Goal: Task Accomplishment & Management: Manage account settings

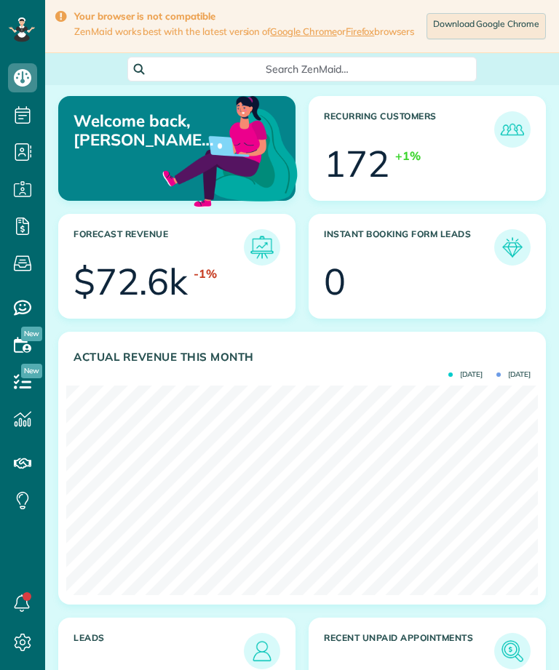
scroll to position [717, 45]
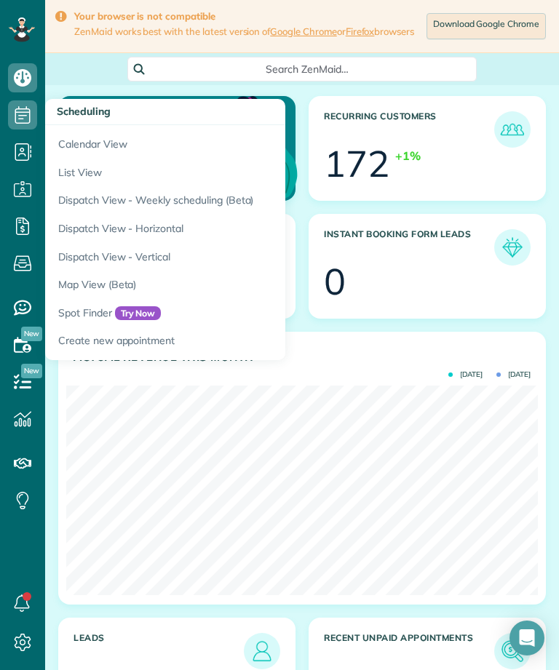
click at [127, 134] on link "Calendar View" at bounding box center [227, 141] width 364 height 33
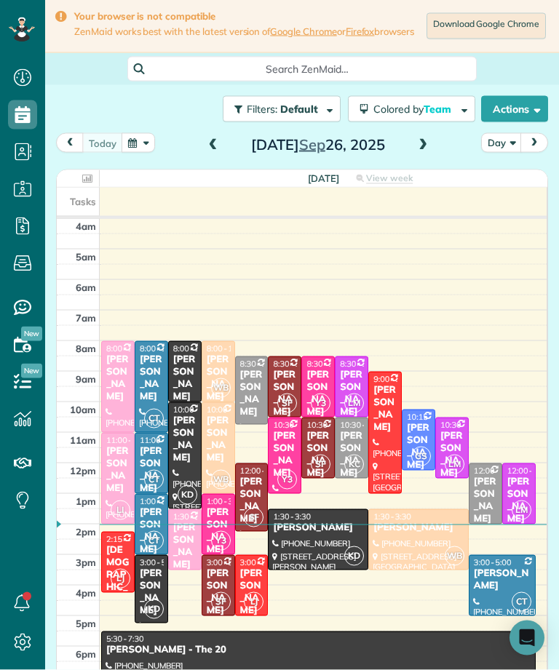
scroll to position [1, 0]
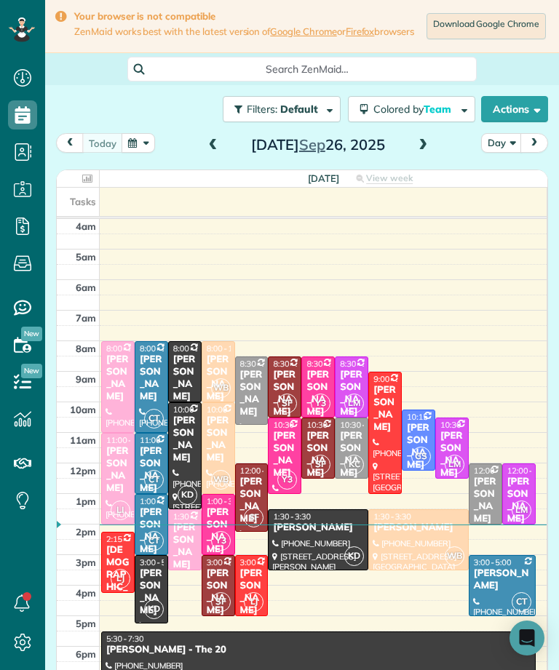
click at [402, 153] on h2 "Friday Sep 26, 2025" at bounding box center [318, 145] width 182 height 16
click at [428, 151] on span at bounding box center [423, 145] width 16 height 13
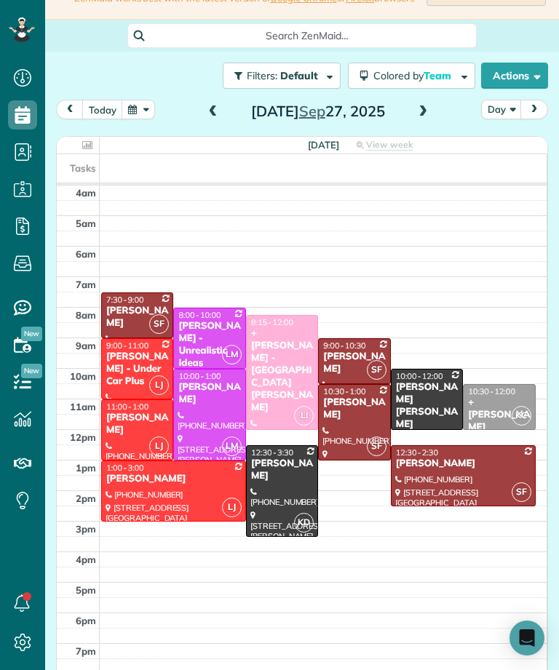
scroll to position [36, 0]
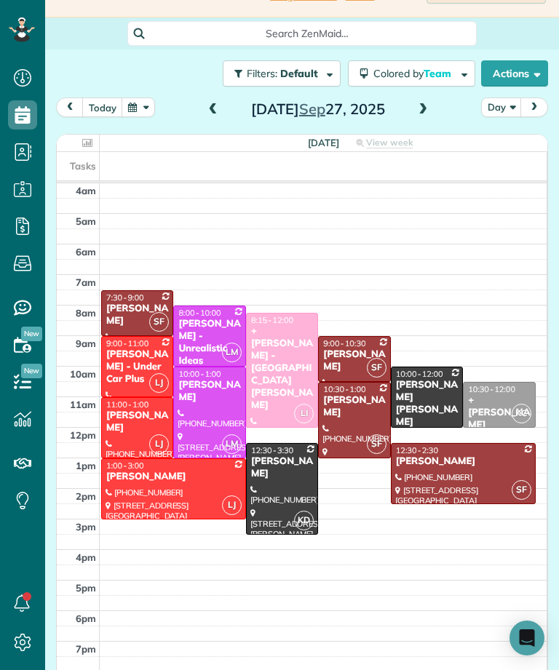
click at [355, 415] on div "[PERSON_NAME]" at bounding box center [353, 406] width 63 height 25
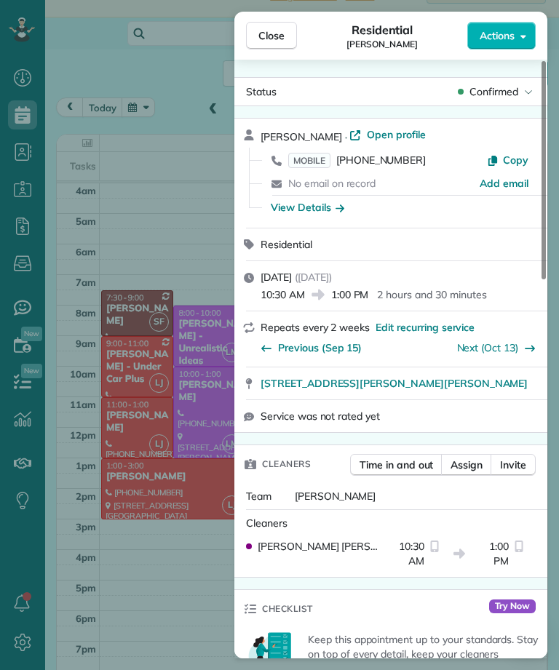
click at [324, 163] on span "MOBILE" at bounding box center [309, 160] width 42 height 15
click at [327, 148] on div "MOBILE (617) 872-0530 Copy" at bounding box center [399, 159] width 278 height 23
click at [305, 165] on span "MOBILE" at bounding box center [309, 160] width 42 height 15
click at [286, 44] on button "Close" at bounding box center [271, 36] width 51 height 28
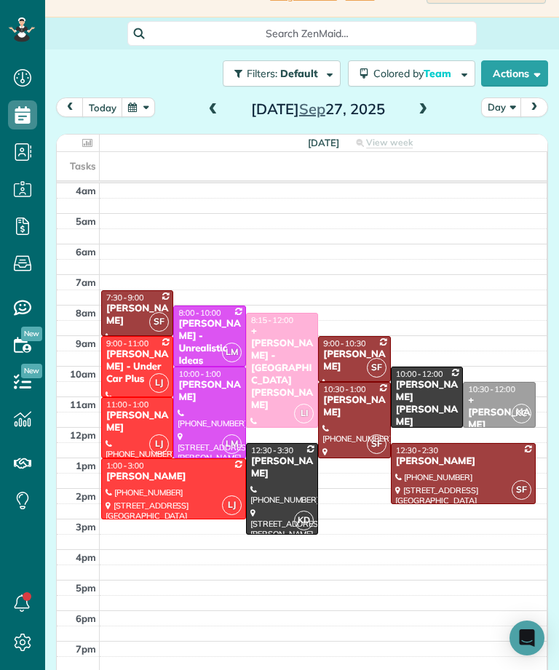
click at [439, 482] on div at bounding box center [462, 474] width 143 height 60
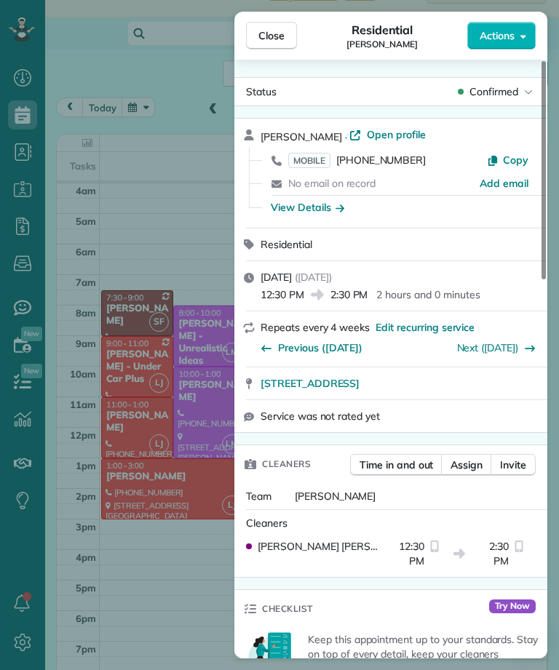
click at [306, 155] on span "MOBILE" at bounding box center [309, 160] width 42 height 15
click at [163, 188] on div "Close Residential Stacey Kim Actions Status Confirmed Stacey Kim · Open profile…" at bounding box center [279, 335] width 559 height 670
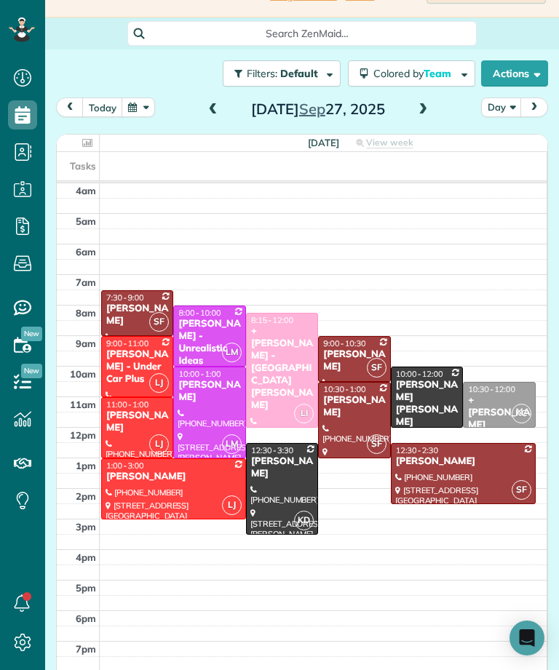
click at [115, 375] on div "Raffi Kalaydjian - Under Car Plus" at bounding box center [136, 366] width 63 height 37
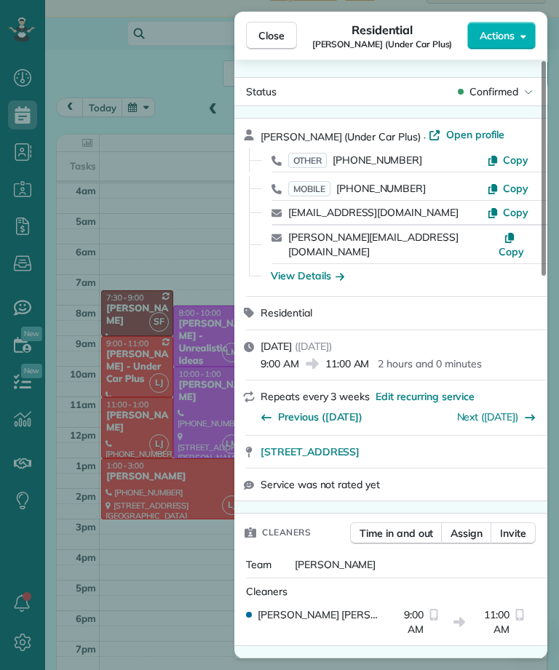
click at [318, 194] on span "MOBILE" at bounding box center [309, 188] width 42 height 15
click at [219, 180] on div "Close Residential Raffi Kalaydjian (Under Car Plus) Actions Status Confirmed Ra…" at bounding box center [279, 335] width 559 height 670
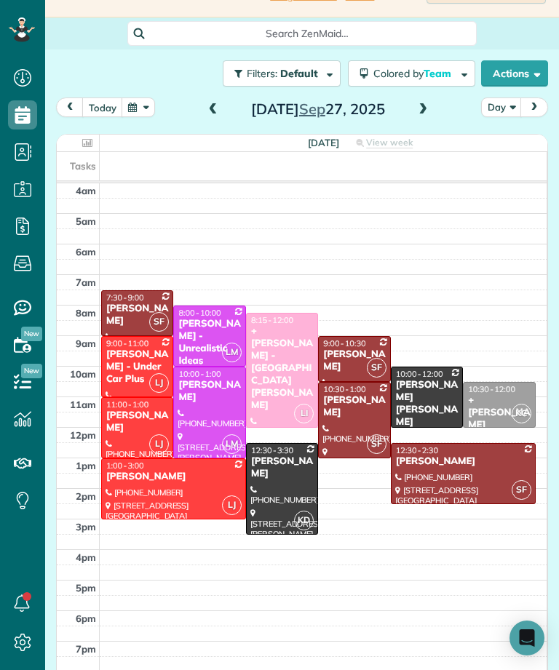
click at [154, 448] on span "LJ" at bounding box center [159, 444] width 20 height 20
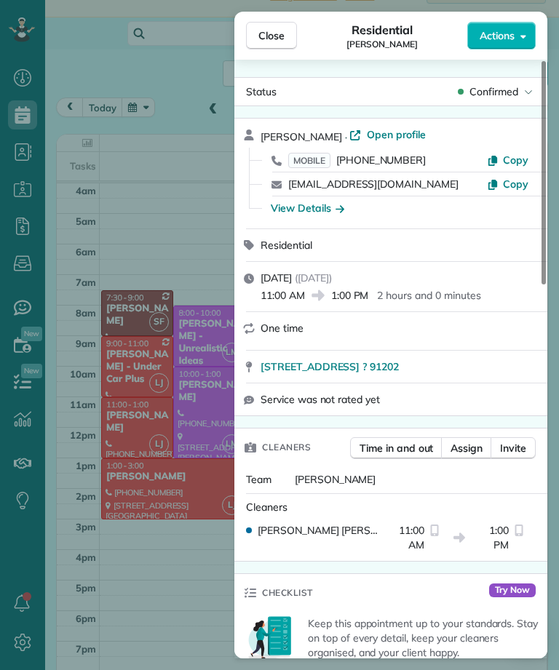
click at [317, 167] on span "MOBILE" at bounding box center [309, 160] width 42 height 15
click at [218, 185] on div "Close Residential Susan Ryan Actions Status Confirmed Susan Ryan · Open profile…" at bounding box center [279, 335] width 559 height 670
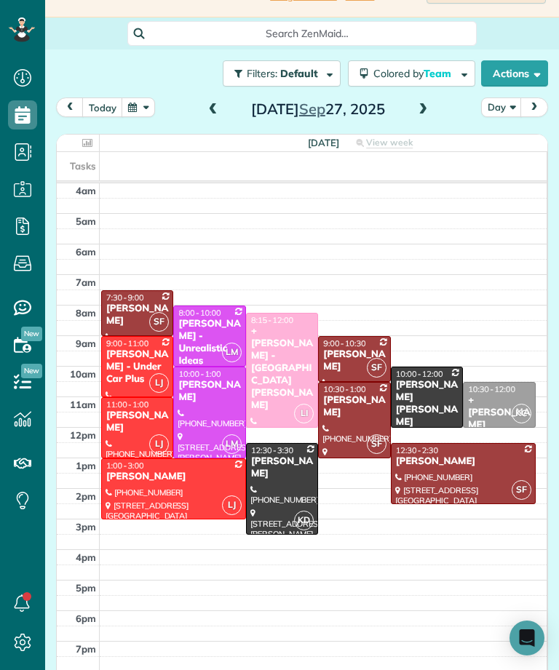
click at [188, 483] on div "Nara Gabuchian" at bounding box center [173, 477] width 136 height 12
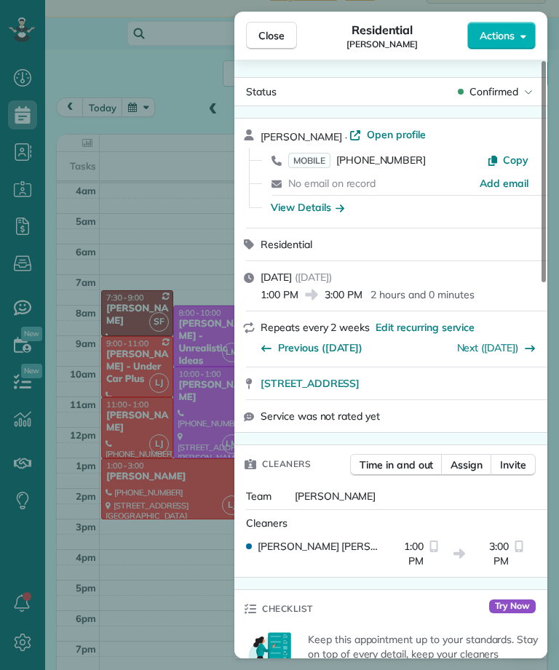
click at [322, 162] on span "MOBILE" at bounding box center [309, 160] width 42 height 15
click at [225, 266] on div "Close Residential Nara Gabuchian Actions Status Confirmed Nara Gabuchian · Open…" at bounding box center [279, 335] width 559 height 670
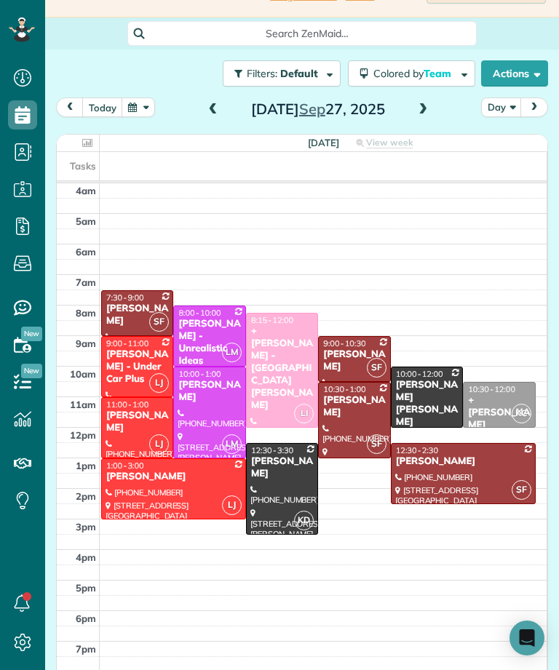
click at [426, 401] on div "Travis Widerholm Gerlach" at bounding box center [426, 403] width 63 height 49
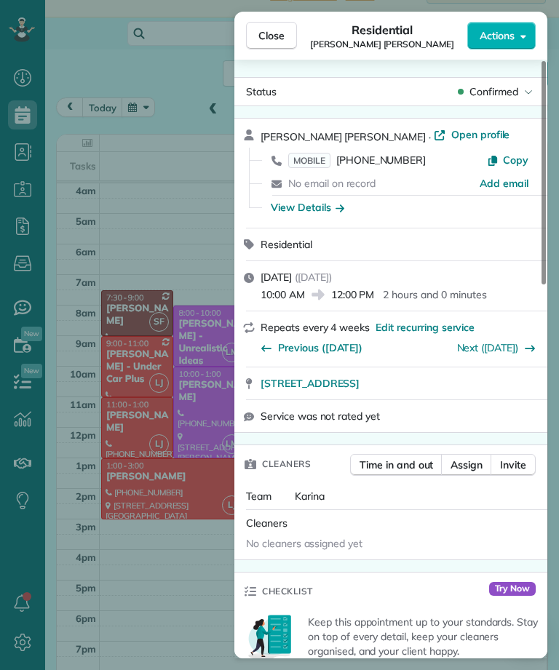
click at [320, 155] on span "MOBILE" at bounding box center [309, 160] width 42 height 15
click at [194, 217] on div "Close Residential Travis Widerholm Gerlach Actions Status Confirmed Travis Wide…" at bounding box center [279, 335] width 559 height 670
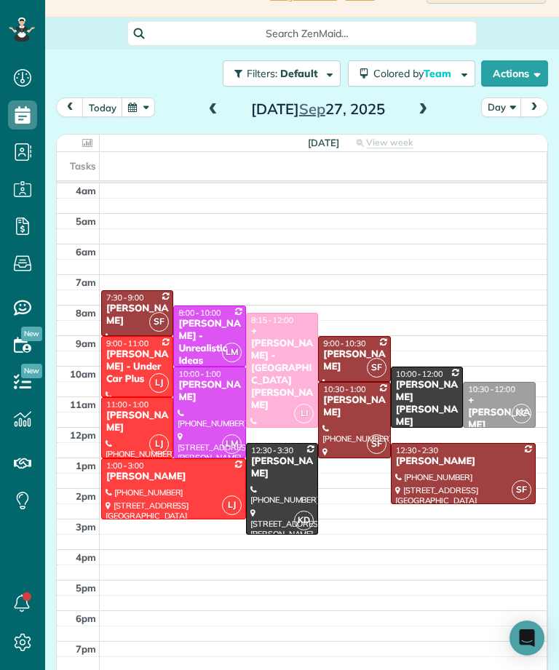
scroll to position [62, 0]
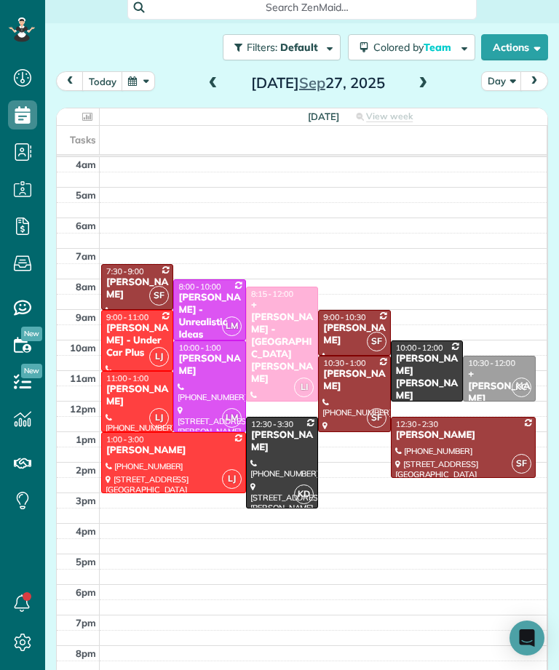
click at [284, 450] on div at bounding box center [282, 463] width 71 height 90
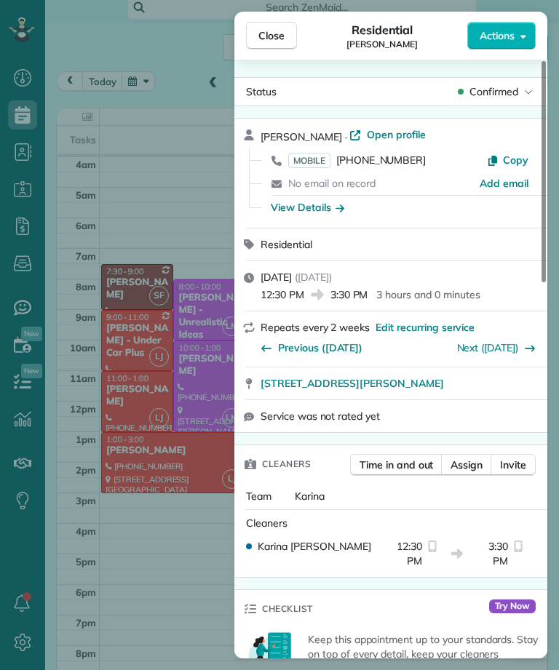
click at [309, 154] on span "MOBILE" at bounding box center [309, 160] width 42 height 15
click at [275, 35] on span "Close" at bounding box center [271, 35] width 26 height 15
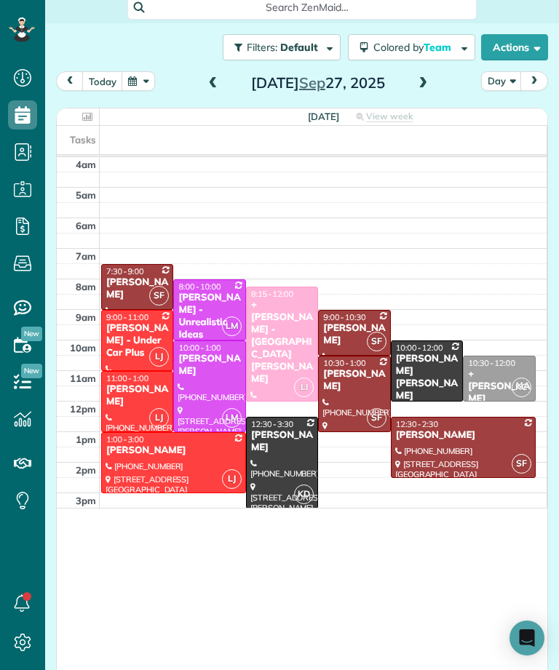
scroll to position [717, 45]
click at [277, 336] on div "+[PERSON_NAME] - [GEOGRAPHIC_DATA][PERSON_NAME]" at bounding box center [281, 342] width 63 height 86
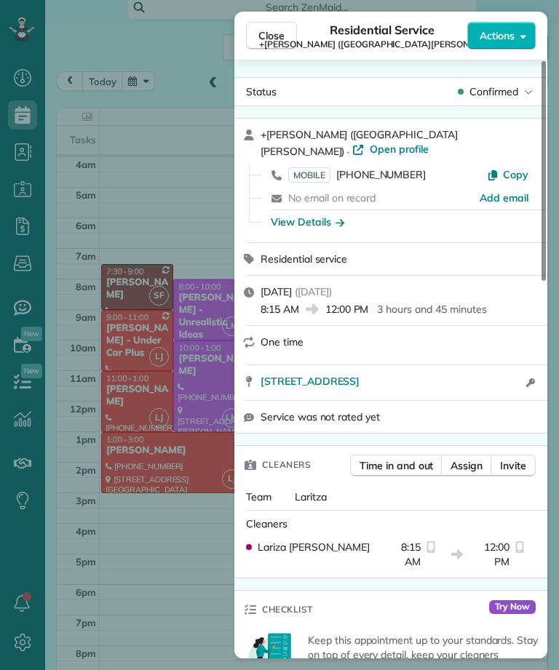
click at [304, 167] on span "MOBILE" at bounding box center [309, 174] width 42 height 15
click at [211, 210] on div "Close Residential Service +Sheenah Roballo (Saint Cyril School) Actions Status …" at bounding box center [279, 335] width 559 height 670
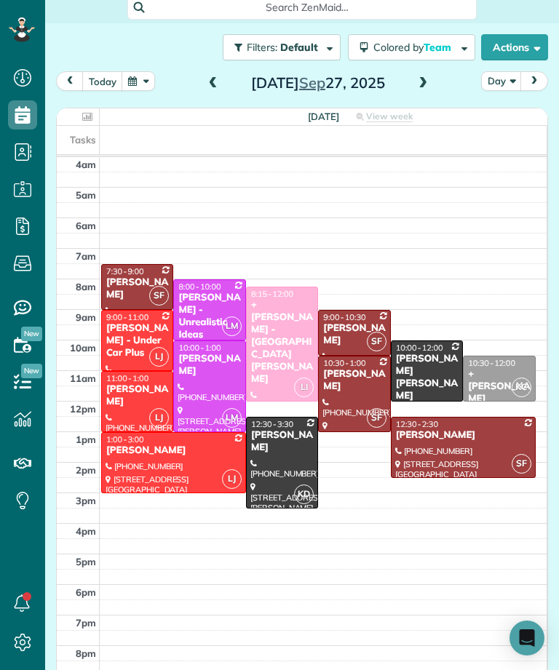
scroll to position [717, 45]
click at [202, 316] on div "[PERSON_NAME] - Unrealistic Ideas" at bounding box center [209, 316] width 63 height 49
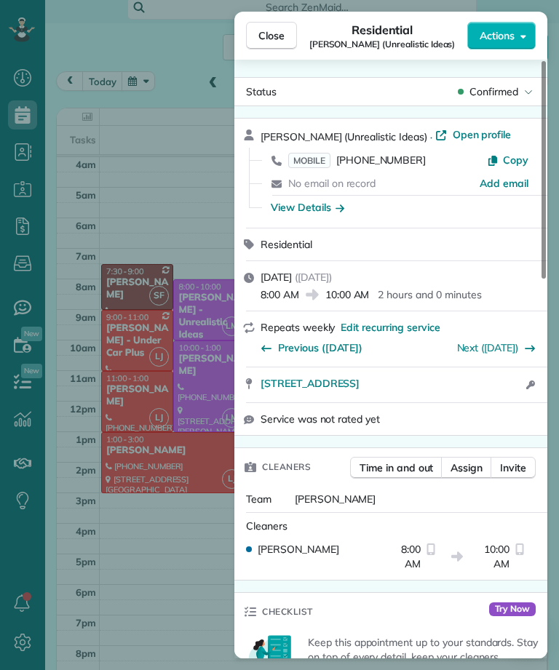
click at [311, 165] on span "MOBILE" at bounding box center [309, 160] width 42 height 15
click at [212, 597] on div "Close Residential Grace Bellamy (Unrealistic Ideas) Actions Status Confirmed Gr…" at bounding box center [279, 335] width 559 height 670
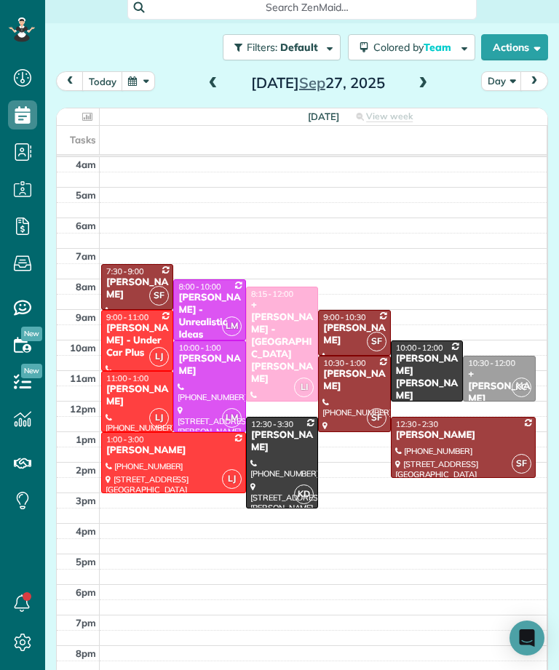
click at [212, 395] on div at bounding box center [209, 386] width 71 height 90
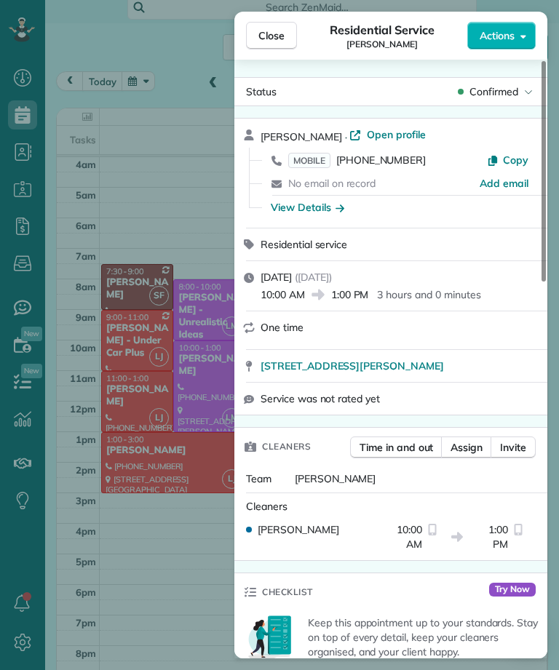
click at [309, 154] on span "MOBILE" at bounding box center [309, 160] width 42 height 15
click at [188, 211] on div "Close Residential Service Camille Jordan Actions Status Confirmed Camille Jorda…" at bounding box center [279, 335] width 559 height 670
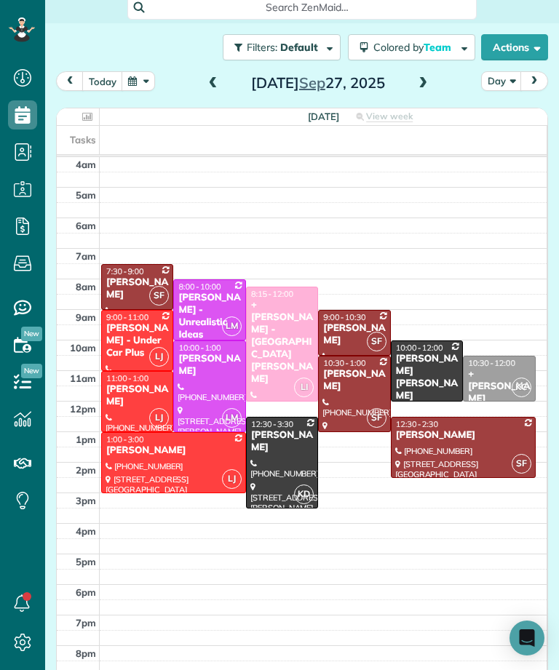
scroll to position [717, 45]
click at [268, 346] on div "+[PERSON_NAME] - [GEOGRAPHIC_DATA][PERSON_NAME]" at bounding box center [281, 342] width 63 height 86
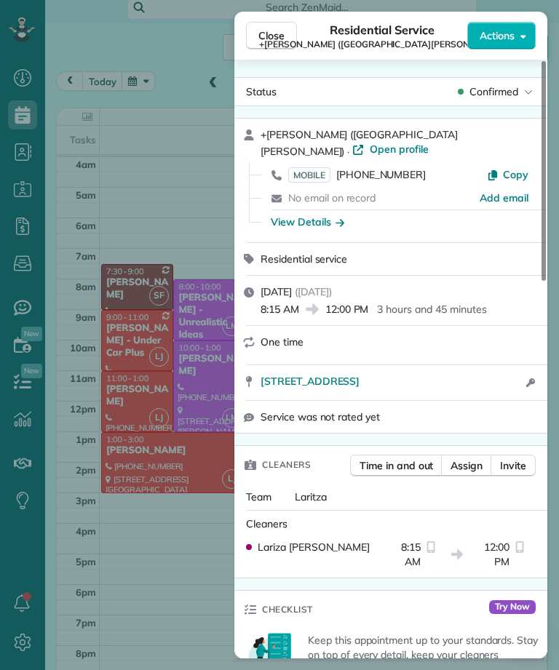
click at [304, 167] on span "MOBILE" at bounding box center [309, 174] width 42 height 15
click at [280, 28] on button "Close" at bounding box center [271, 36] width 51 height 28
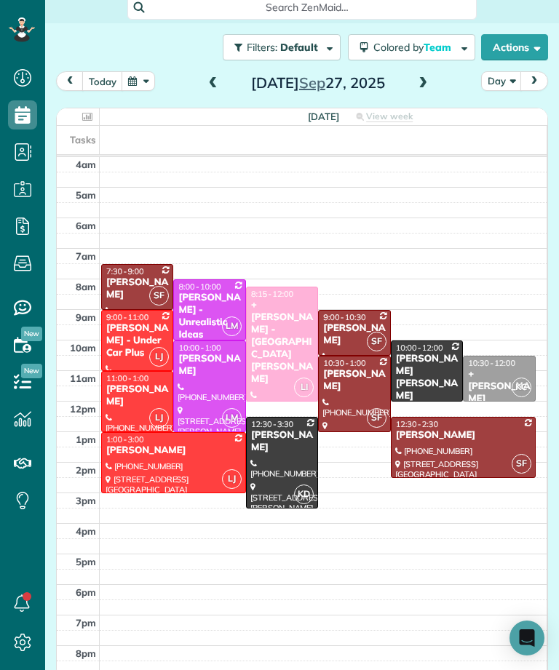
click at [218, 90] on span at bounding box center [213, 83] width 16 height 13
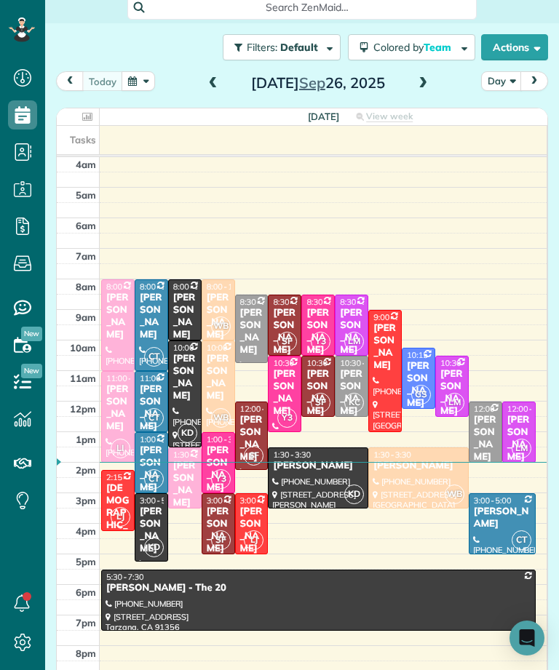
click at [252, 432] on div "[PERSON_NAME]" at bounding box center [251, 438] width 25 height 49
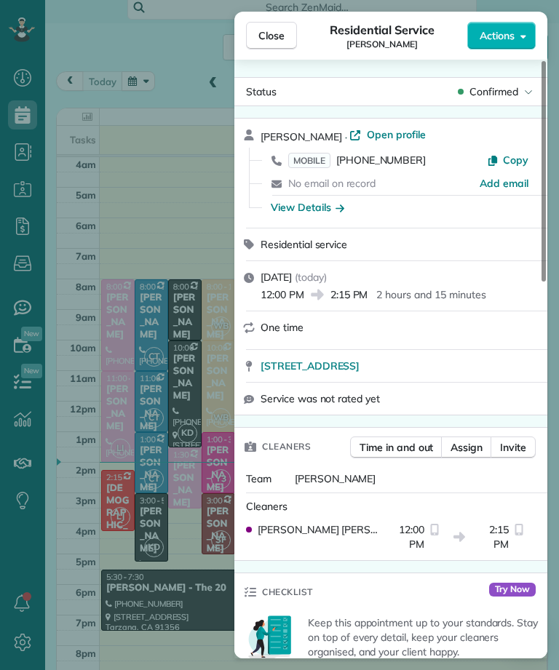
click at [292, 332] on span "One time" at bounding box center [281, 327] width 43 height 13
click at [297, 327] on span "One time" at bounding box center [281, 327] width 43 height 13
click at [282, 25] on button "Close" at bounding box center [271, 36] width 51 height 28
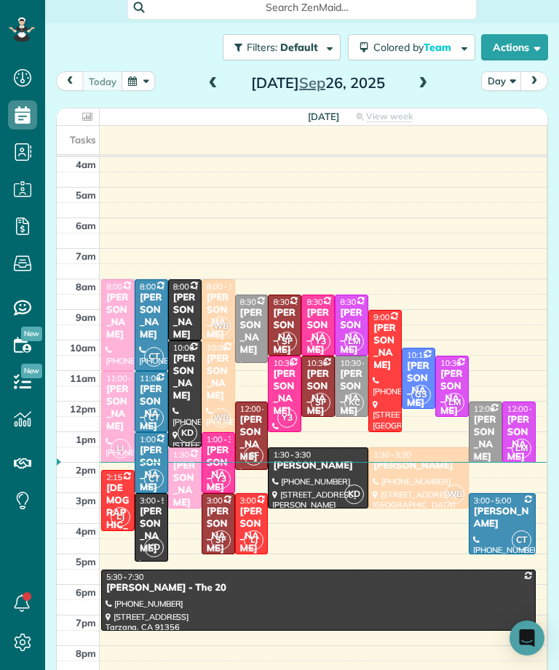
click at [141, 79] on button "button" at bounding box center [138, 81] width 33 height 20
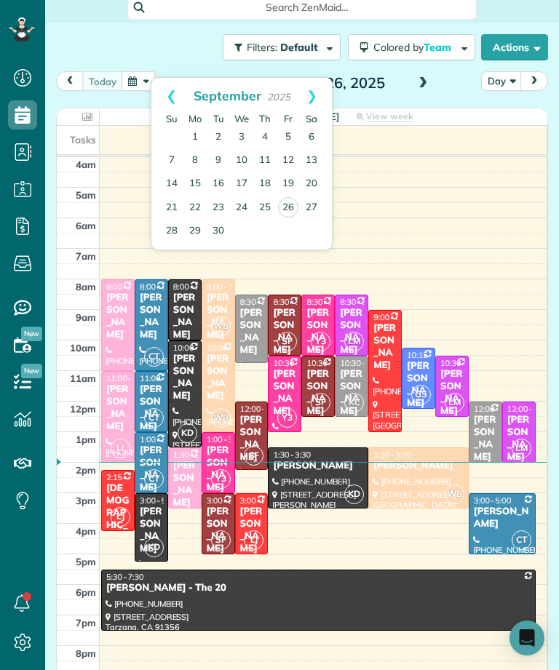
click at [311, 93] on link "Next" at bounding box center [312, 96] width 40 height 36
click at [292, 197] on link "24" at bounding box center [287, 207] width 23 height 23
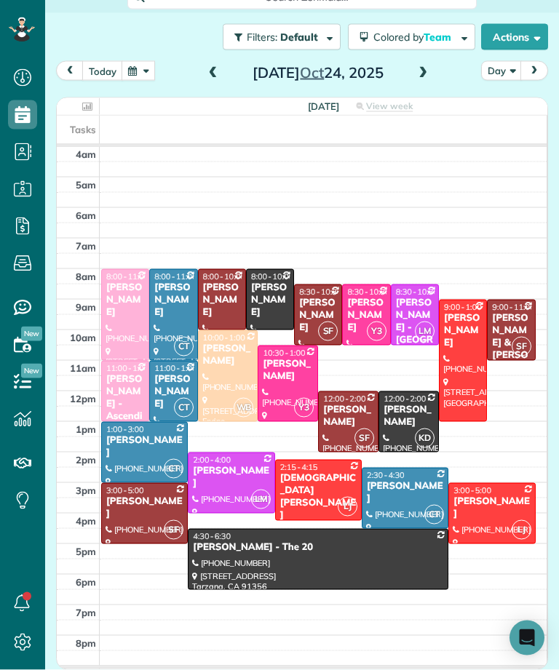
scroll to position [12, 0]
click at [418, 67] on span at bounding box center [423, 73] width 16 height 13
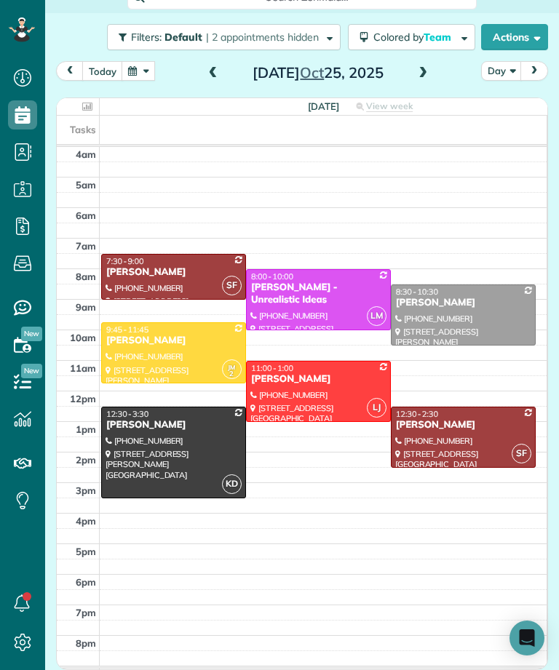
scroll to position [78, 0]
click at [450, 430] on div at bounding box center [462, 437] width 143 height 60
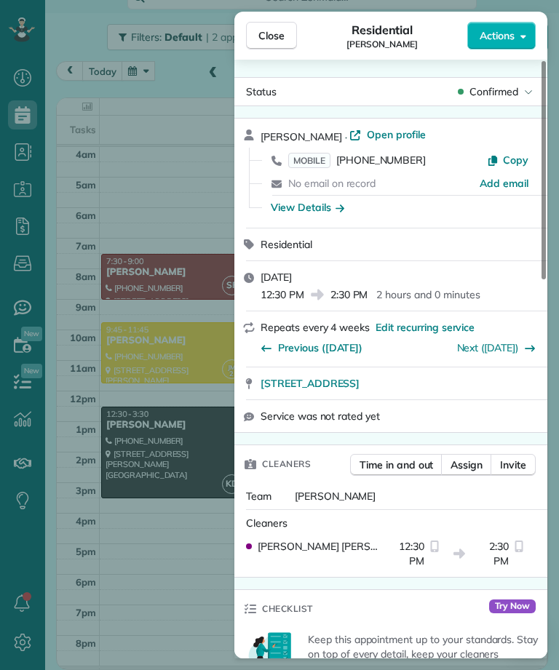
click at [212, 547] on div "Close Residential Stacey Kim Actions Status Confirmed Stacey Kim · Open profile…" at bounding box center [279, 335] width 559 height 670
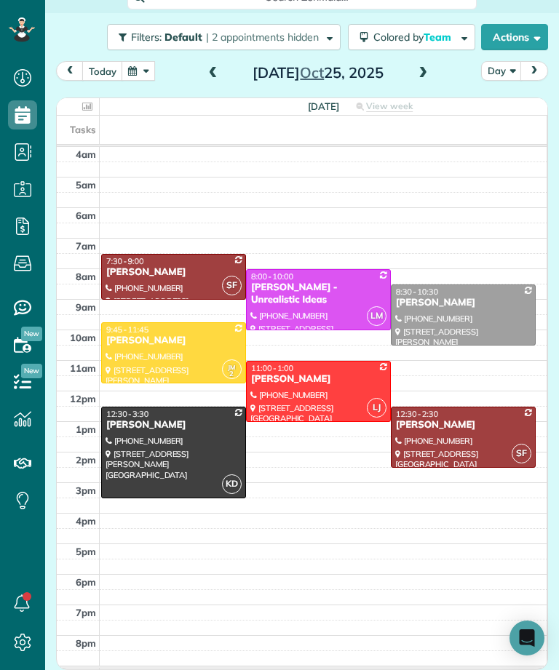
scroll to position [46, 0]
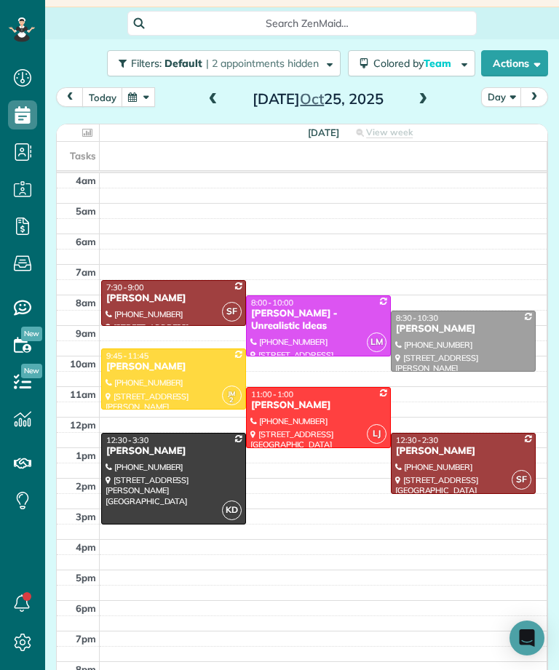
click at [186, 295] on div "[PERSON_NAME]" at bounding box center [173, 298] width 136 height 12
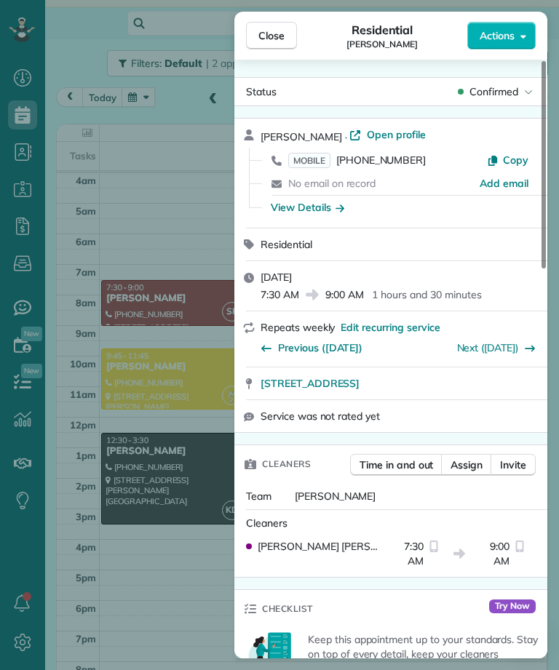
click at [183, 559] on div "Close Residential Yelena Chshukareva Actions Status Confirmed Yelena Chshukarev…" at bounding box center [279, 335] width 559 height 670
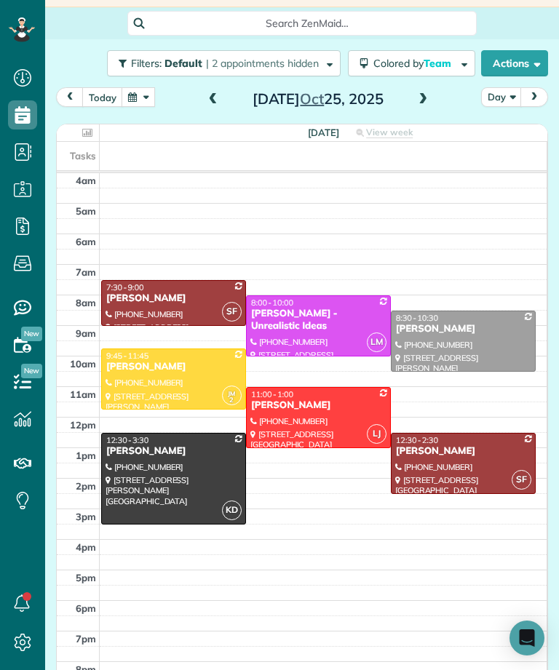
click at [110, 95] on button "today" at bounding box center [102, 97] width 41 height 20
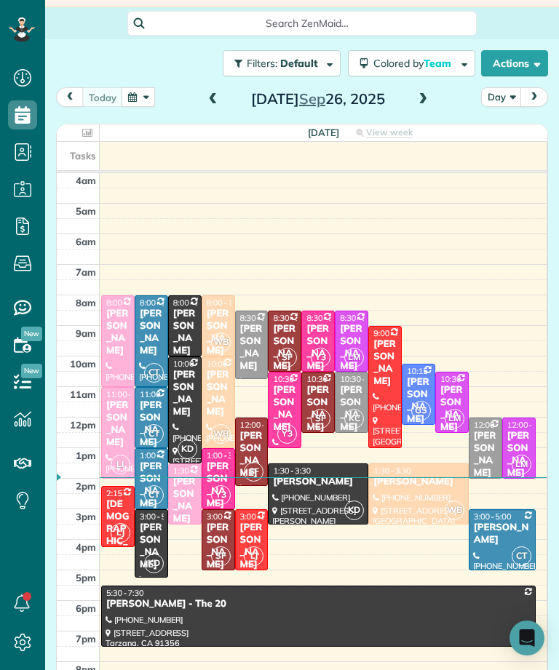
scroll to position [49, 0]
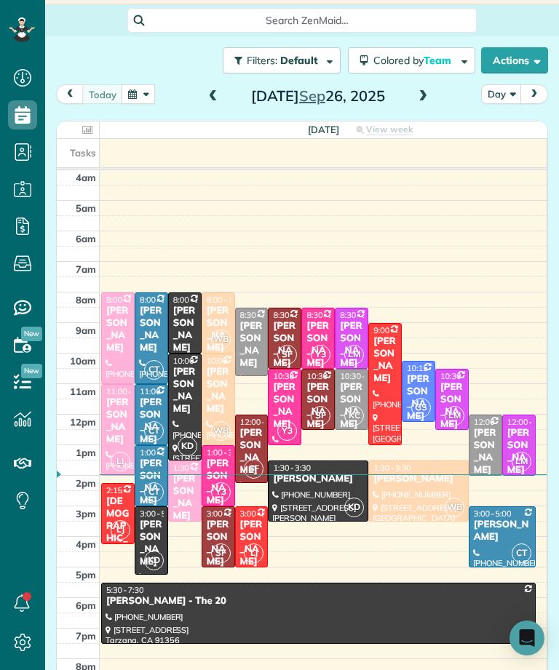
click at [263, 436] on div "[PERSON_NAME]" at bounding box center [251, 451] width 25 height 49
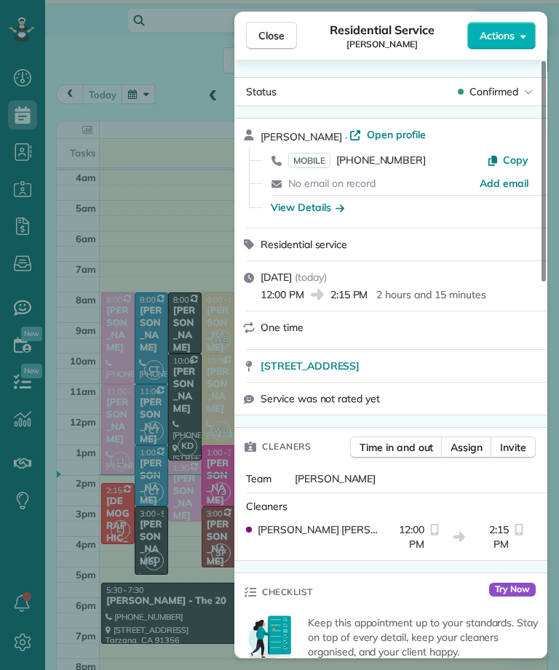
click at [183, 167] on div "Close Residential Service Karine Arabatlian Actions Status Confirmed Karine Ara…" at bounding box center [279, 335] width 559 height 670
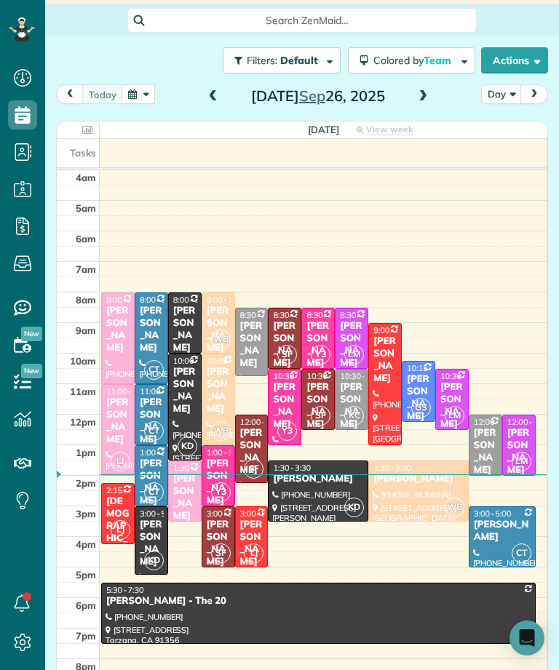
click at [140, 91] on button "button" at bounding box center [138, 94] width 33 height 20
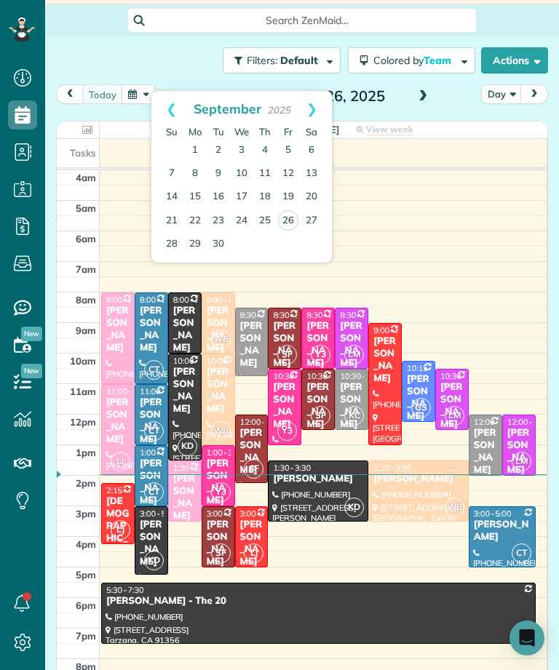
click at [315, 102] on link "Next" at bounding box center [312, 109] width 40 height 36
click at [318, 209] on link "25" at bounding box center [311, 220] width 23 height 23
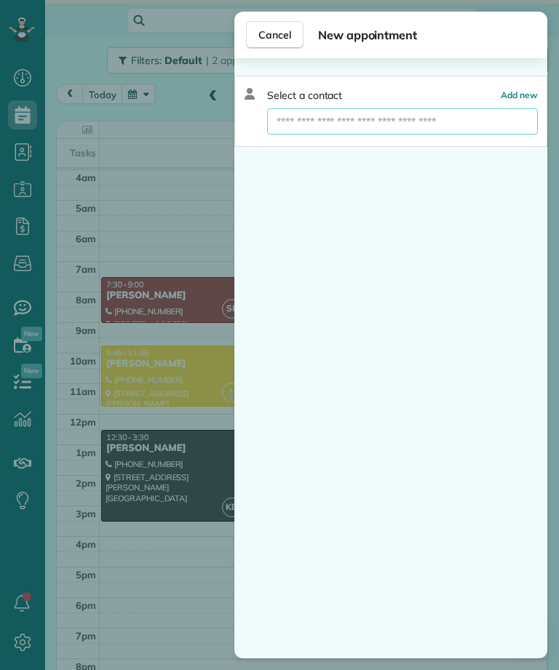
click at [455, 119] on input "text" at bounding box center [402, 121] width 269 height 26
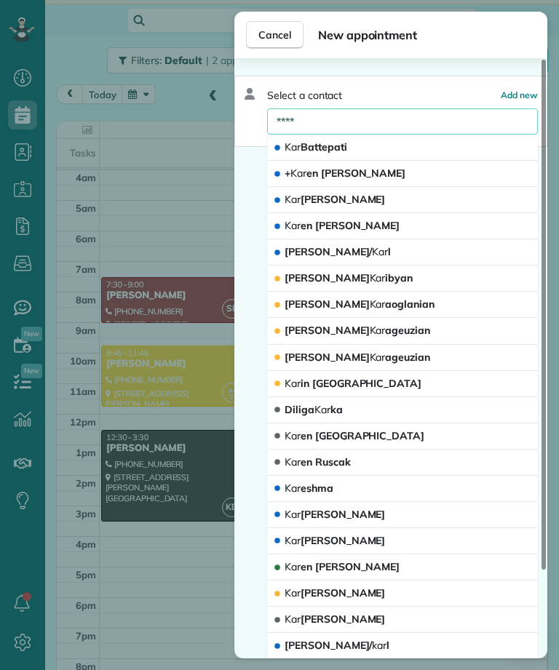
type input "*****"
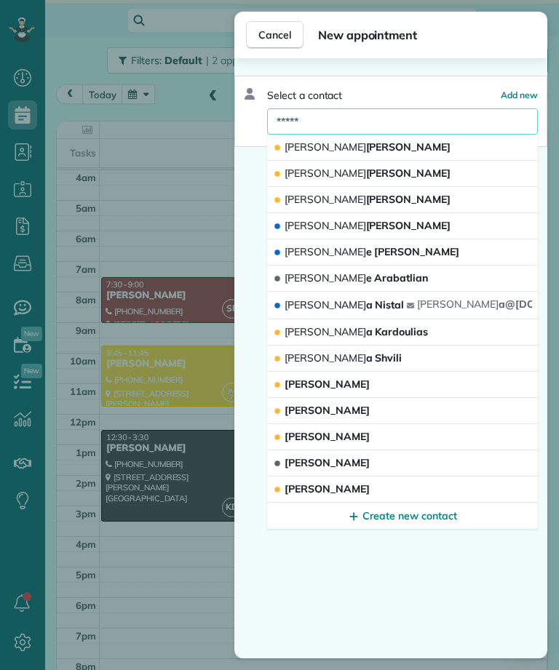
click at [396, 272] on button "Karin e Arabatlian" at bounding box center [402, 279] width 271 height 26
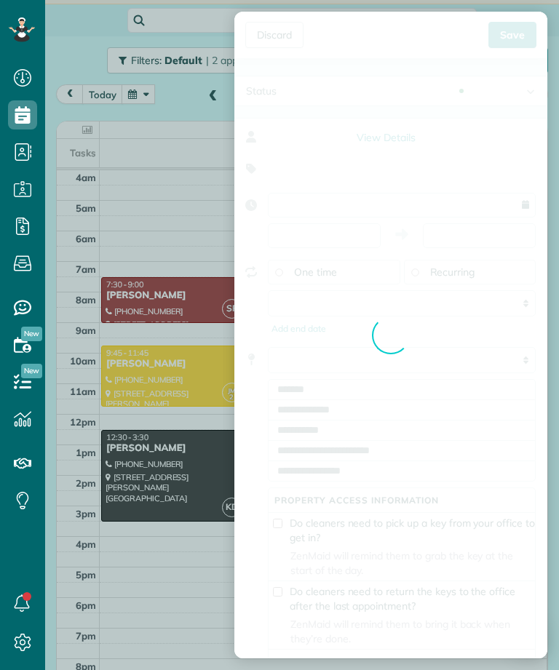
type input "**********"
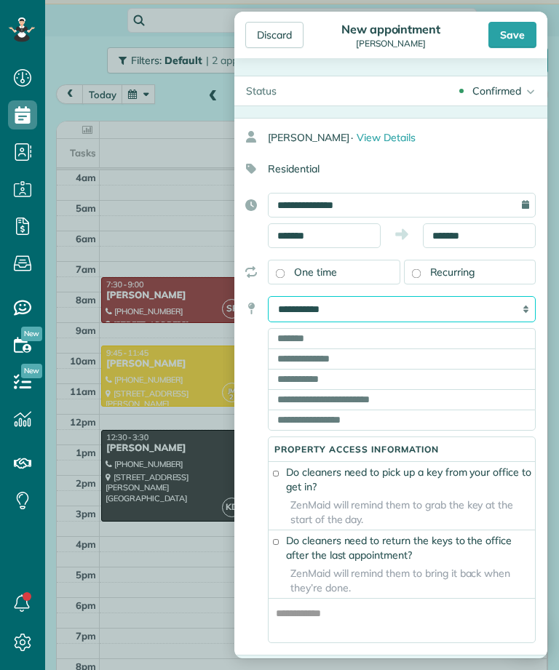
click at [498, 312] on select "**********" at bounding box center [402, 309] width 268 height 26
select select "******"
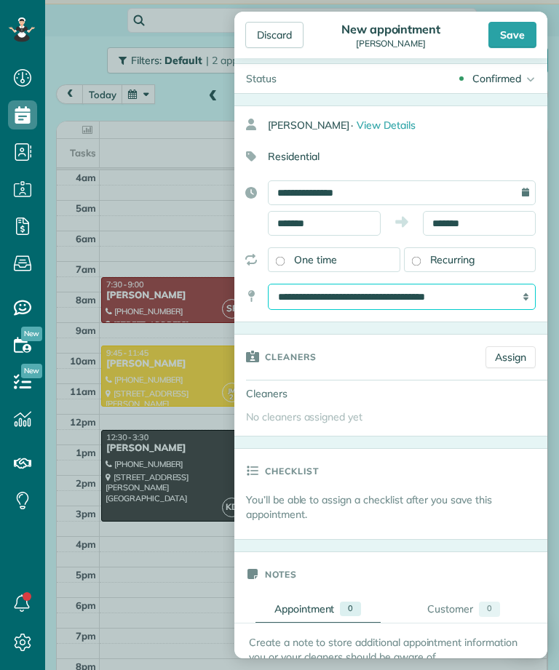
scroll to position [2, 0]
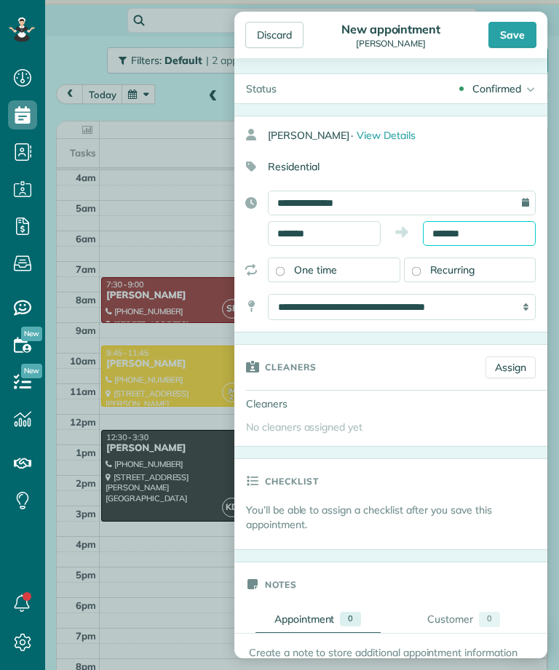
click at [498, 234] on input "*******" at bounding box center [479, 233] width 113 height 25
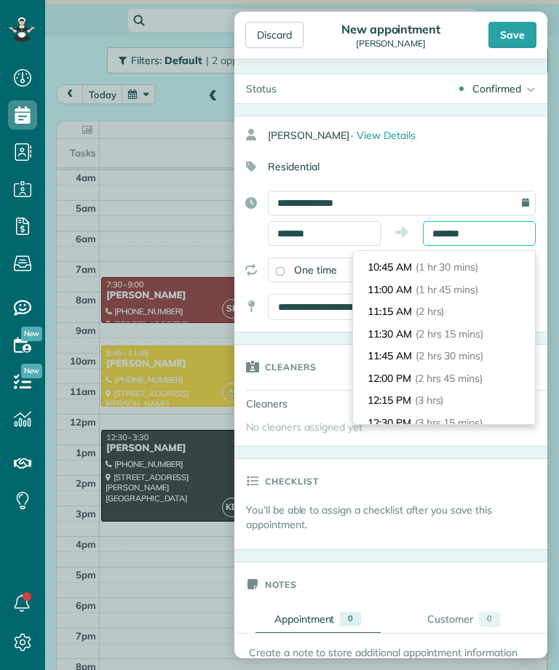
scroll to position [129, 0]
click at [483, 327] on span "(2 hrs 15 mins)" at bounding box center [449, 333] width 68 height 13
type input "********"
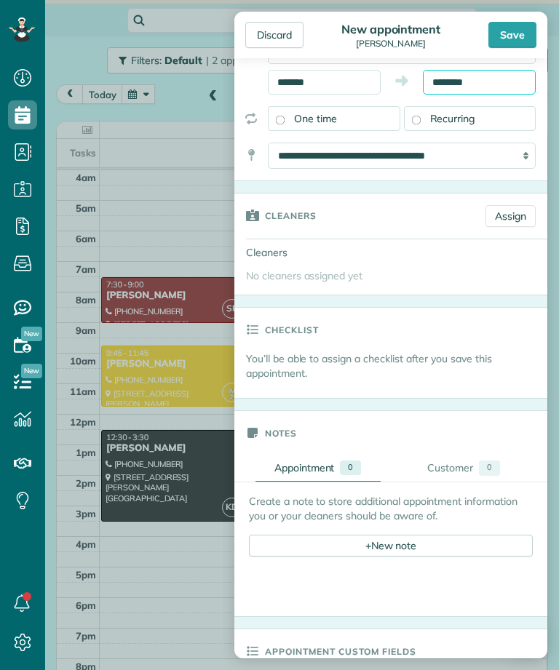
scroll to position [157, 0]
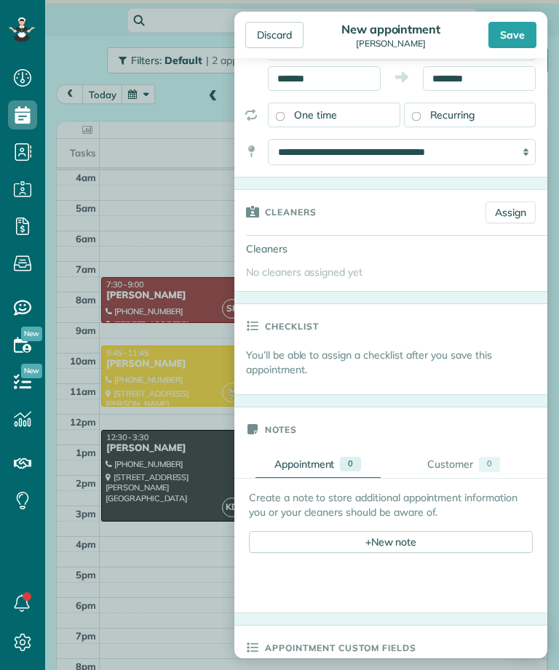
click at [513, 215] on link "Assign" at bounding box center [510, 213] width 50 height 22
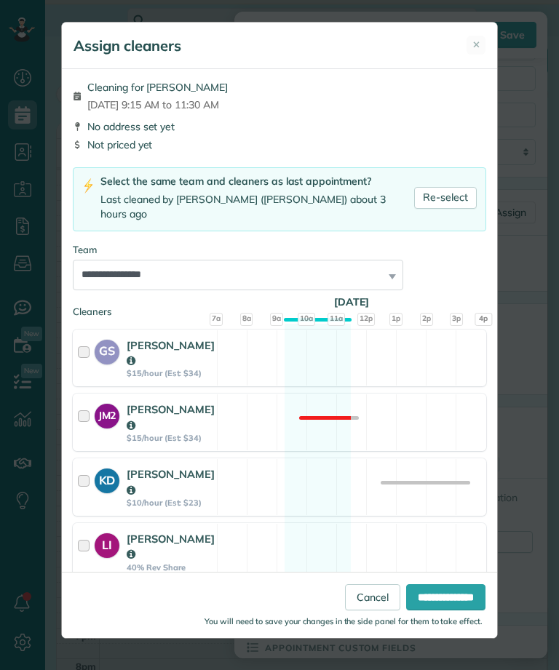
click at [458, 187] on link "Re-select" at bounding box center [445, 198] width 63 height 22
select select "**"
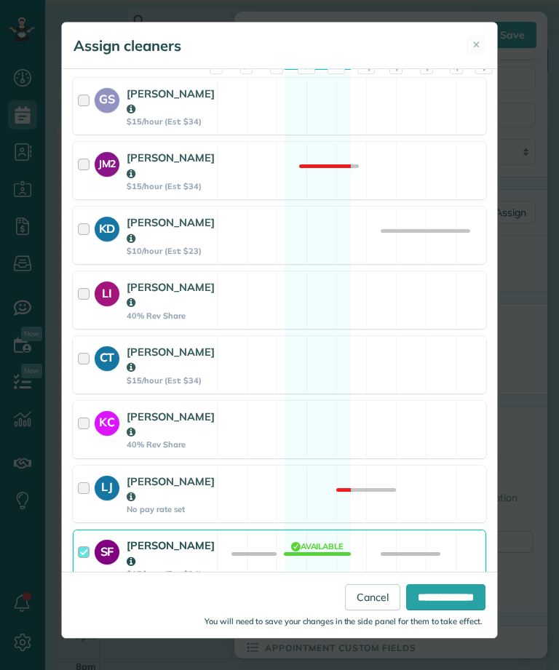
scroll to position [252, 0]
click at [450, 610] on input "**********" at bounding box center [445, 597] width 79 height 26
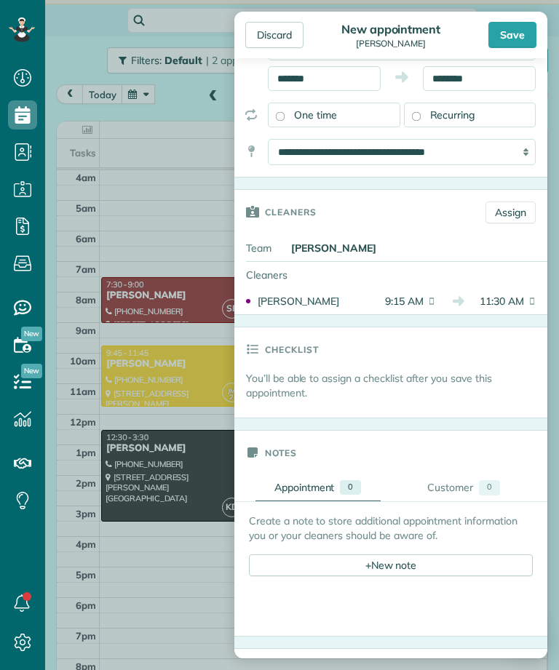
click at [507, 35] on div "Save" at bounding box center [512, 35] width 48 height 26
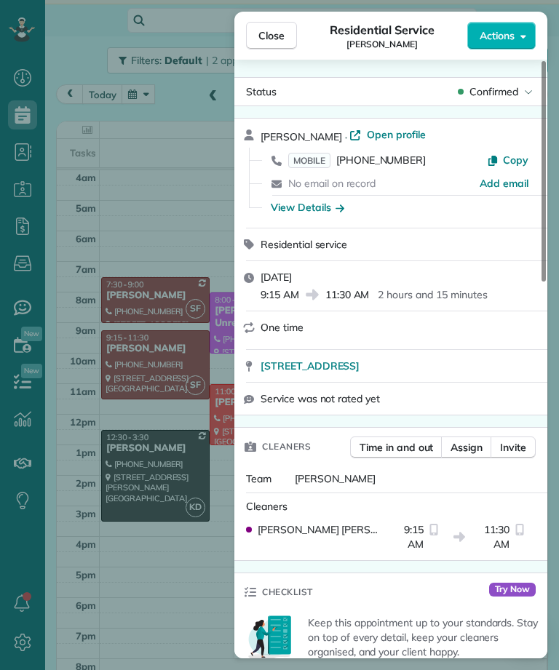
scroll to position [717, 45]
click at [274, 44] on button "Close" at bounding box center [271, 36] width 51 height 28
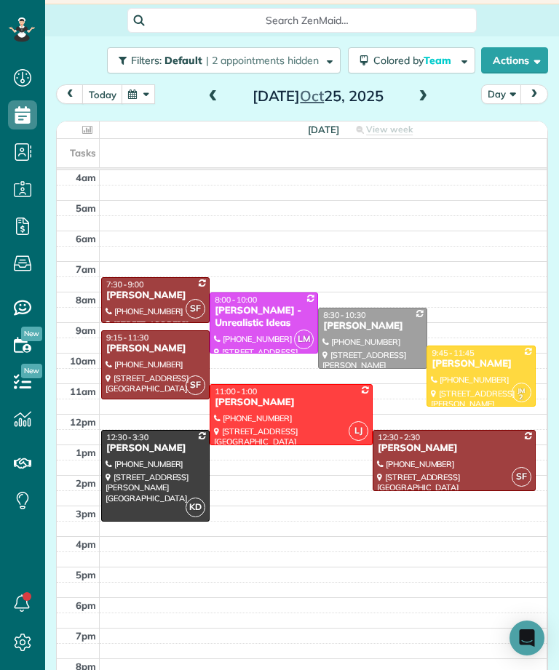
click at [108, 98] on button "today" at bounding box center [102, 94] width 41 height 20
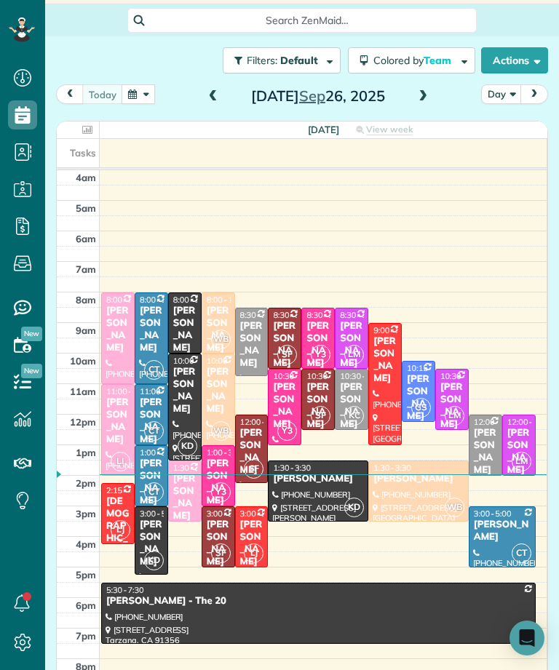
click at [226, 467] on div "[PERSON_NAME] Gs mom" at bounding box center [218, 494] width 25 height 73
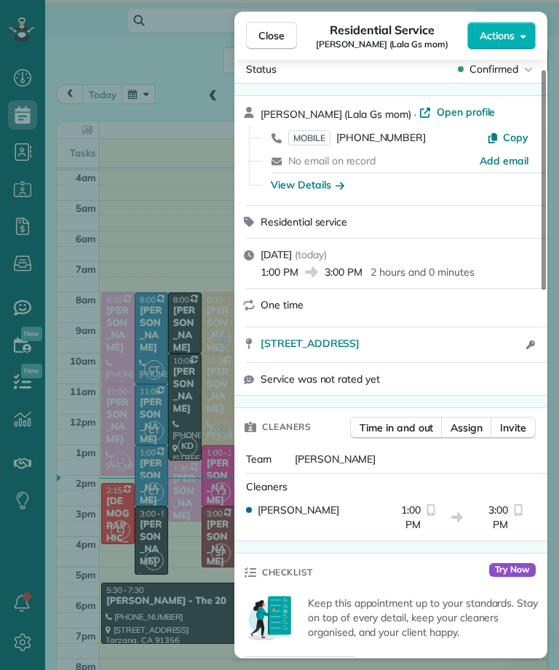
scroll to position [717, 45]
click at [283, 33] on span "Close" at bounding box center [271, 35] width 26 height 15
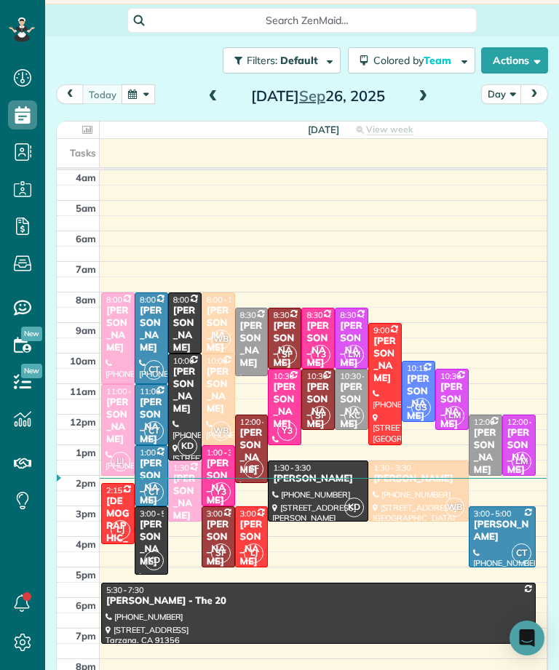
click at [141, 102] on button "button" at bounding box center [138, 94] width 33 height 20
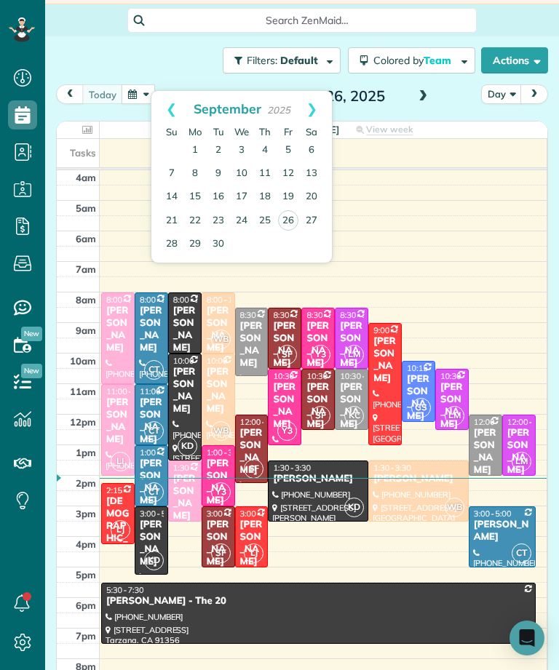
click at [318, 95] on link "Next" at bounding box center [312, 109] width 40 height 36
click at [311, 220] on link "25" at bounding box center [311, 220] width 23 height 23
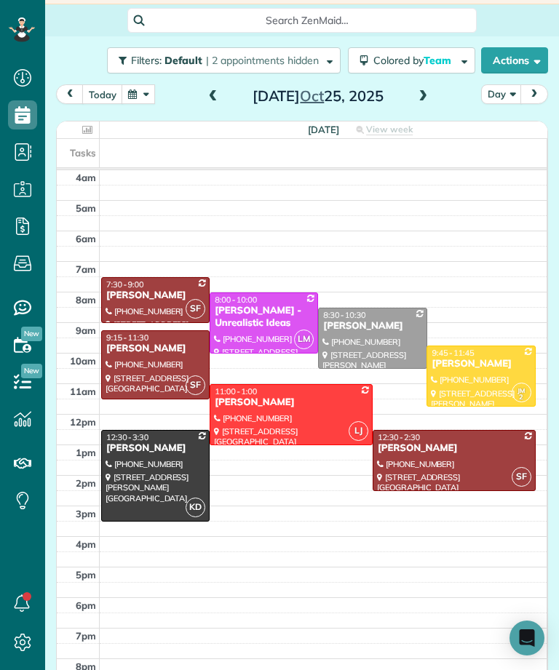
click at [150, 371] on div at bounding box center [155, 365] width 107 height 68
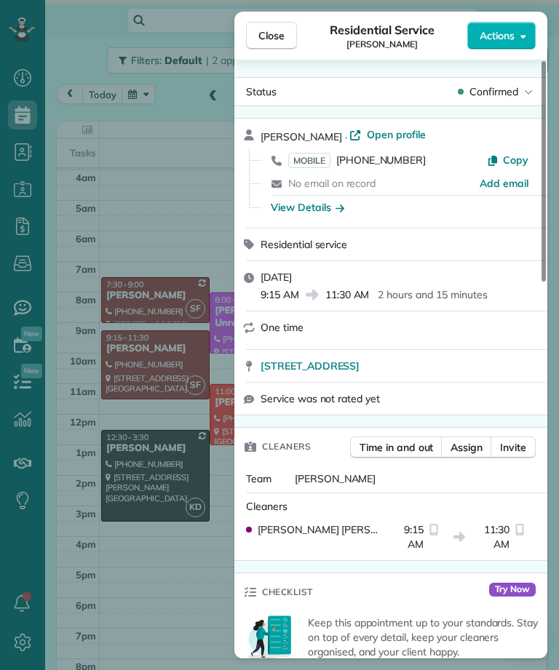
click at [215, 591] on div "Close Residential Service Karine Arabatlian Actions Status Confirmed Karine Ara…" at bounding box center [279, 335] width 559 height 670
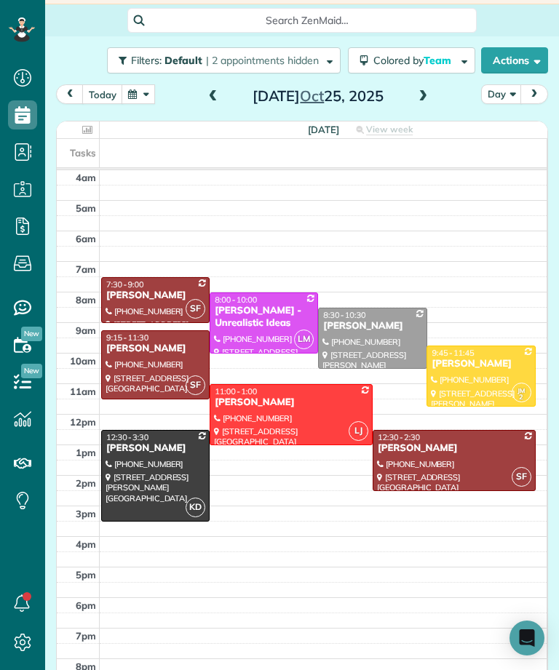
scroll to position [717, 45]
click at [97, 100] on button "today" at bounding box center [102, 94] width 41 height 20
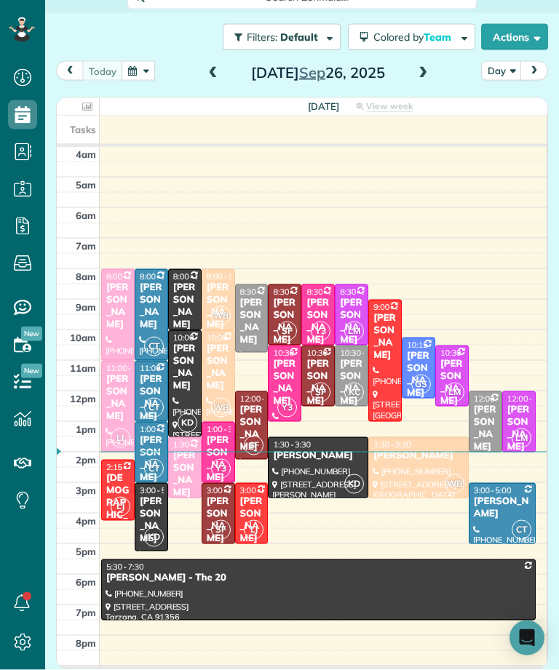
scroll to position [47, 0]
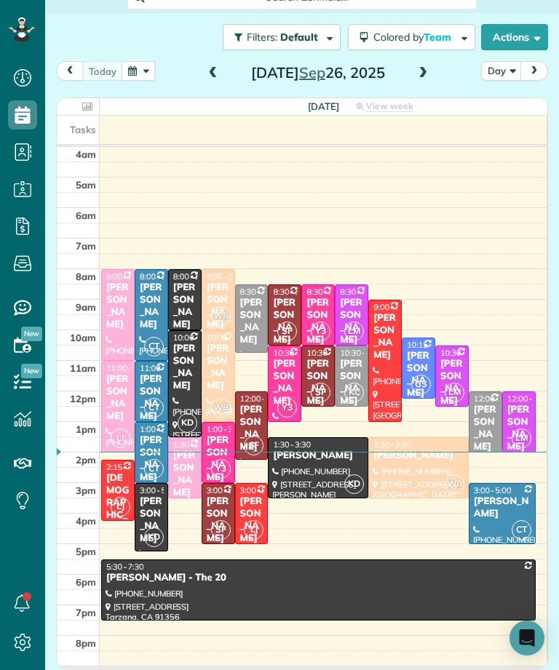
click at [190, 450] on div "Keshiia Rosenberg - Ascending Medicine" at bounding box center [184, 511] width 25 height 123
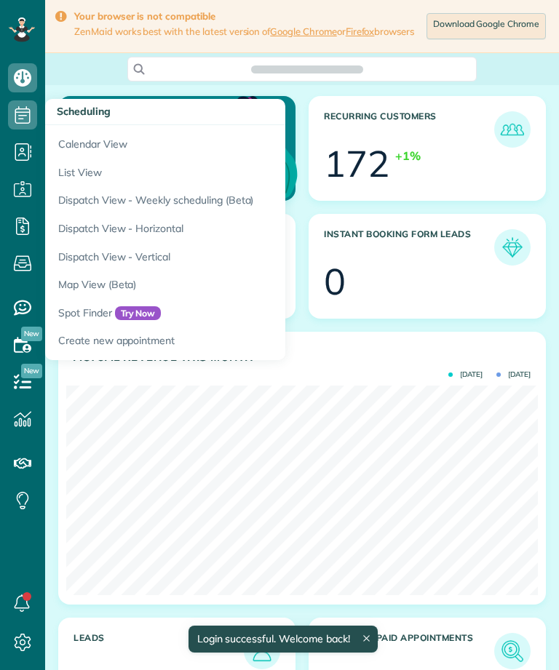
click at [113, 141] on link "Calendar View" at bounding box center [227, 141] width 364 height 33
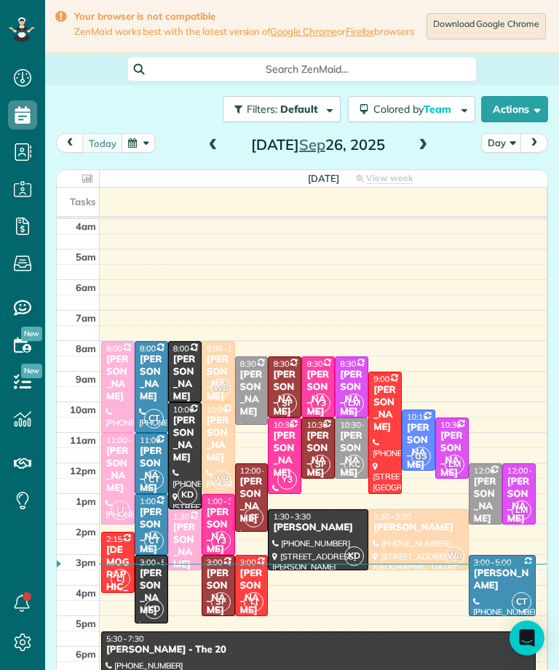
scroll to position [7, 7]
click at [188, 539] on div "Keshiia Rosenberg - Ascending Medicine" at bounding box center [184, 583] width 25 height 123
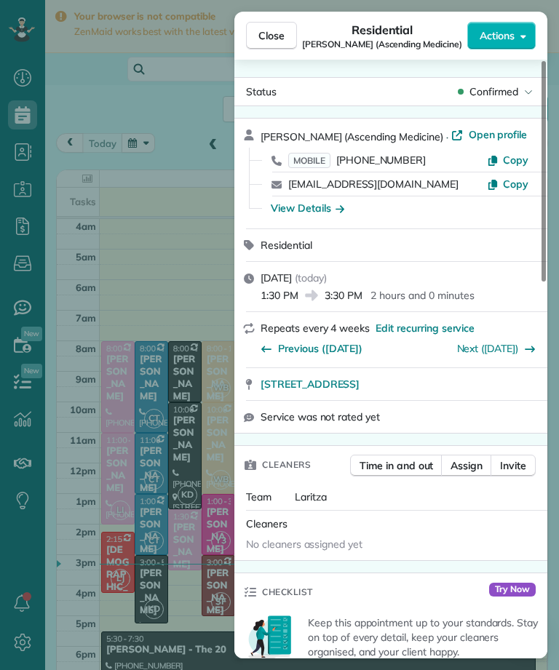
click at [319, 156] on span "MOBILE" at bounding box center [309, 160] width 42 height 15
click at [274, 33] on span "Close" at bounding box center [271, 35] width 26 height 15
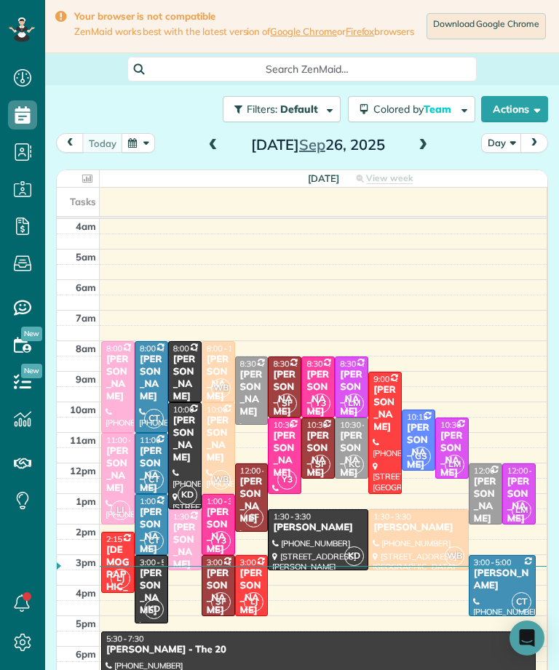
click at [131, 153] on button "button" at bounding box center [138, 143] width 33 height 20
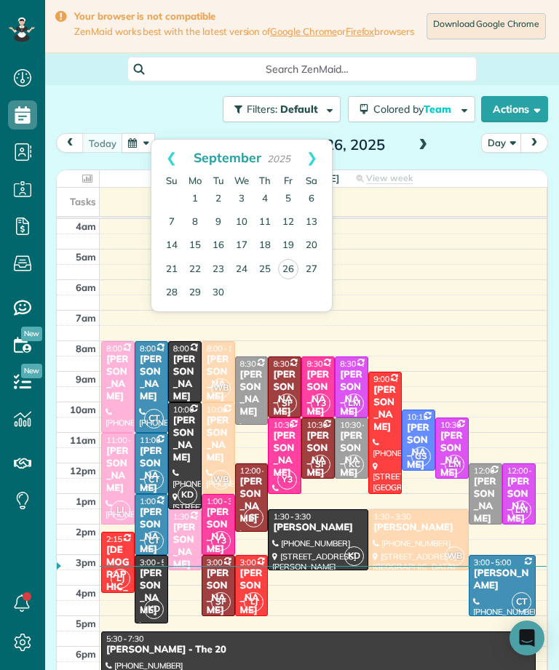
click at [307, 156] on link "Next" at bounding box center [312, 158] width 40 height 36
click at [303, 260] on link "25" at bounding box center [311, 269] width 23 height 23
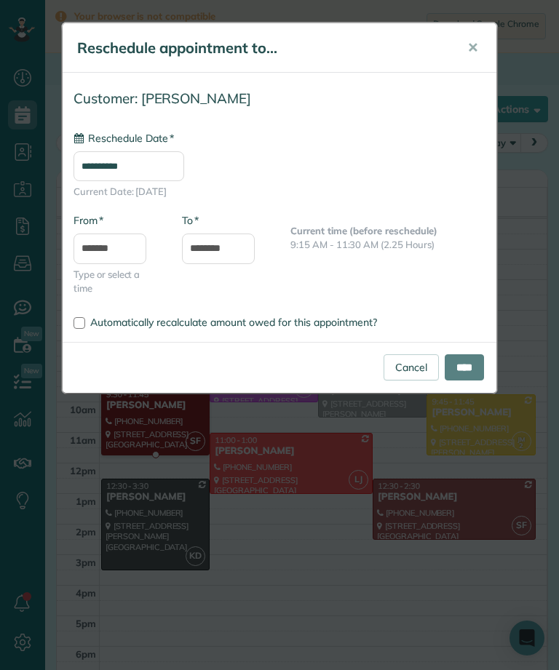
type input "**********"
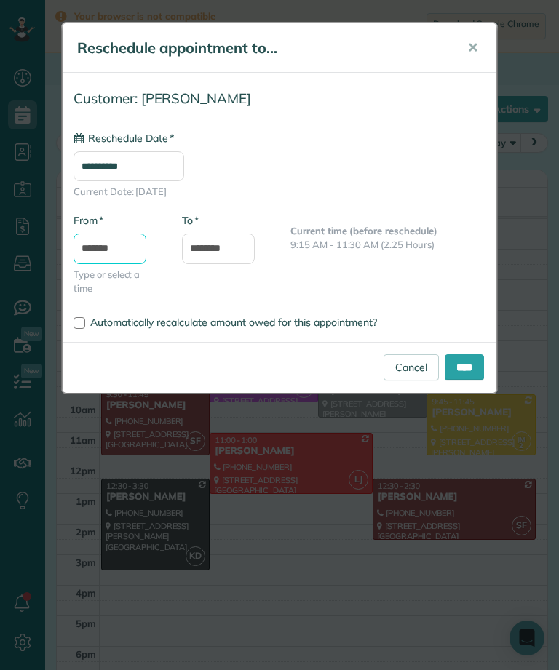
click at [127, 255] on input "*******" at bounding box center [109, 249] width 73 height 31
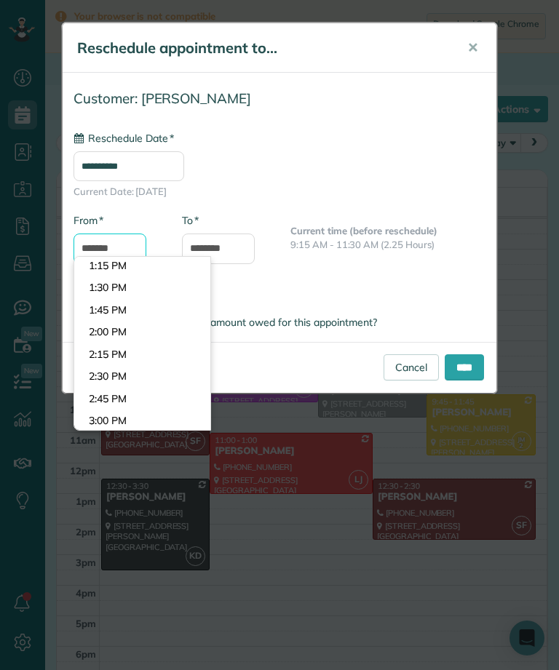
scroll to position [1158, 0]
click at [184, 376] on body "Dashboard Scheduling Calendar View List View Dispatch View - Weekly scheduling …" at bounding box center [279, 335] width 559 height 670
type input "*******"
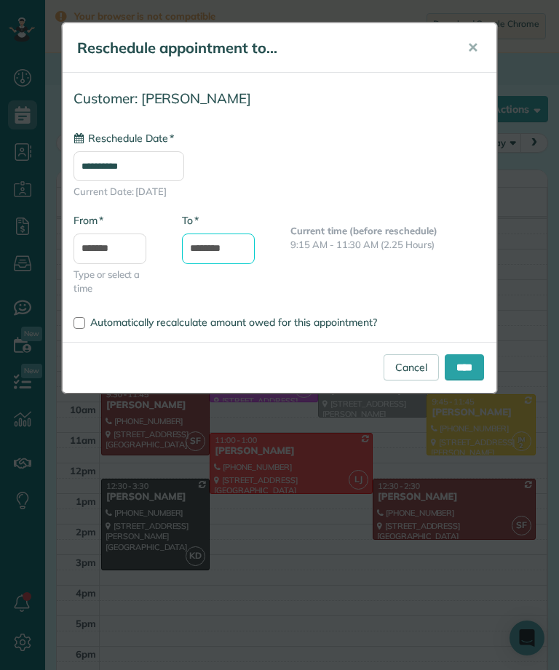
click at [238, 252] on input "********" at bounding box center [218, 249] width 73 height 31
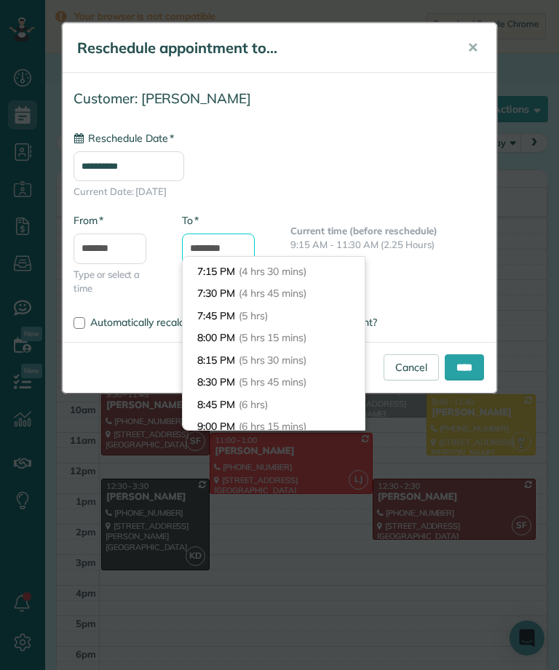
scroll to position [394, 0]
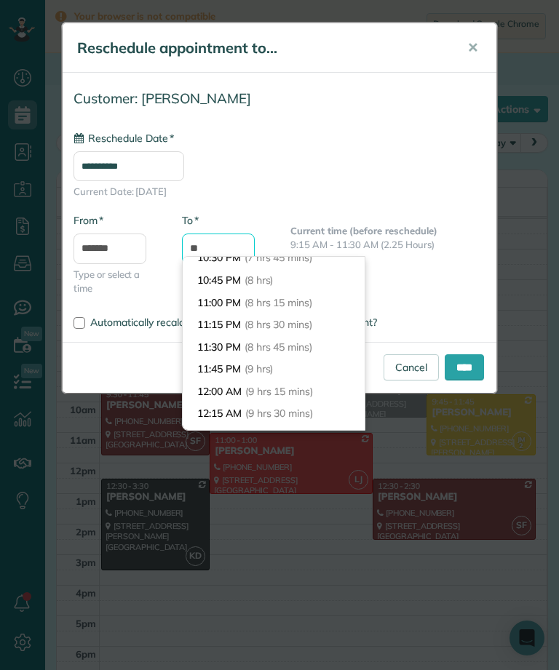
type input "*"
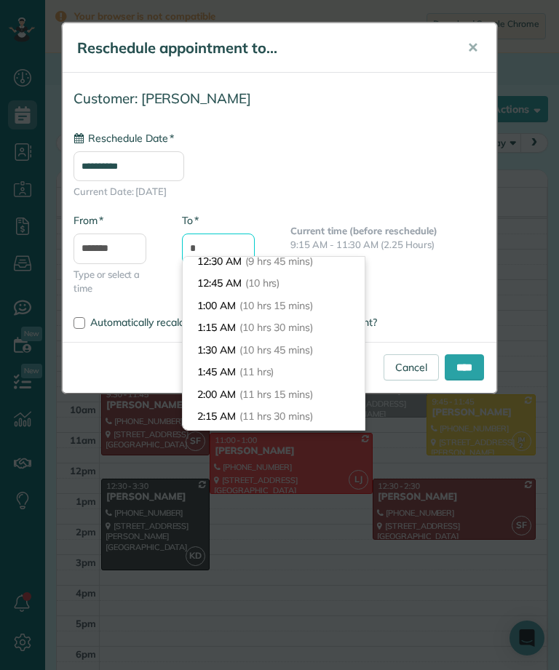
scroll to position [87, 0]
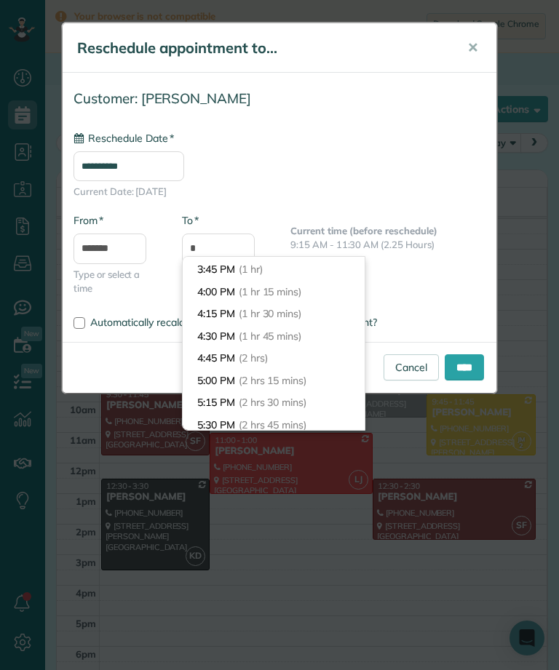
click at [322, 351] on li "4:45 PM (2 hrs)" at bounding box center [274, 358] width 182 height 23
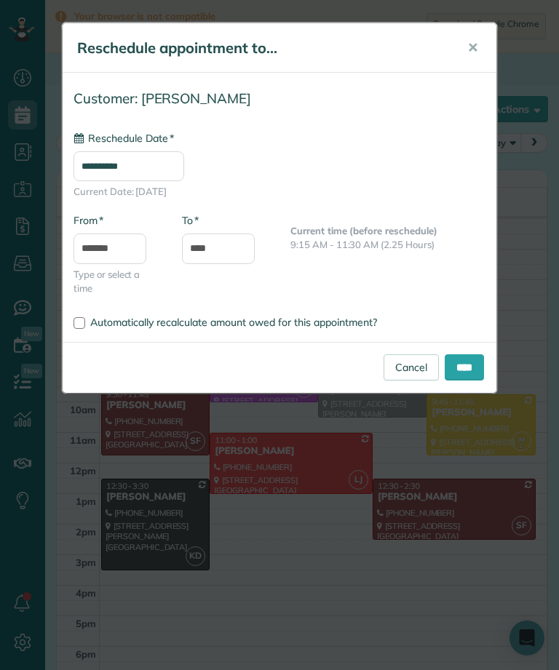
click at [472, 357] on input "****" at bounding box center [464, 367] width 39 height 26
type input "*******"
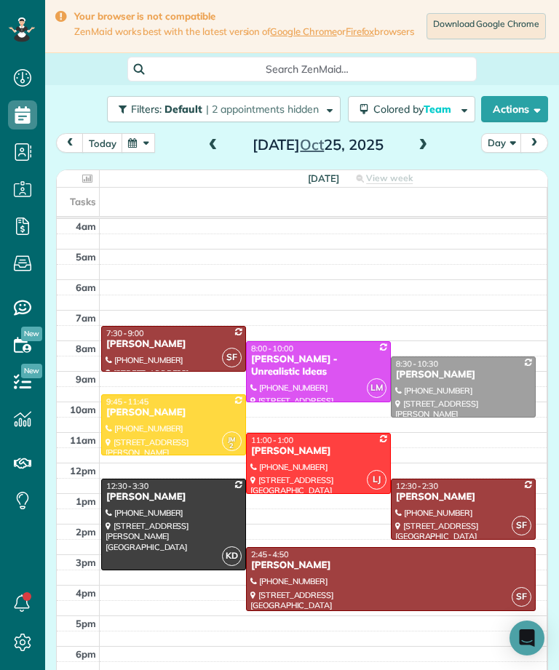
scroll to position [717, 45]
click at [103, 148] on button "today" at bounding box center [102, 143] width 41 height 20
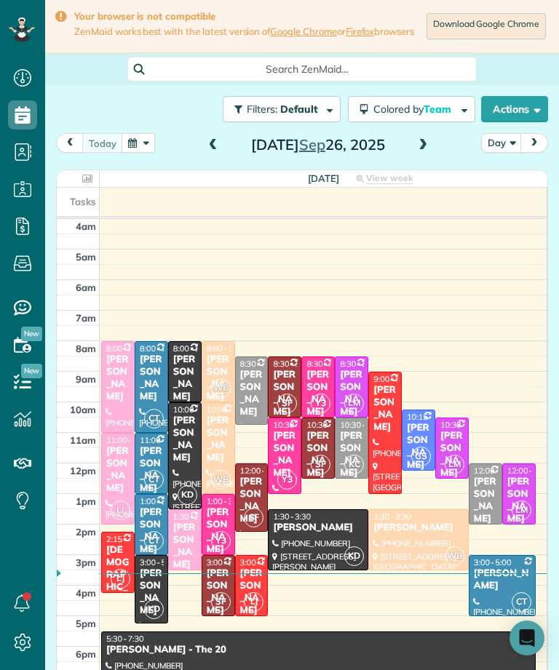
click at [185, 547] on div "Keshiia Rosenberg - Ascending Medicine" at bounding box center [184, 583] width 25 height 123
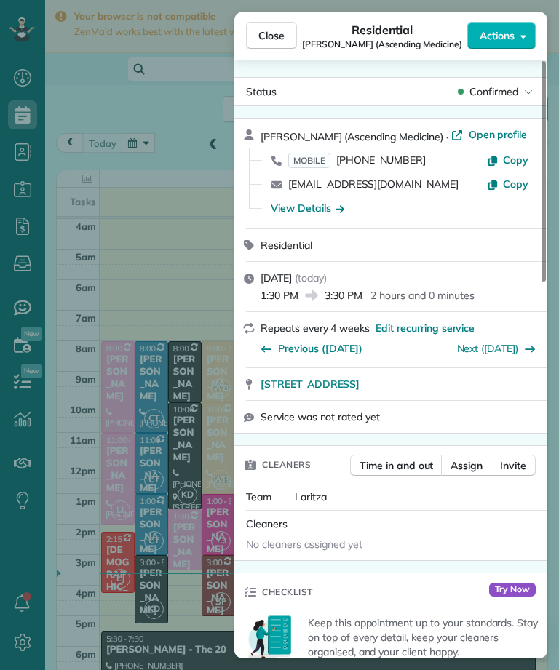
click at [180, 606] on div "Close Residential Keshiia Rosenberg (Ascending Medicine) Actions Status Confirm…" at bounding box center [279, 335] width 559 height 670
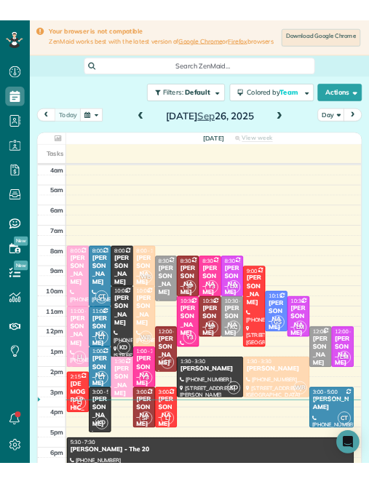
scroll to position [717, 45]
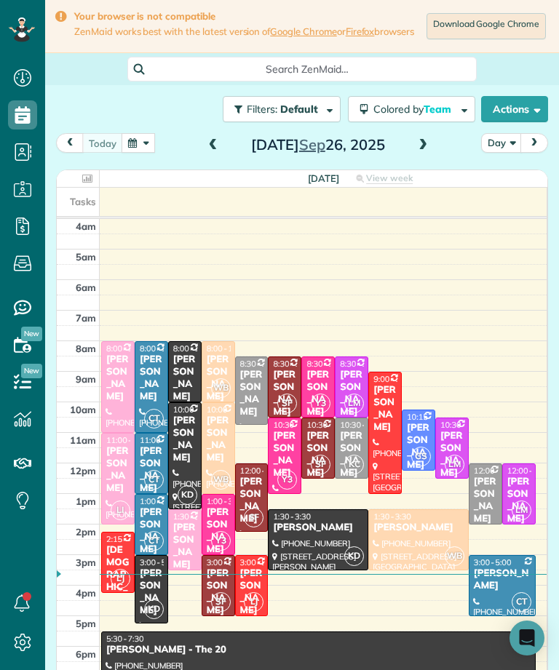
click at [138, 149] on button "button" at bounding box center [138, 143] width 33 height 20
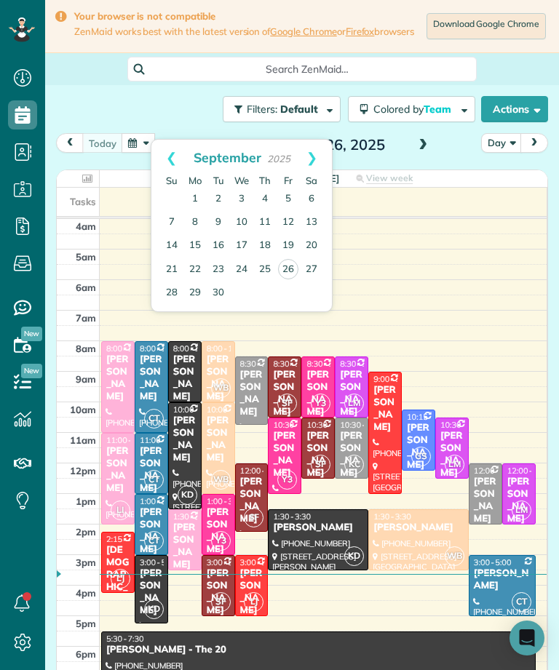
click at [220, 292] on link "30" at bounding box center [218, 293] width 23 height 23
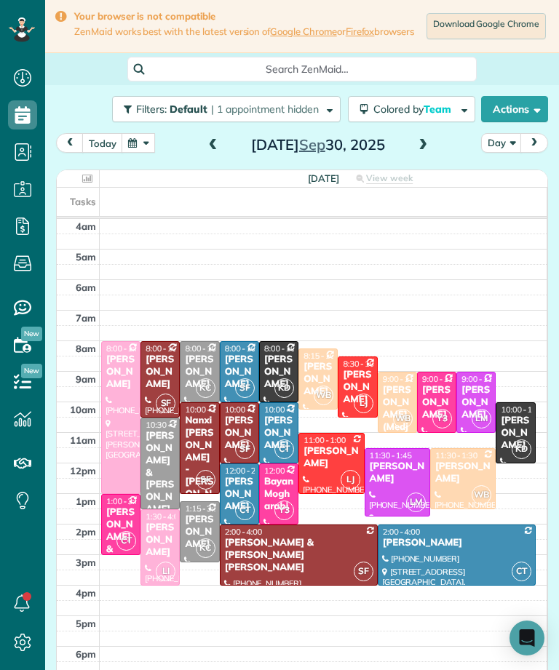
click at [104, 150] on button "today" at bounding box center [102, 143] width 41 height 20
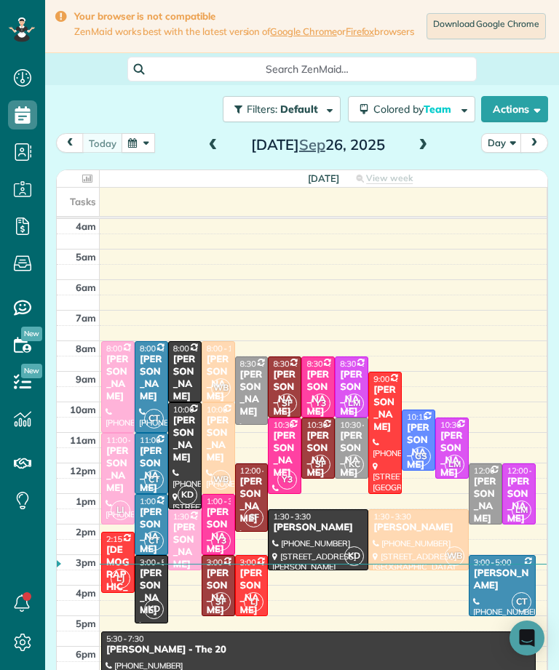
click at [146, 153] on button "button" at bounding box center [138, 143] width 33 height 20
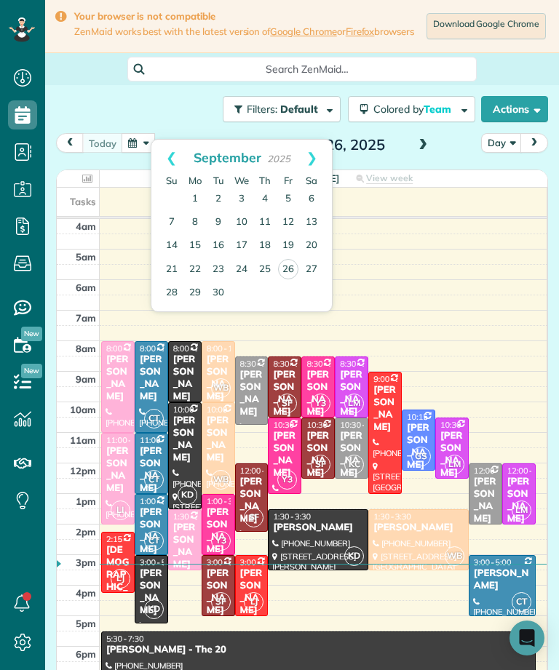
click at [214, 293] on link "30" at bounding box center [218, 293] width 23 height 23
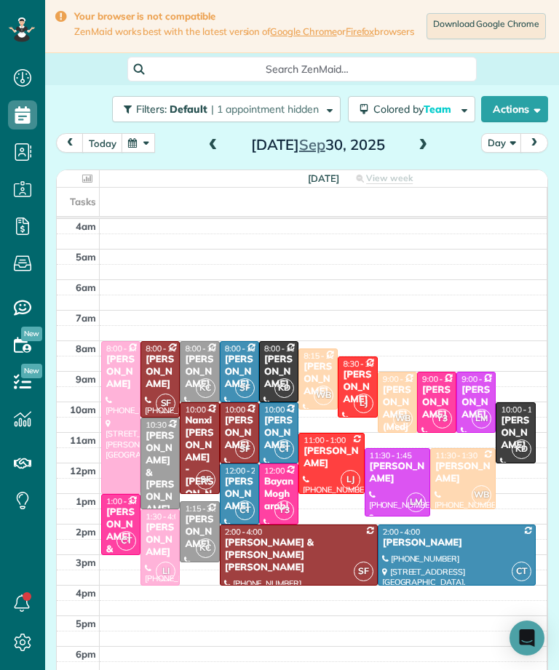
click at [402, 149] on h2 "Tuesday Sep 30, 2025" at bounding box center [318, 145] width 182 height 16
click at [427, 152] on span at bounding box center [423, 145] width 16 height 13
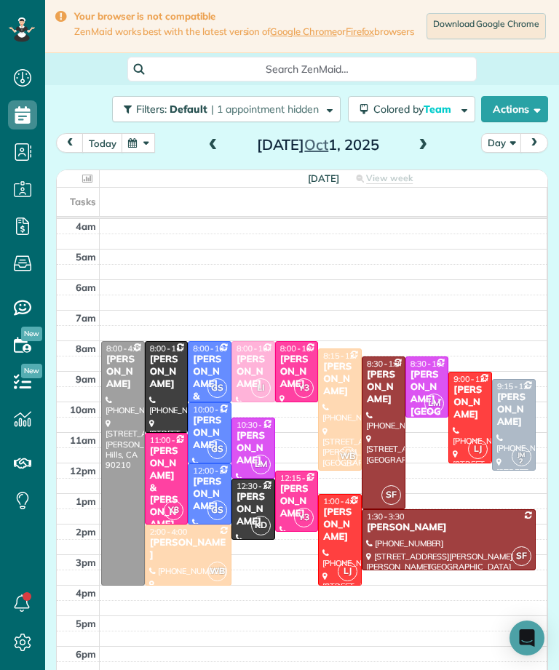
click at [122, 153] on button "button" at bounding box center [138, 143] width 33 height 20
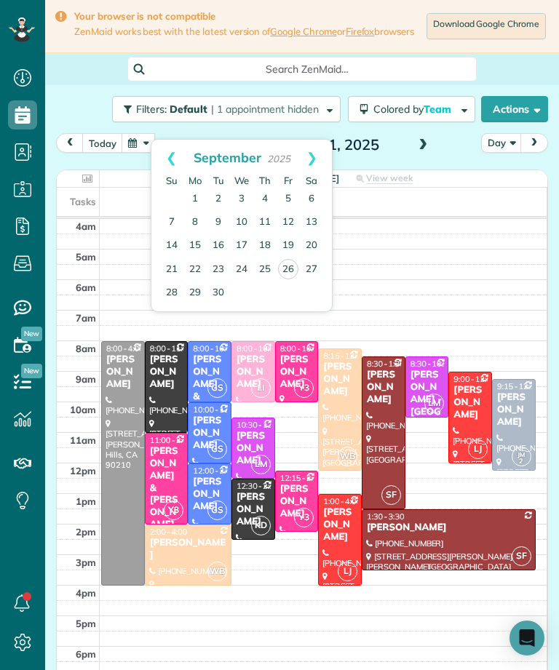
click at [94, 153] on button "today" at bounding box center [102, 143] width 41 height 20
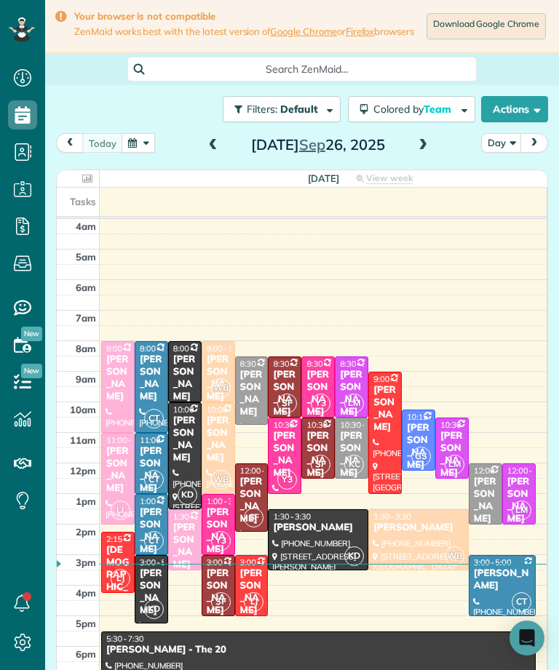
click at [410, 156] on div "Friday Sep 26, 2025" at bounding box center [318, 144] width 233 height 23
click at [415, 156] on span at bounding box center [423, 146] width 16 height 22
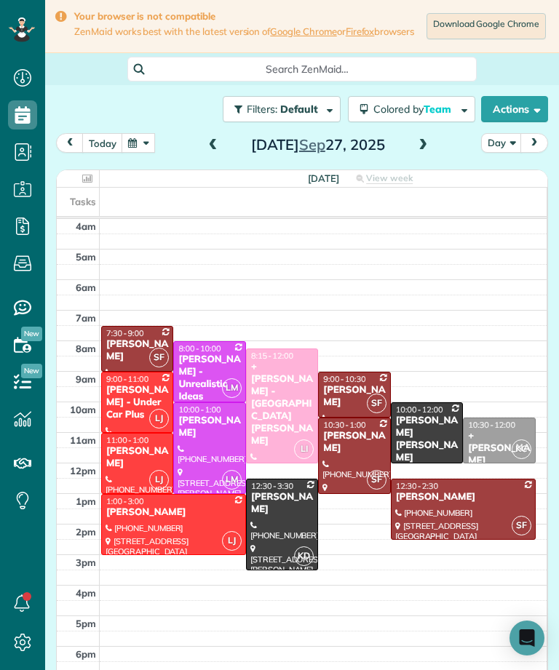
click at [402, 463] on div at bounding box center [426, 433] width 71 height 60
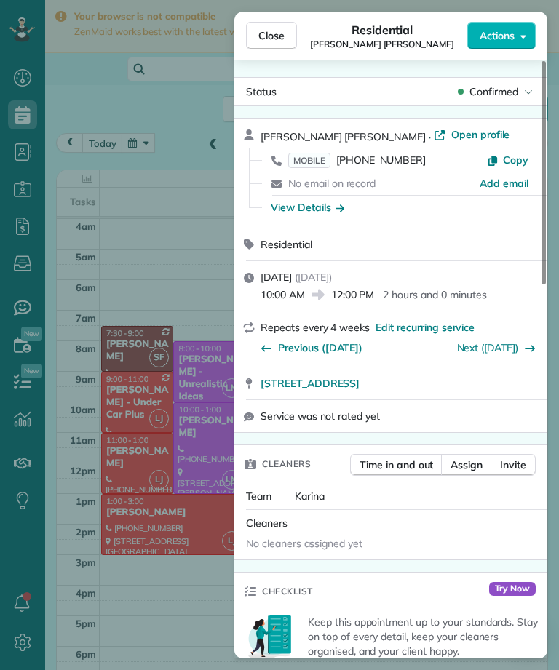
click at [193, 627] on div "Close Residential Travis Widerholm Gerlach Actions Status Confirmed Travis Wide…" at bounding box center [279, 335] width 559 height 670
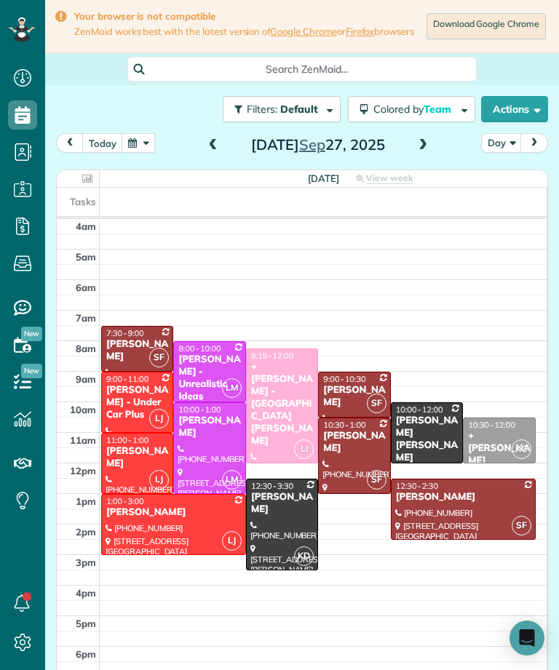
scroll to position [717, 45]
click at [495, 450] on div "+ [PERSON_NAME]" at bounding box center [498, 448] width 63 height 37
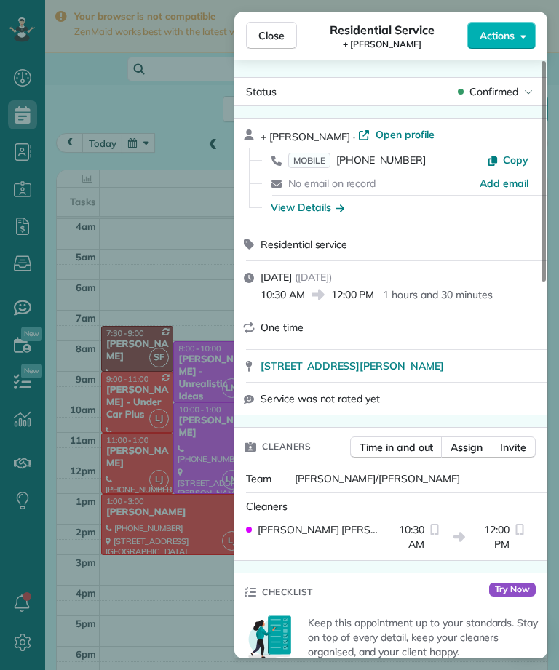
click at [320, 155] on span "MOBILE" at bounding box center [309, 160] width 42 height 15
click at [283, 43] on button "Close" at bounding box center [271, 36] width 51 height 28
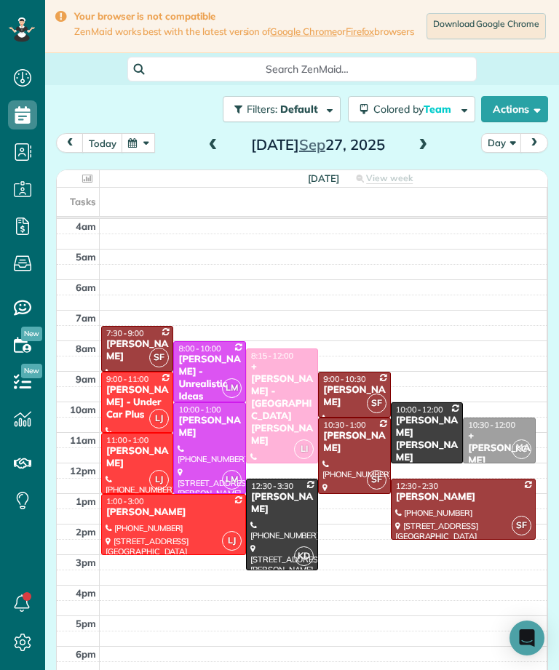
scroll to position [717, 45]
click at [349, 402] on div "[PERSON_NAME]" at bounding box center [353, 396] width 63 height 25
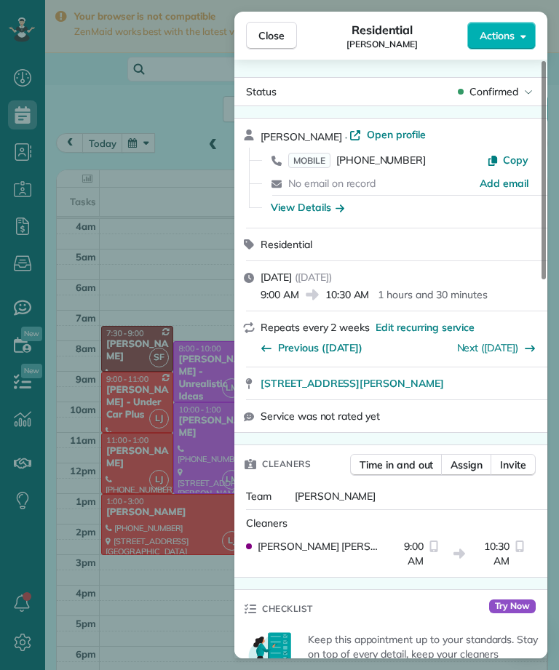
click at [321, 163] on span "MOBILE" at bounding box center [309, 160] width 42 height 15
click at [290, 28] on button "Close" at bounding box center [271, 36] width 51 height 28
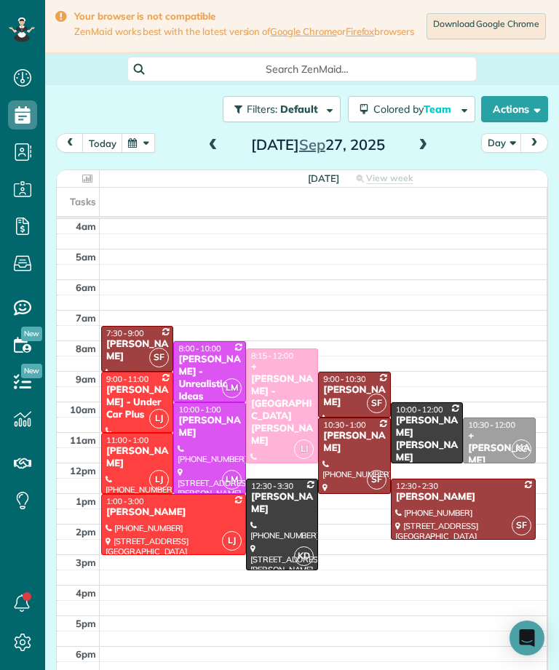
scroll to position [717, 45]
click at [426, 149] on span at bounding box center [423, 145] width 16 height 13
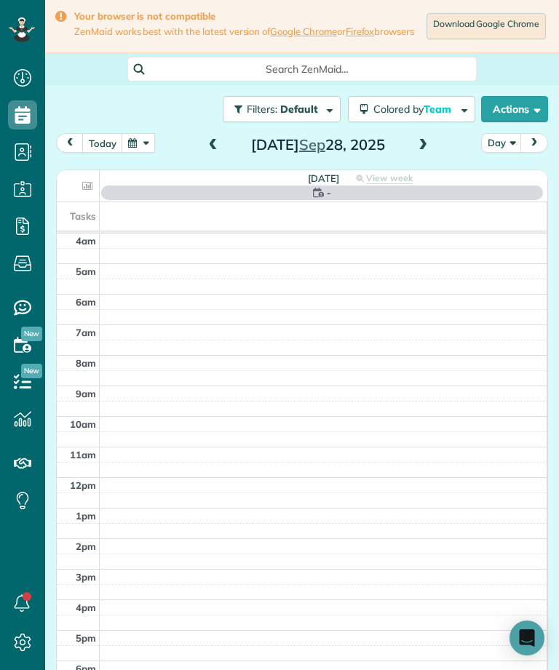
click at [146, 148] on button "button" at bounding box center [138, 143] width 33 height 20
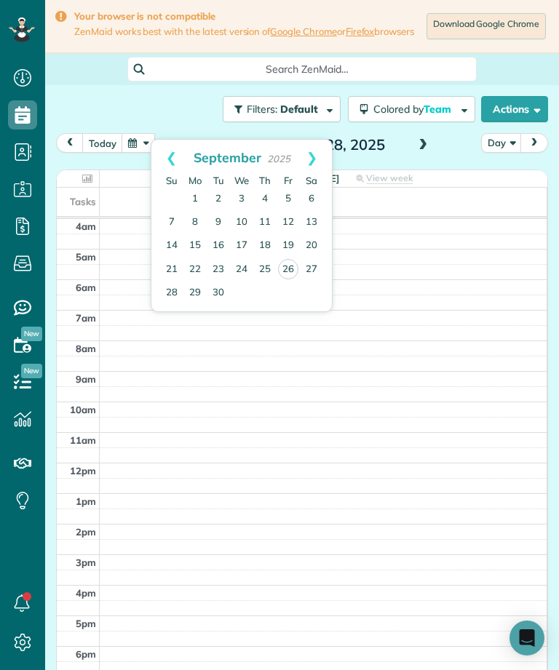
click at [219, 296] on link "30" at bounding box center [218, 293] width 23 height 23
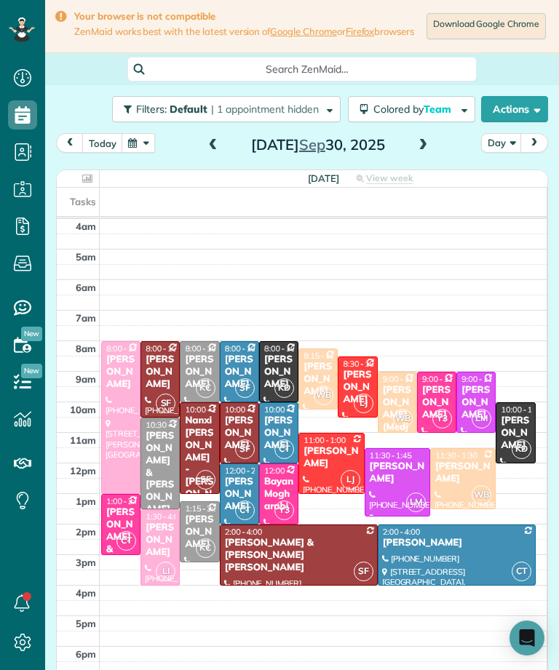
click at [427, 148] on span at bounding box center [423, 145] width 16 height 13
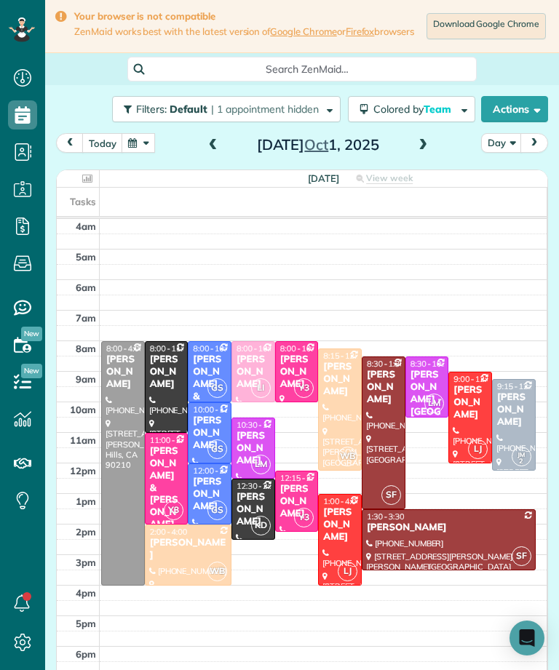
click at [262, 375] on div "Melissa Trubo" at bounding box center [253, 372] width 35 height 37
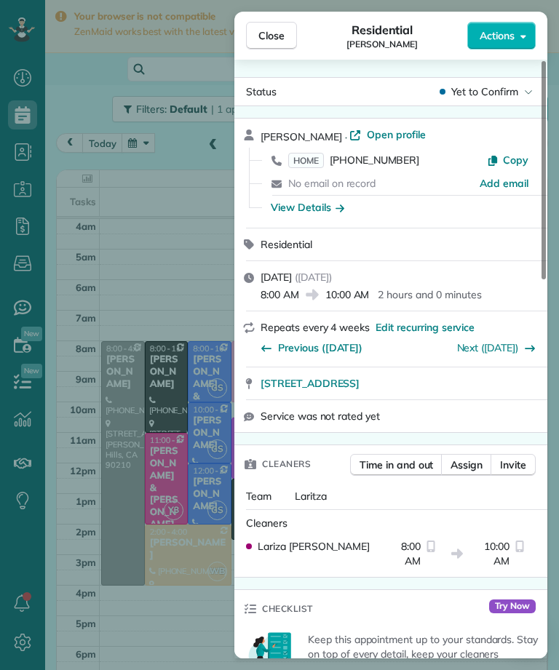
click at [220, 278] on div "Close Residential Melissa Trubo Actions Status Yet to Confirm Melissa Trubo · O…" at bounding box center [279, 335] width 559 height 670
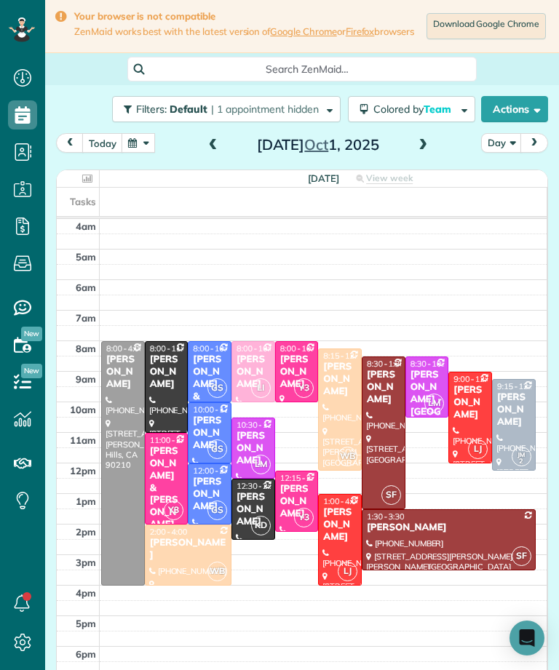
click at [109, 151] on button "today" at bounding box center [102, 143] width 41 height 20
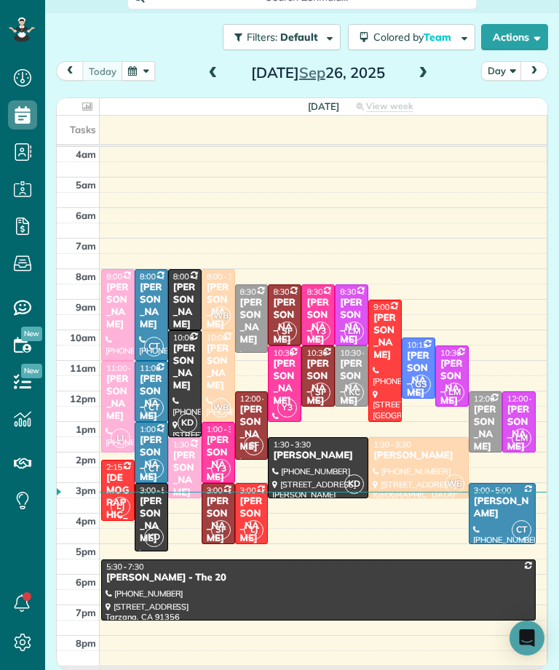
scroll to position [78, 0]
click at [188, 471] on div "Keshiia Rosenberg - Ascending Medicine" at bounding box center [184, 511] width 25 height 123
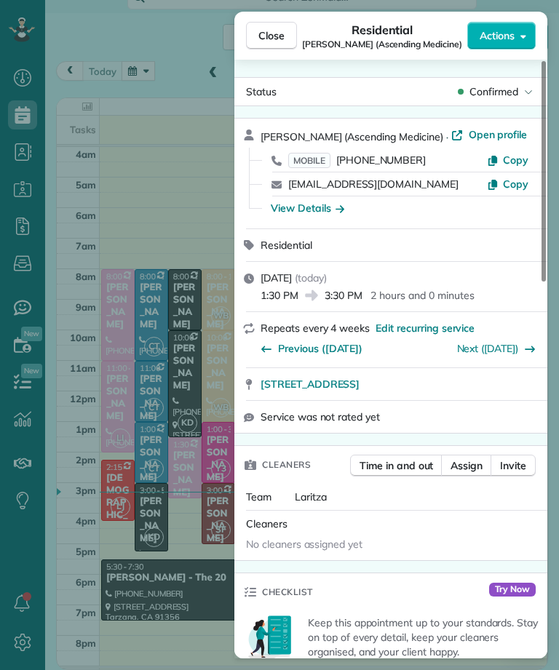
click at [276, 36] on span "Close" at bounding box center [271, 35] width 26 height 15
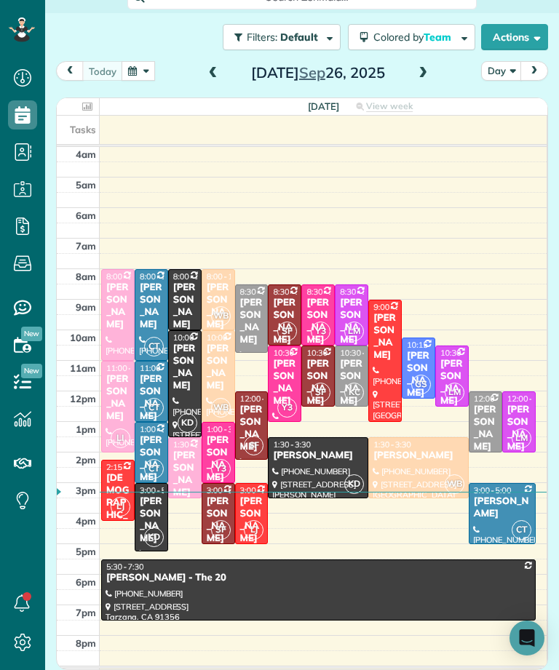
click at [140, 71] on button "button" at bounding box center [138, 71] width 33 height 20
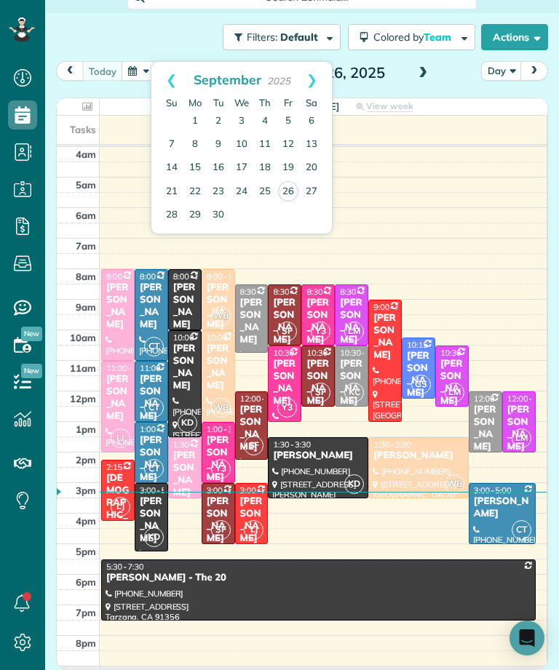
click at [228, 213] on link "30" at bounding box center [218, 215] width 23 height 23
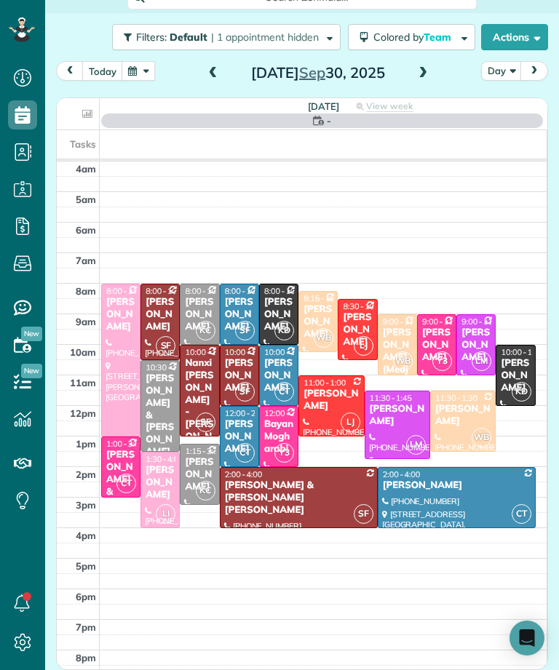
scroll to position [76, 0]
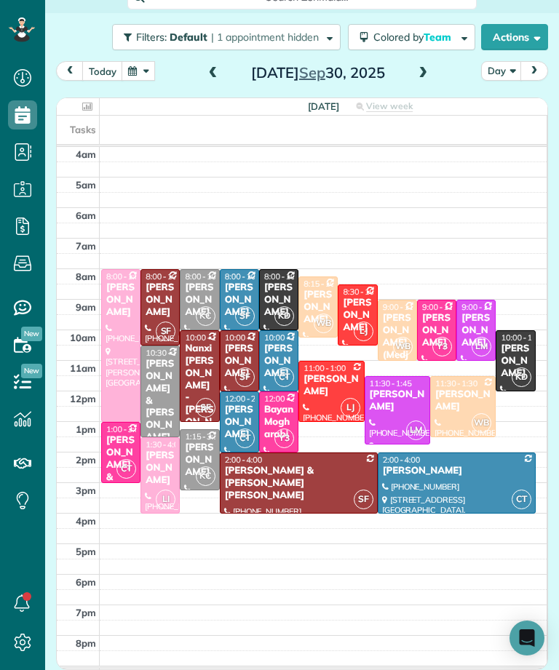
click at [424, 70] on span at bounding box center [423, 73] width 16 height 13
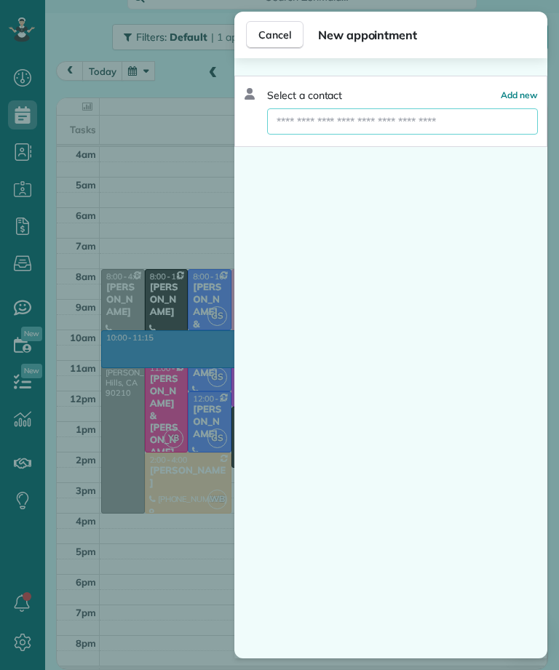
click at [457, 128] on input "text" at bounding box center [402, 121] width 269 height 26
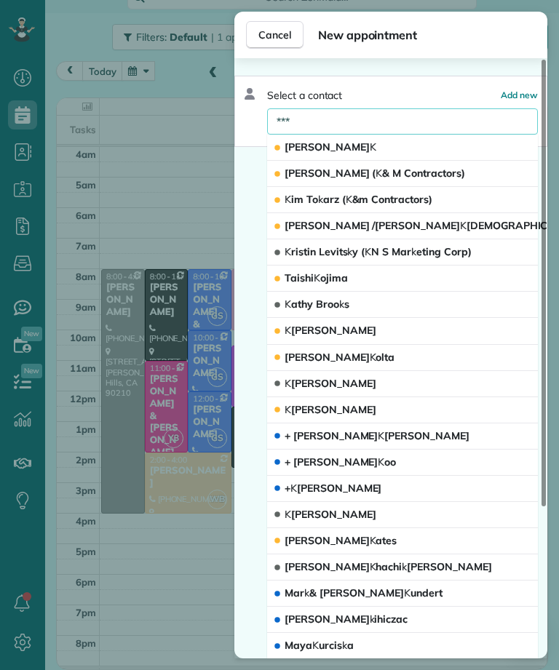
type input "****"
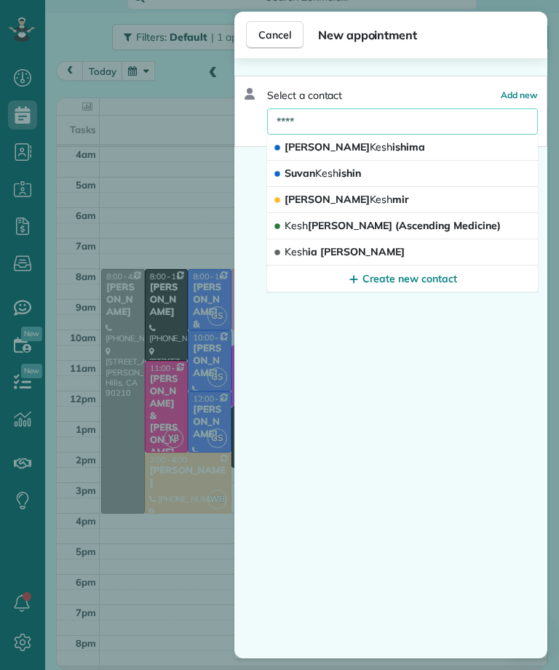
click at [448, 223] on span "Kesh iia Rosenberg (Ascending Medicine)" at bounding box center [392, 225] width 216 height 13
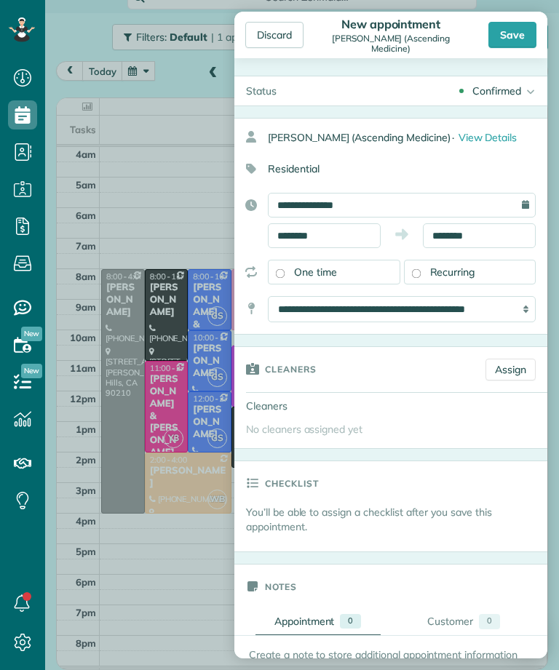
click at [287, 37] on div "Discard" at bounding box center [274, 35] width 58 height 26
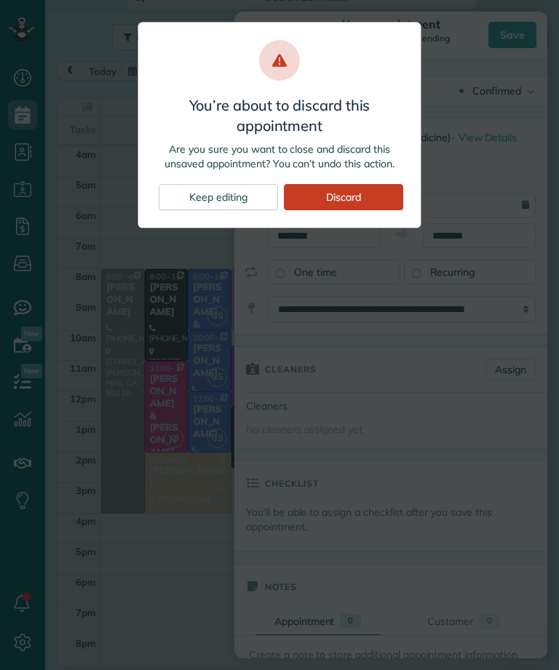
click at [251, 203] on div "Keep editing" at bounding box center [218, 197] width 119 height 26
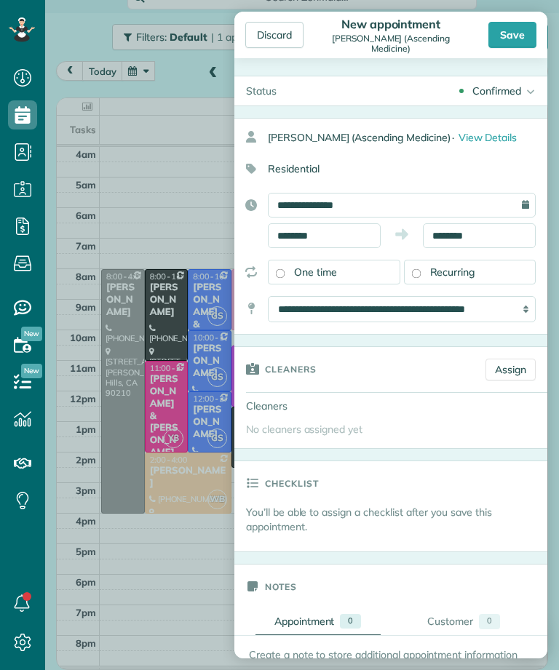
click at [260, 28] on div "Discard" at bounding box center [274, 35] width 58 height 26
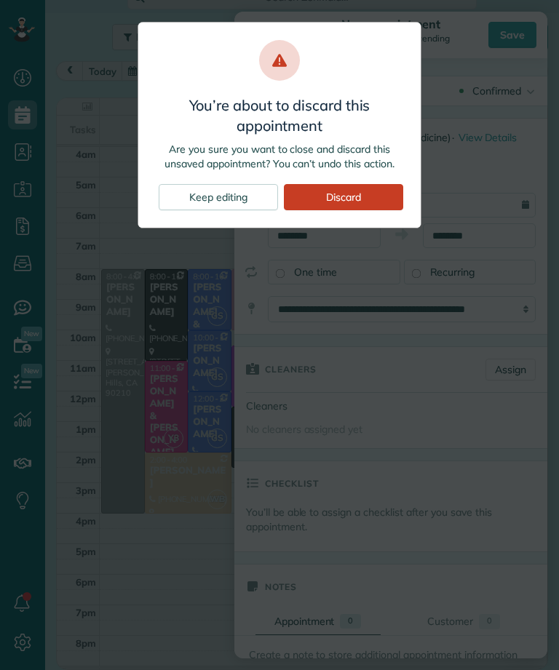
click at [373, 186] on div "Discard" at bounding box center [343, 197] width 119 height 26
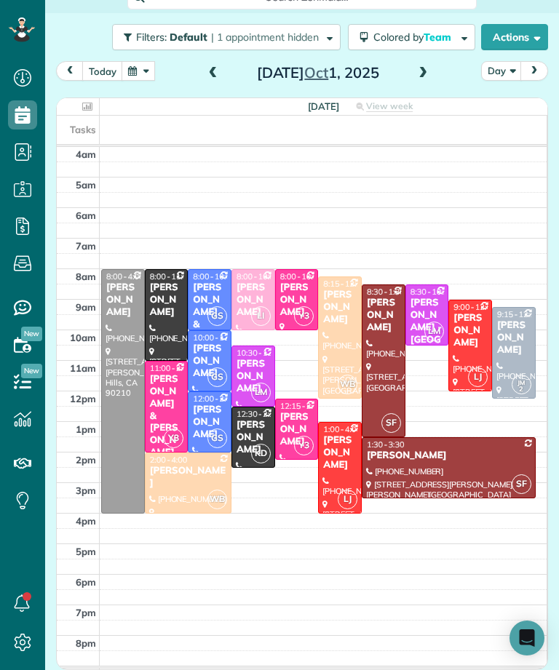
click at [112, 81] on button "today" at bounding box center [102, 71] width 41 height 20
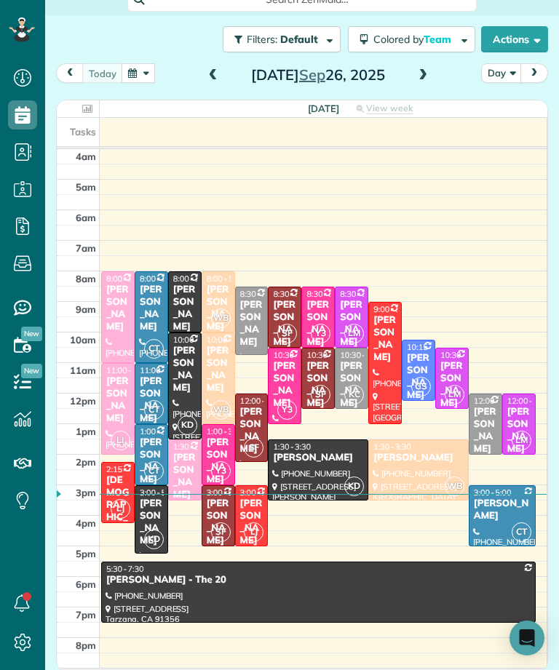
scroll to position [69, 0]
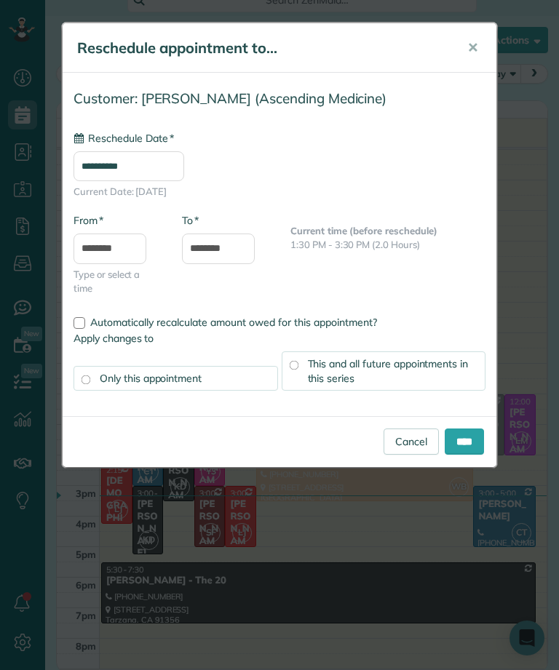
click at [180, 169] on input "**********" at bounding box center [128, 166] width 111 height 30
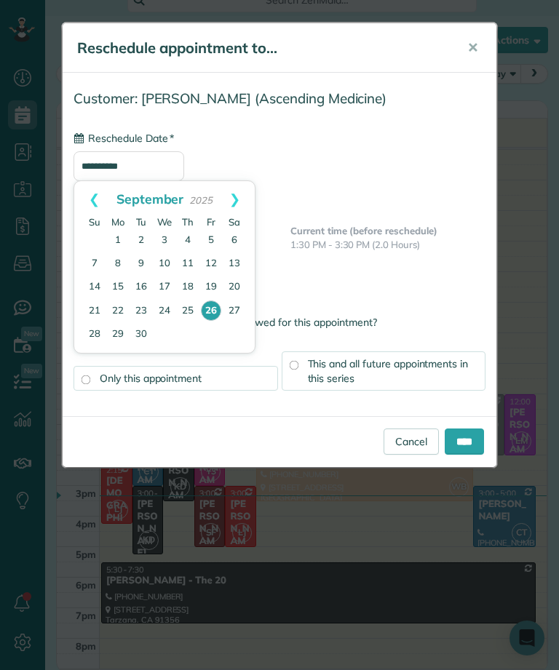
click at [239, 198] on link "Next" at bounding box center [235, 199] width 40 height 36
click at [170, 239] on link "1" at bounding box center [164, 240] width 23 height 23
type input "**********"
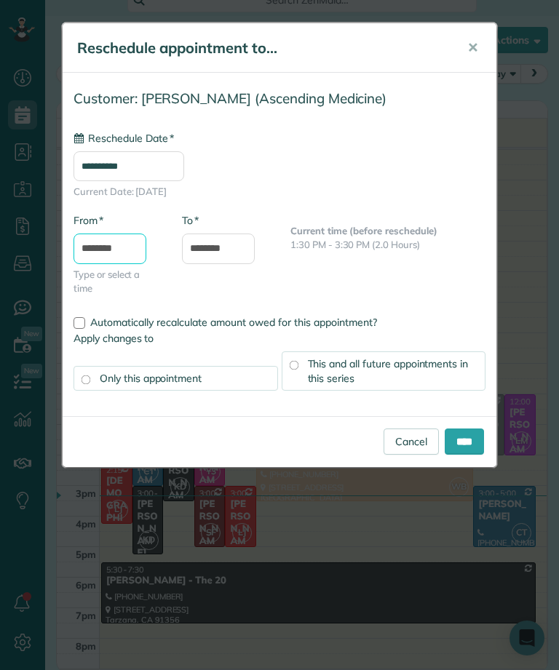
click at [135, 252] on input "********" at bounding box center [109, 249] width 73 height 31
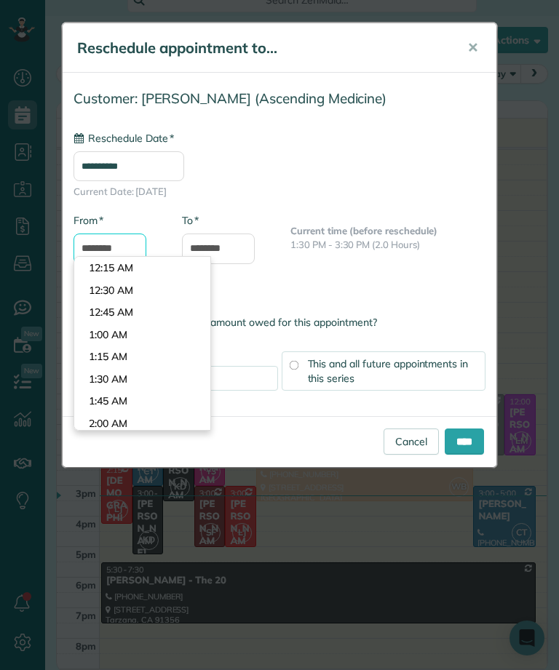
scroll to position [873, 0]
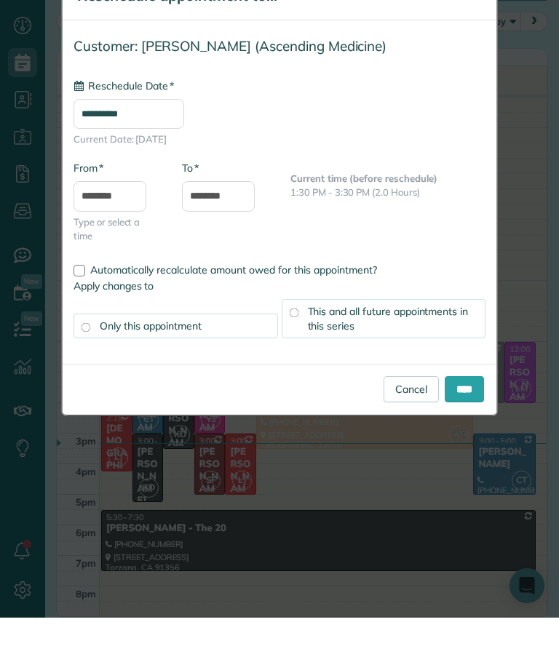
click at [466, 429] on input "****" at bounding box center [464, 442] width 39 height 26
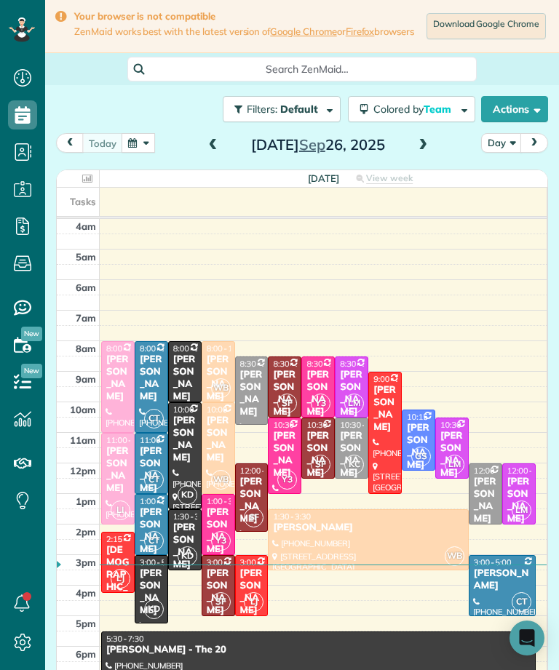
scroll to position [0, 0]
click at [146, 133] on button "button" at bounding box center [138, 143] width 33 height 20
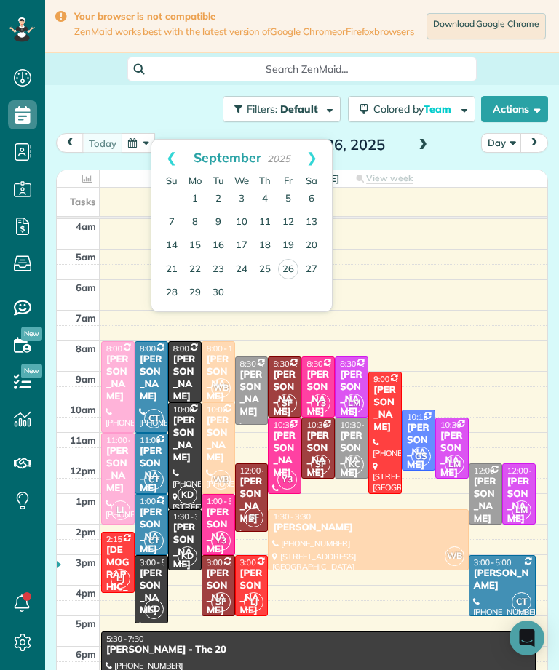
click at [326, 140] on link "Next" at bounding box center [312, 158] width 40 height 36
click at [245, 188] on link "1" at bounding box center [241, 199] width 23 height 23
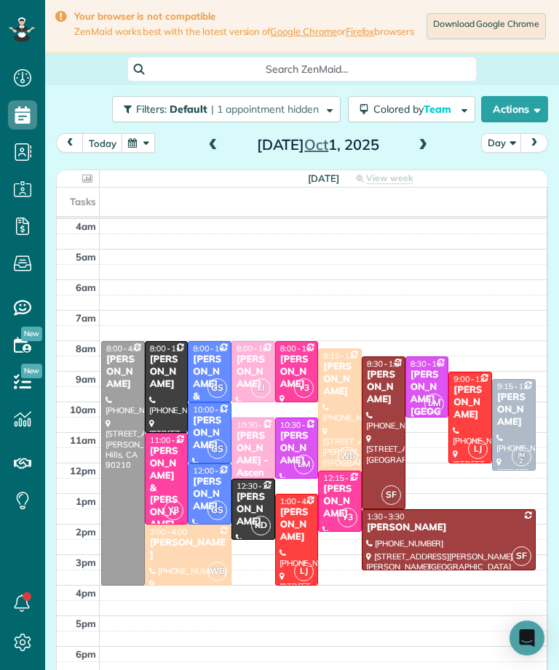
scroll to position [717, 45]
click at [216, 139] on span at bounding box center [213, 145] width 16 height 13
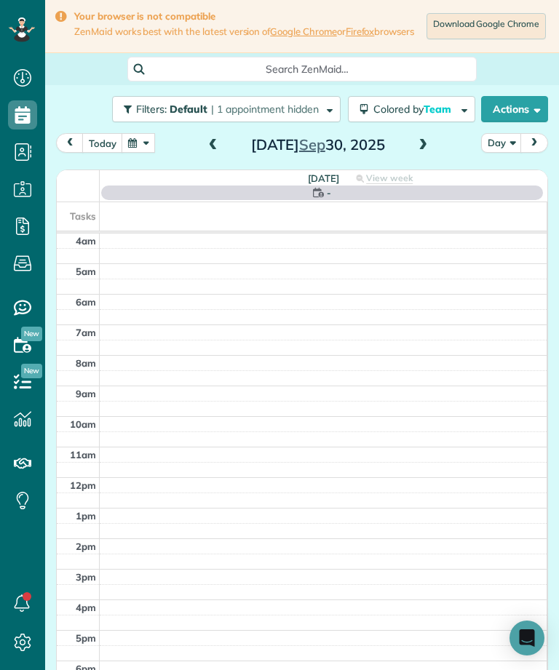
click at [213, 139] on span at bounding box center [213, 145] width 16 height 13
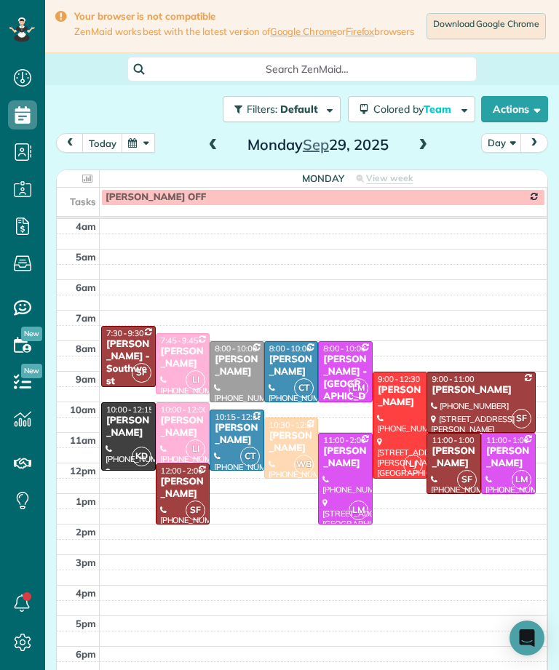
click at [100, 133] on button "today" at bounding box center [102, 143] width 41 height 20
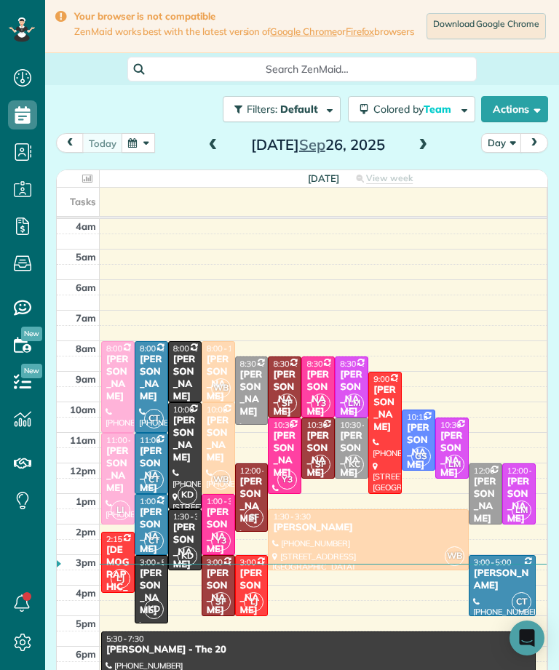
click at [394, 522] on div "[PERSON_NAME]" at bounding box center [367, 528] width 191 height 12
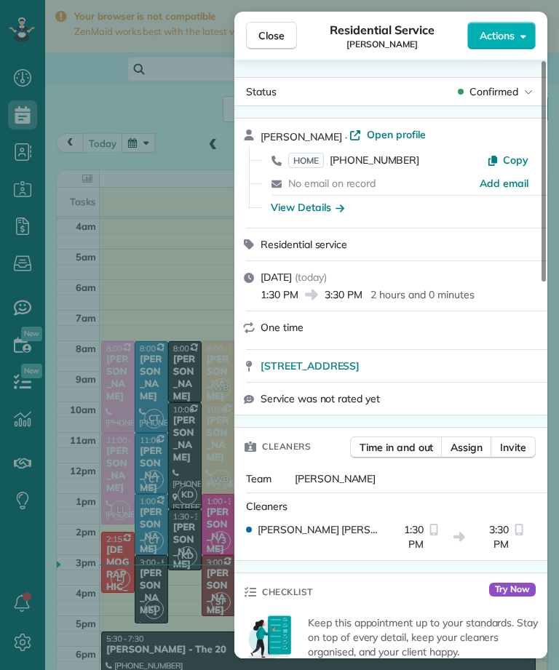
scroll to position [717, 45]
click at [282, 40] on span "Close" at bounding box center [271, 35] width 26 height 15
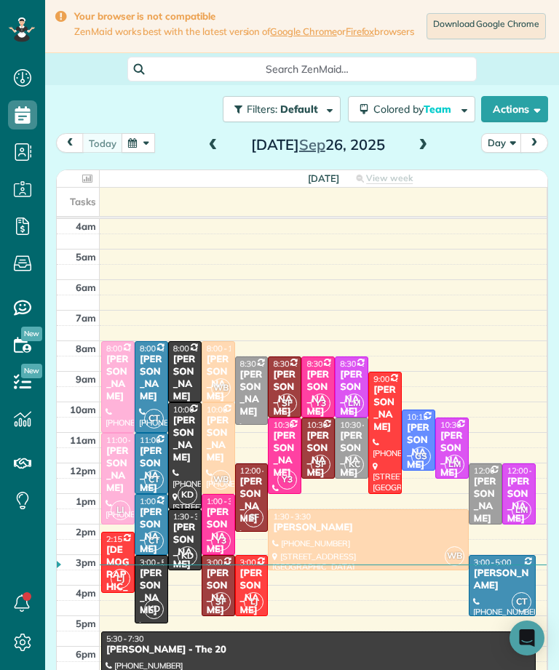
click at [420, 139] on span at bounding box center [423, 145] width 16 height 13
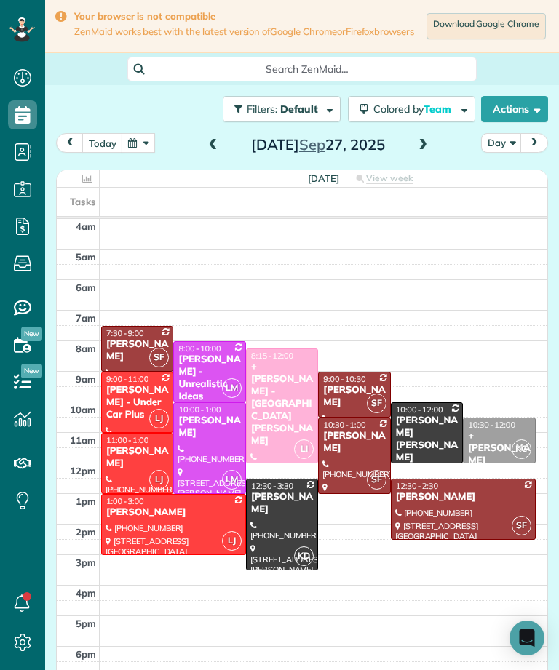
click at [345, 384] on div "[PERSON_NAME]" at bounding box center [353, 396] width 63 height 25
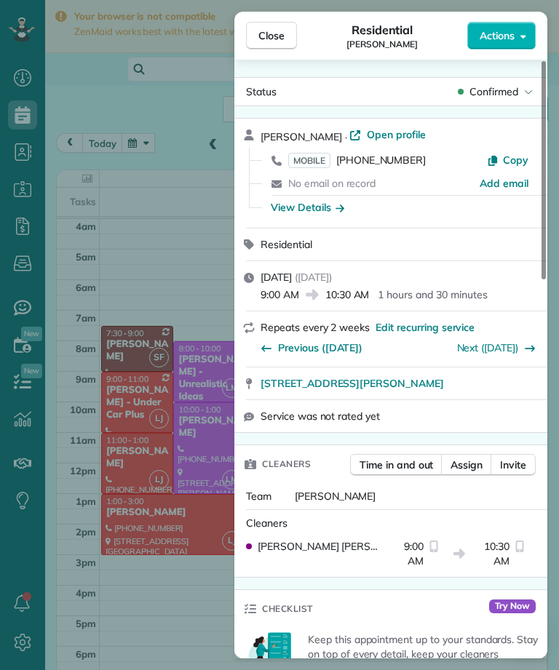
scroll to position [717, 45]
click at [257, 33] on button "Close" at bounding box center [271, 36] width 51 height 28
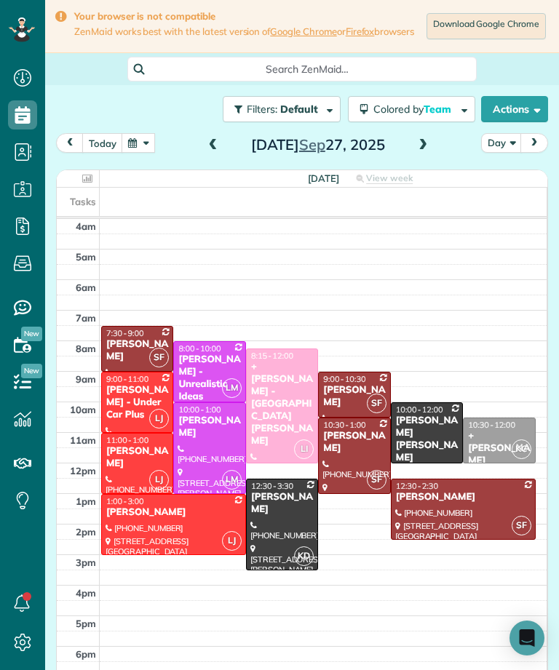
scroll to position [717, 45]
click at [217, 139] on span at bounding box center [213, 145] width 16 height 13
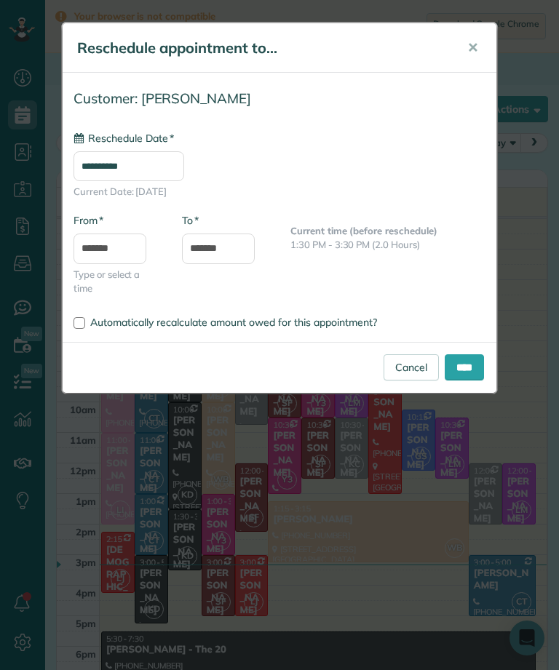
click at [152, 161] on input "**********" at bounding box center [128, 166] width 111 height 30
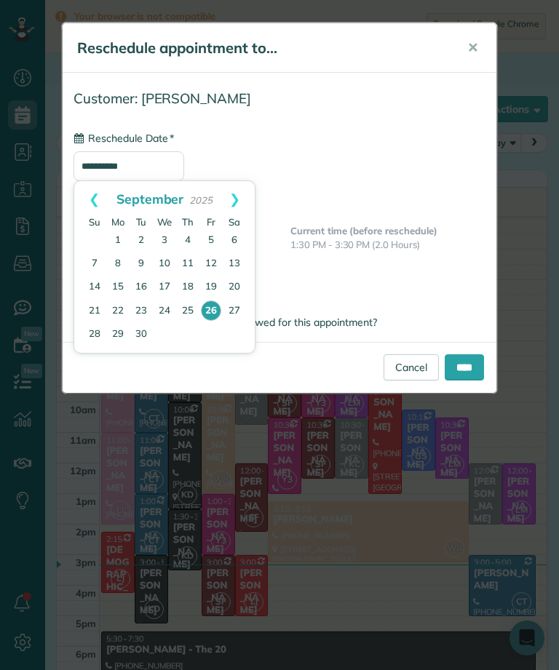
click at [122, 333] on link "29" at bounding box center [117, 334] width 23 height 23
type input "**********"
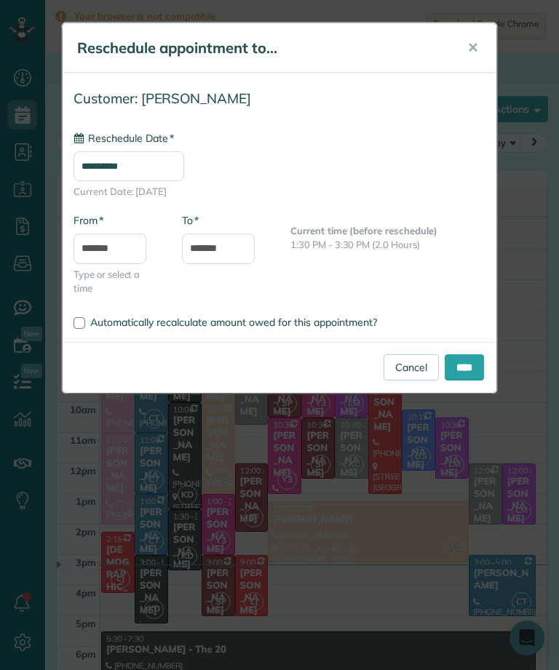
click at [469, 362] on input "****" at bounding box center [464, 367] width 39 height 26
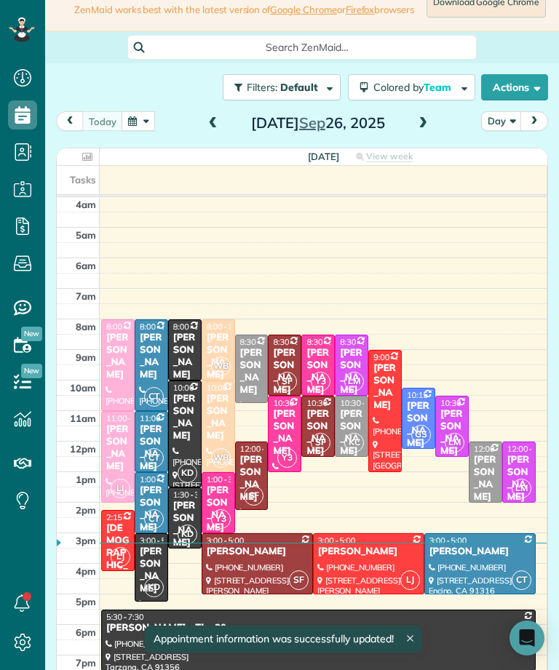
scroll to position [28, 0]
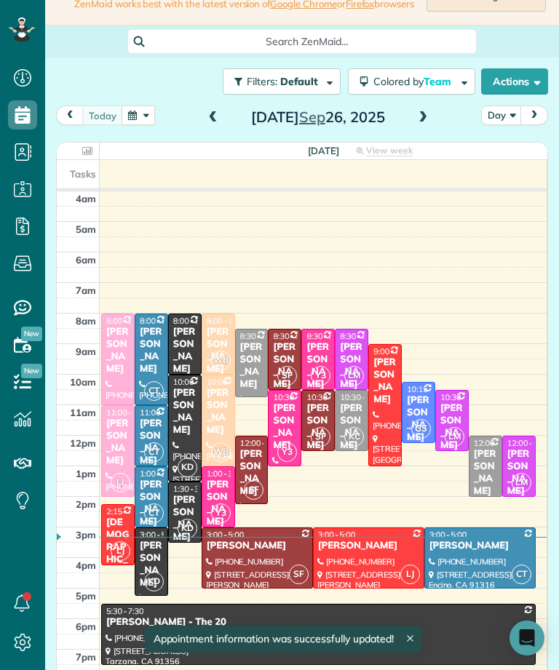
click at [421, 111] on span at bounding box center [423, 117] width 16 height 13
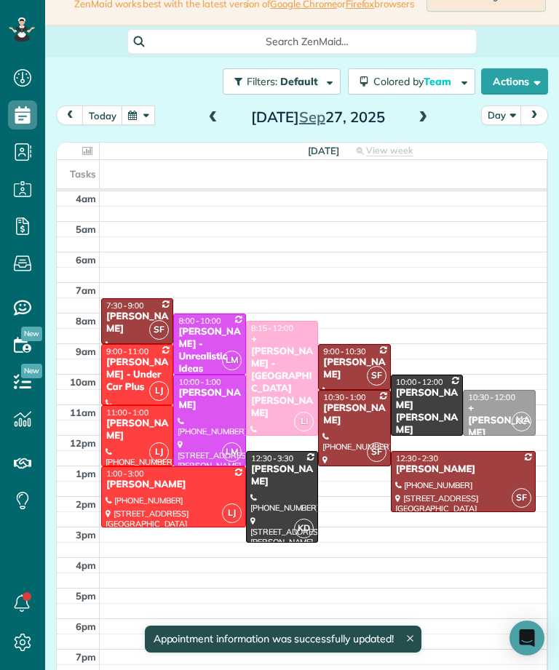
click at [142, 105] on button "button" at bounding box center [138, 115] width 33 height 20
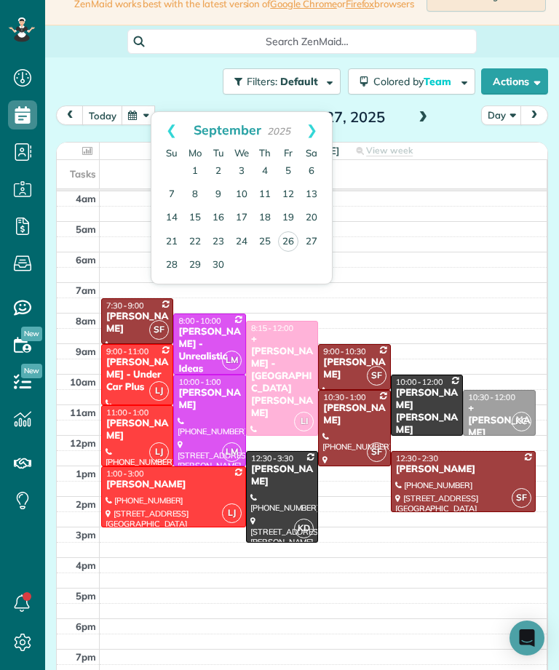
click at [196, 254] on link "29" at bounding box center [194, 265] width 23 height 23
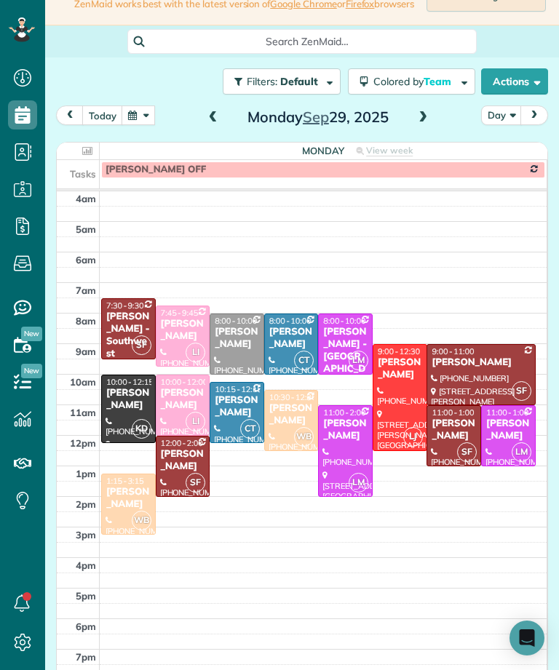
scroll to position [717, 45]
click at [279, 402] on div "[PERSON_NAME]" at bounding box center [291, 414] width 46 height 25
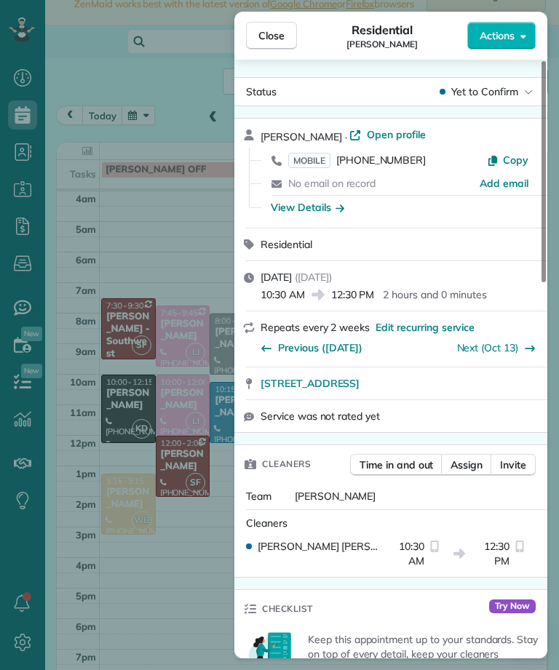
click at [166, 580] on div "Close Residential Kiran Aejaz Actions Status Yet to Confirm Kiran Aejaz · Open …" at bounding box center [279, 335] width 559 height 670
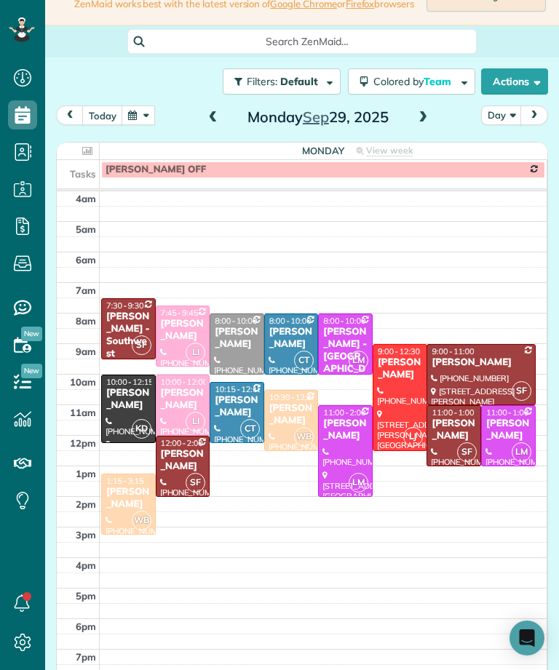
scroll to position [74, 0]
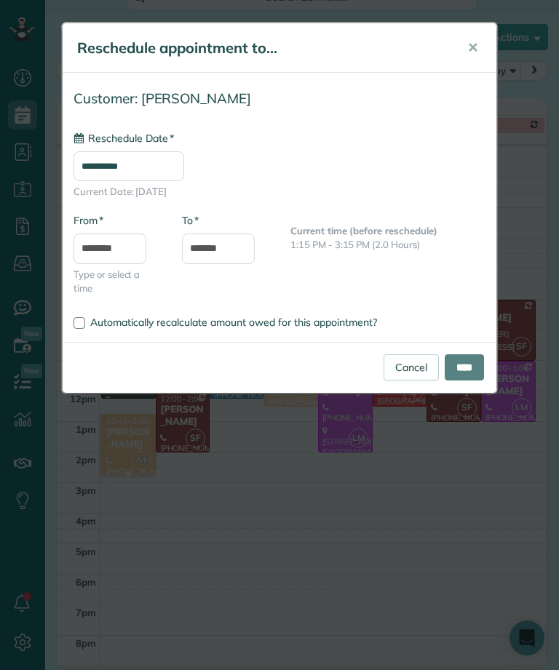
type input "**********"
click at [469, 367] on input "****" at bounding box center [464, 367] width 39 height 26
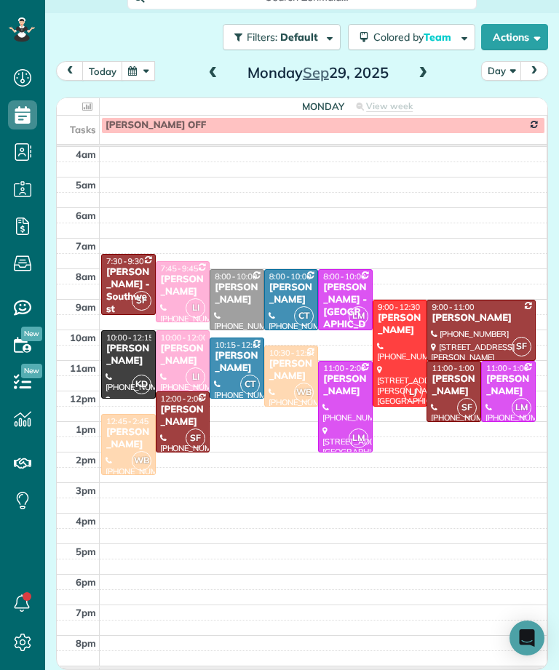
scroll to position [717, 45]
click at [219, 67] on span at bounding box center [213, 73] width 16 height 13
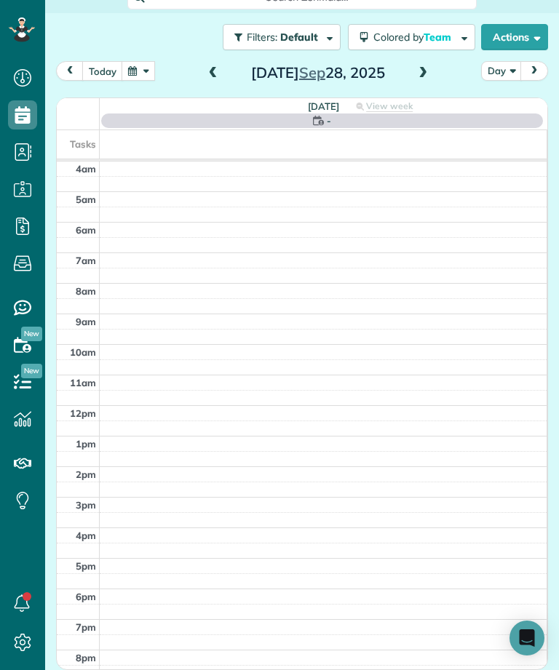
click at [215, 67] on span at bounding box center [213, 73] width 16 height 13
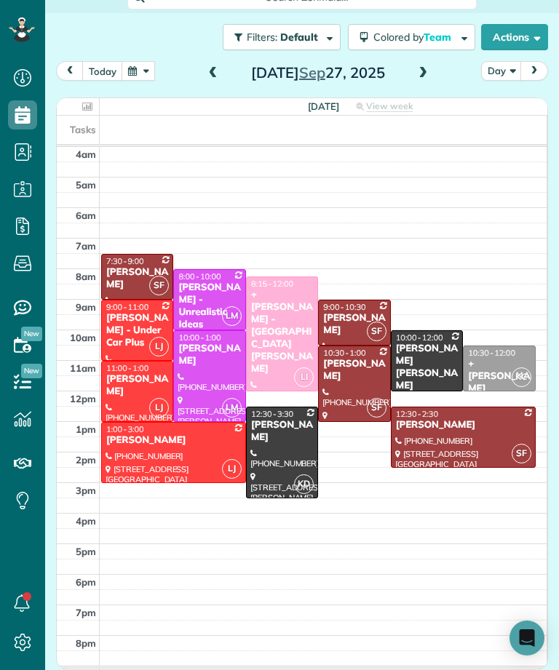
click at [293, 291] on div "+[PERSON_NAME] - [GEOGRAPHIC_DATA][PERSON_NAME]" at bounding box center [281, 332] width 63 height 86
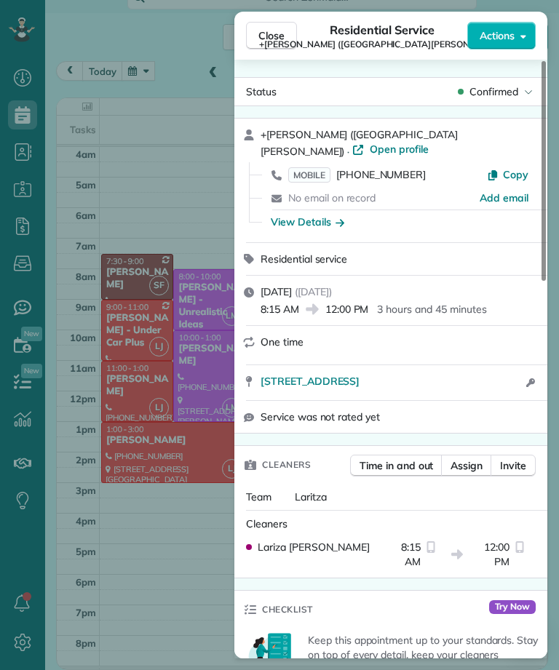
click at [268, 27] on button "Close" at bounding box center [271, 36] width 51 height 28
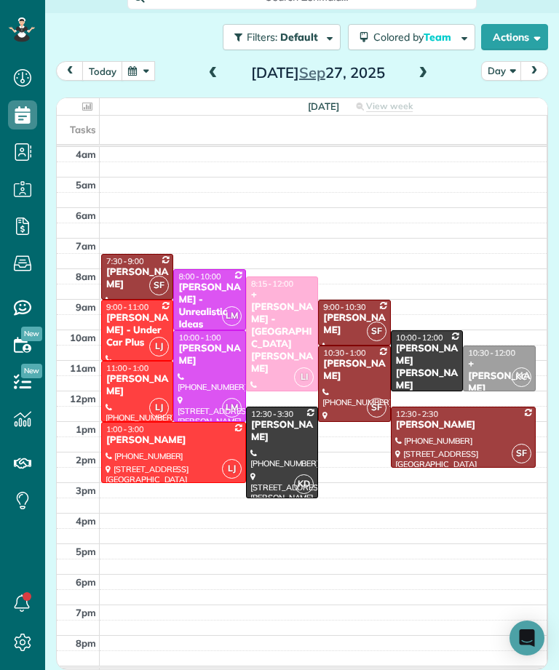
scroll to position [717, 45]
click at [71, 66] on span "prev" at bounding box center [70, 70] width 12 height 9
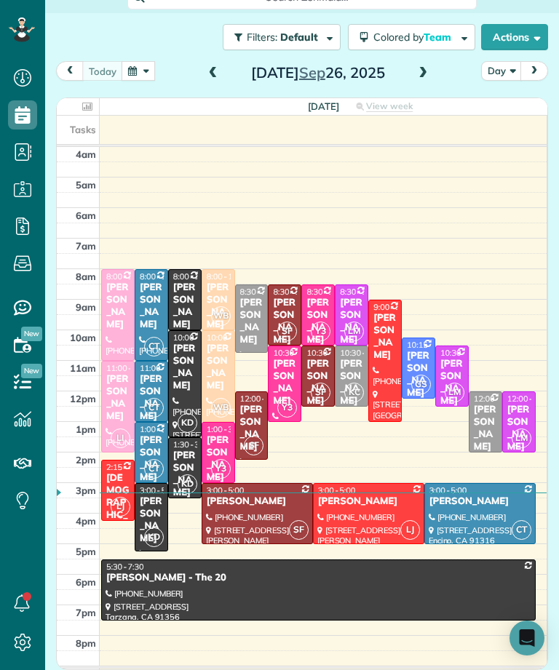
click at [415, 63] on span at bounding box center [423, 74] width 16 height 22
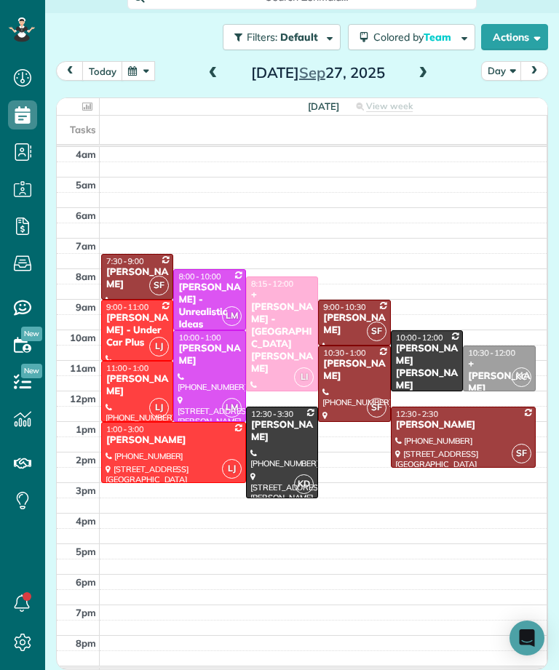
click at [415, 67] on span at bounding box center [423, 73] width 16 height 13
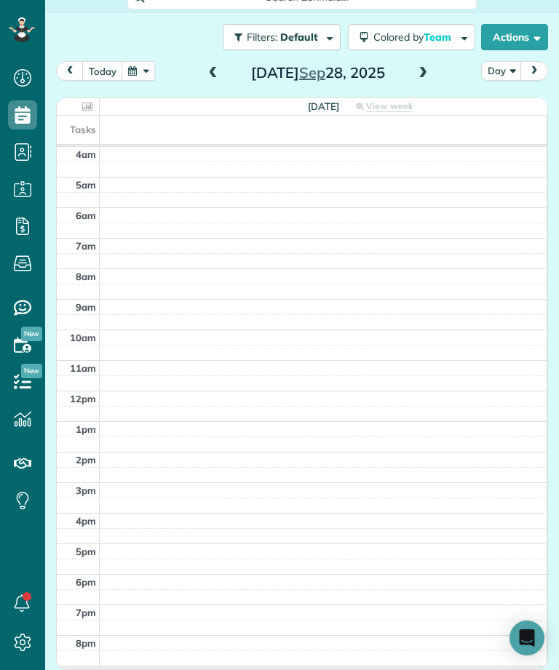
click at [415, 67] on span at bounding box center [423, 73] width 16 height 13
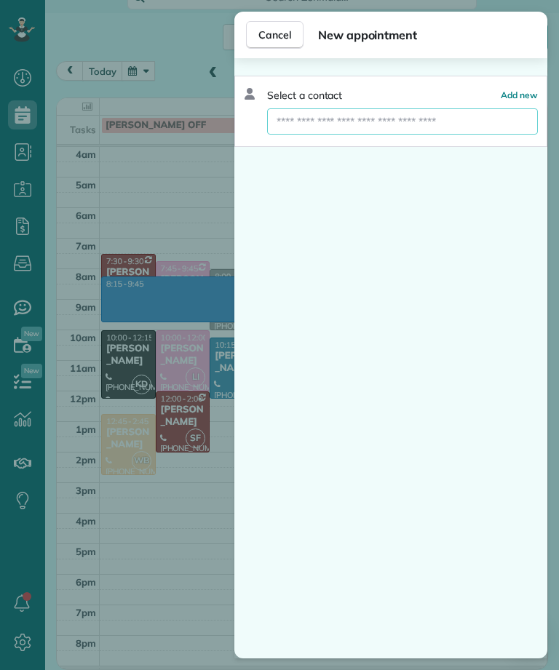
click at [383, 112] on input "text" at bounding box center [402, 121] width 269 height 26
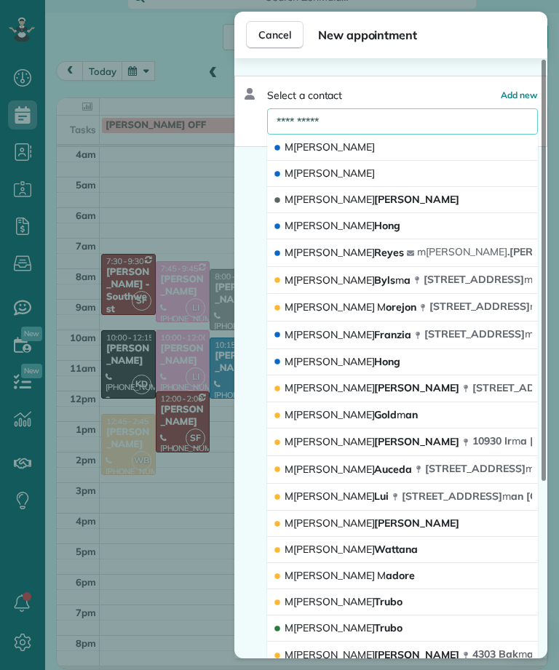
type input "**********"
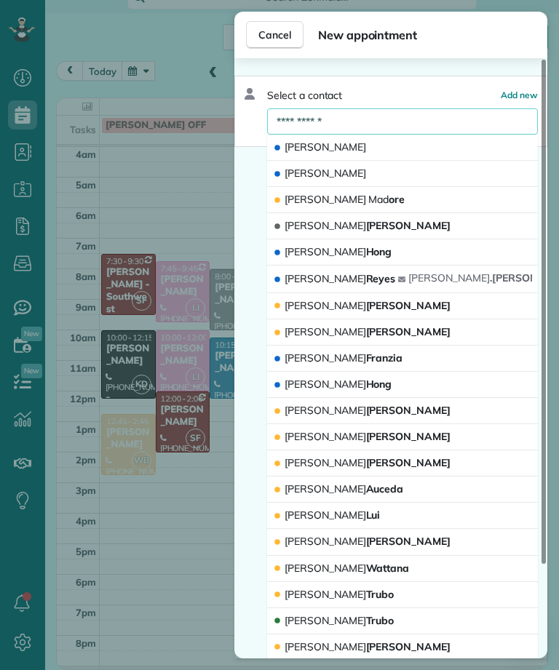
click at [397, 199] on button "Melissa Mad ore" at bounding box center [402, 200] width 271 height 26
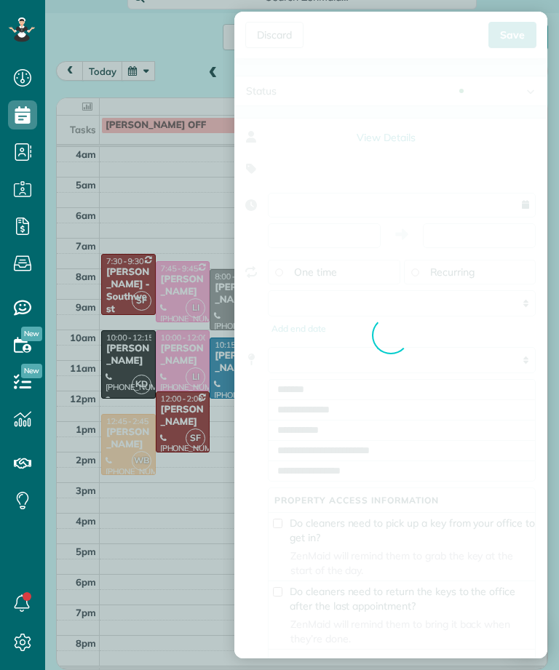
type input "**********"
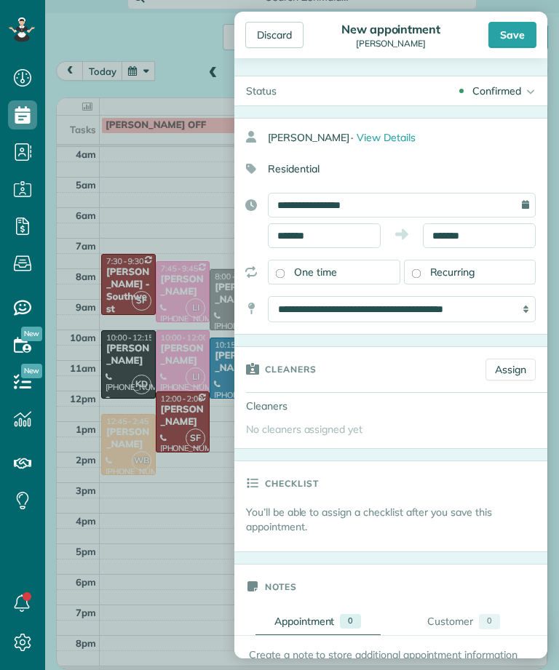
click at [519, 370] on link "Assign" at bounding box center [510, 370] width 50 height 22
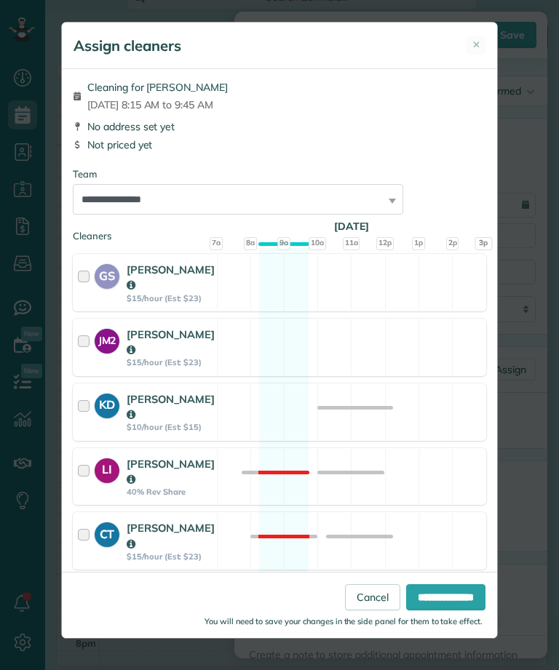
click at [95, 395] on strong "KD" at bounding box center [107, 404] width 25 height 20
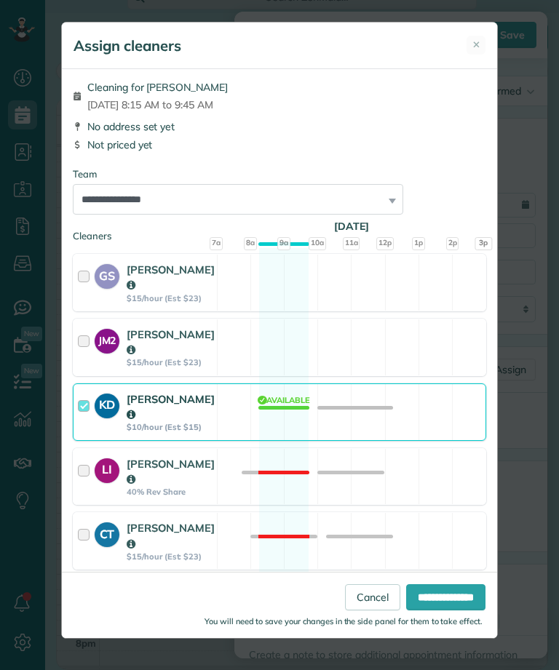
click at [91, 585] on div at bounding box center [86, 605] width 17 height 41
click at [89, 585] on div at bounding box center [86, 605] width 17 height 41
click at [442, 610] on input "**********" at bounding box center [445, 597] width 79 height 26
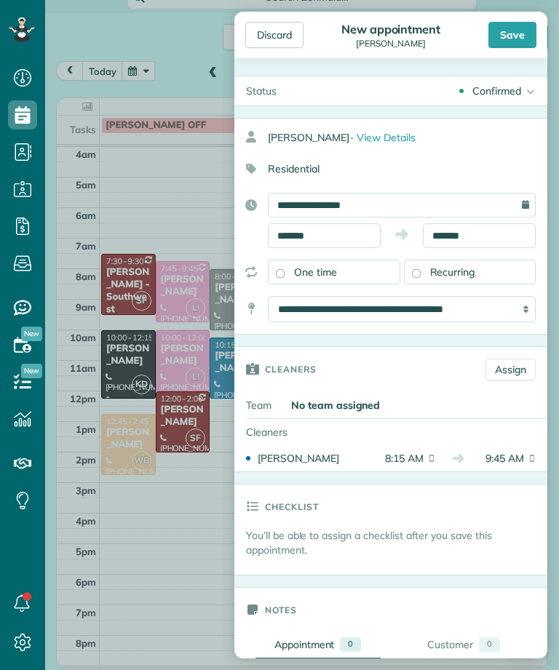
click at [521, 32] on div "Save" at bounding box center [512, 35] width 48 height 26
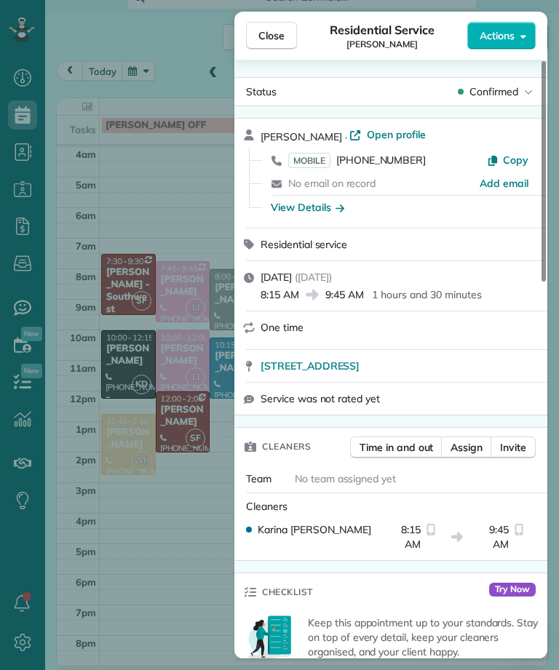
click at [264, 28] on button "Close" at bounding box center [271, 36] width 51 height 28
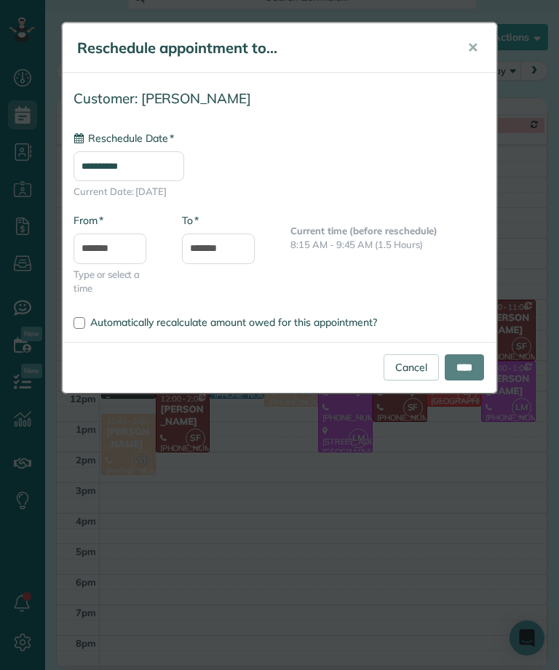
type input "**********"
click at [468, 369] on input "****" at bounding box center [464, 367] width 39 height 26
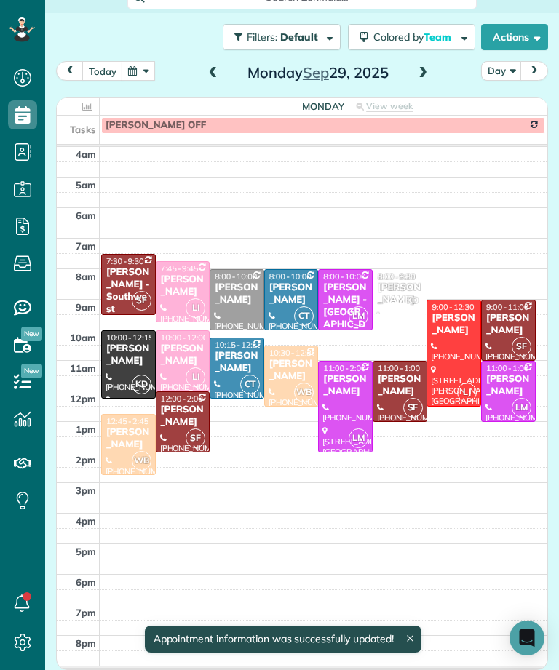
click at [410, 291] on span "KD" at bounding box center [413, 301] width 20 height 20
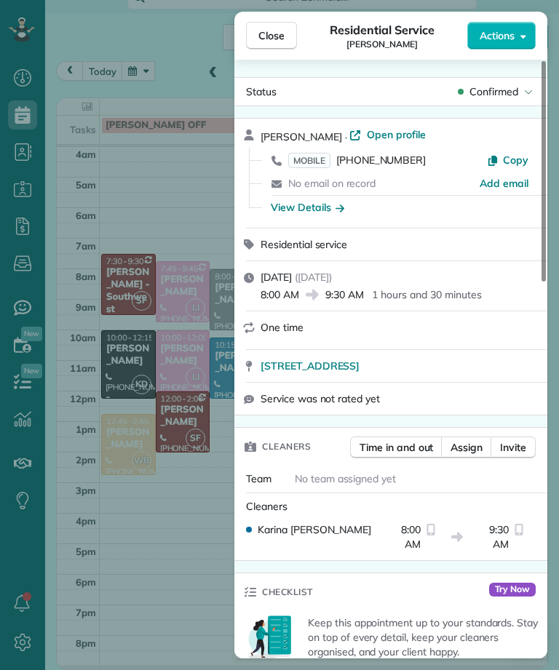
scroll to position [717, 45]
click at [282, 42] on span "Close" at bounding box center [271, 35] width 26 height 15
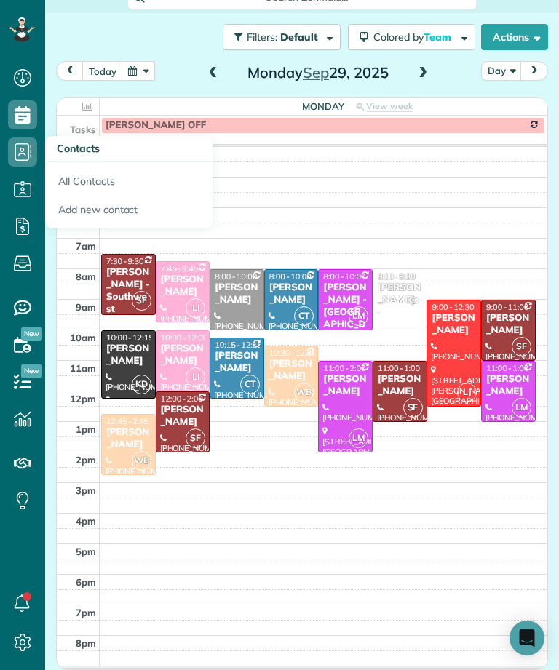
click at [74, 162] on link "All Contacts" at bounding box center [128, 178] width 167 height 33
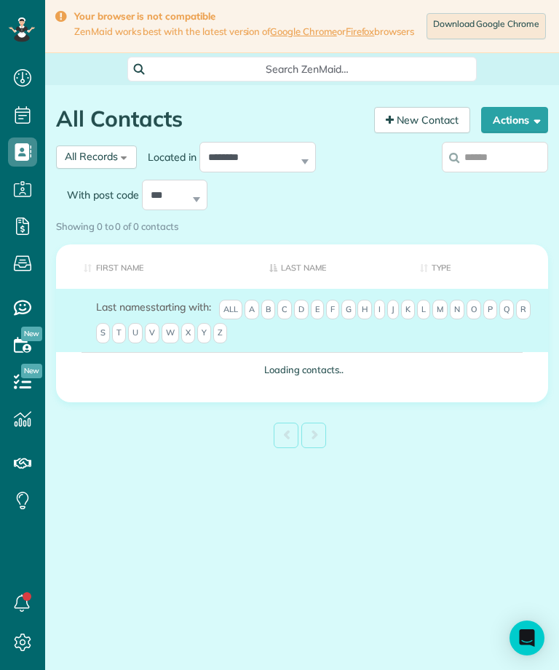
scroll to position [7, 7]
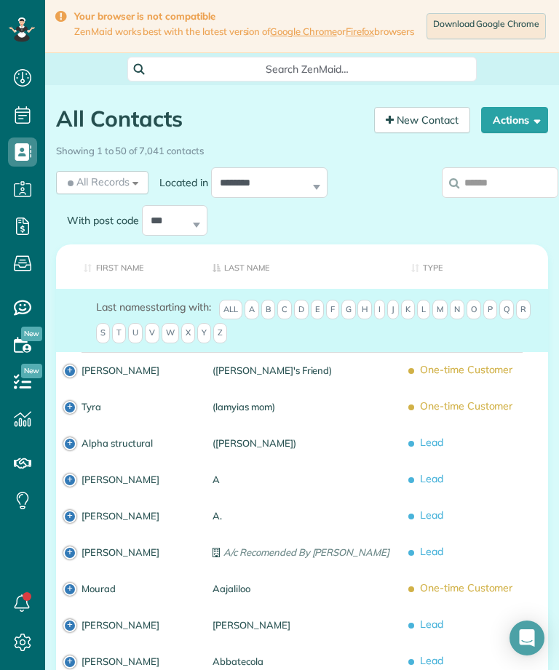
click at [447, 309] on span "M" at bounding box center [439, 310] width 15 height 20
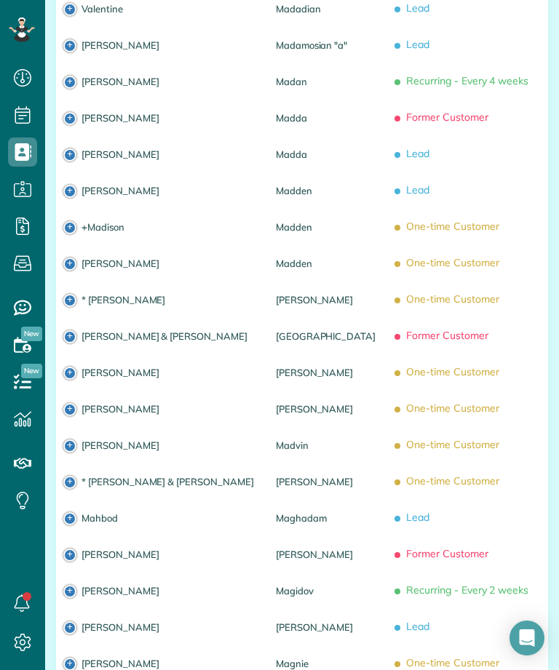
scroll to position [1091, 0]
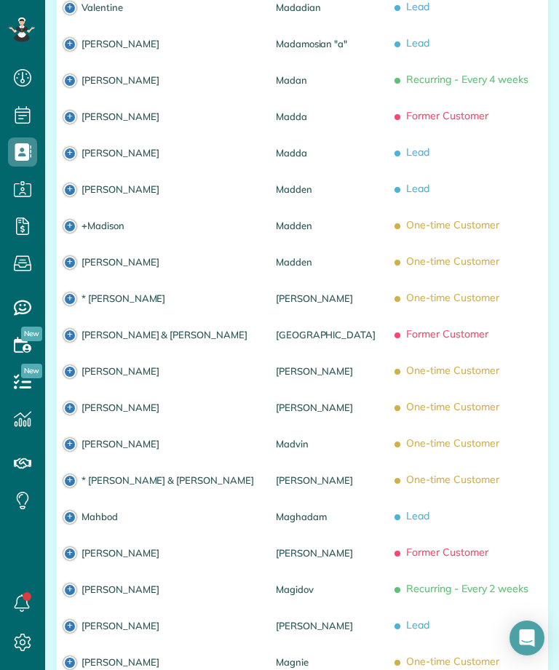
click at [412, 395] on span "One-time Customer" at bounding box center [467, 407] width 140 height 25
click at [397, 395] on span "One-time Customer" at bounding box center [467, 407] width 140 height 25
click at [71, 389] on td "Melissa" at bounding box center [160, 407] width 209 height 36
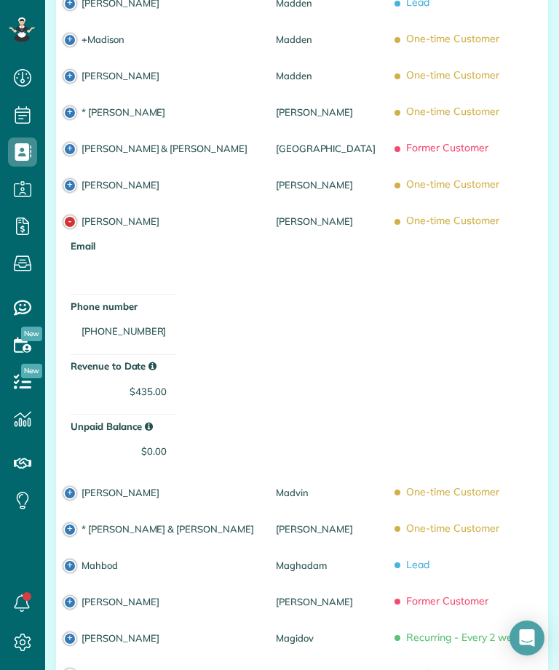
scroll to position [1288, 0]
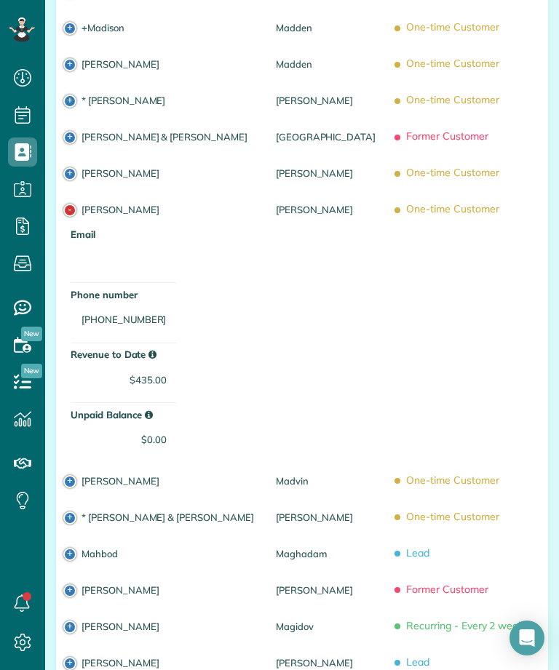
click at [397, 197] on span "One-time Customer" at bounding box center [467, 209] width 140 height 25
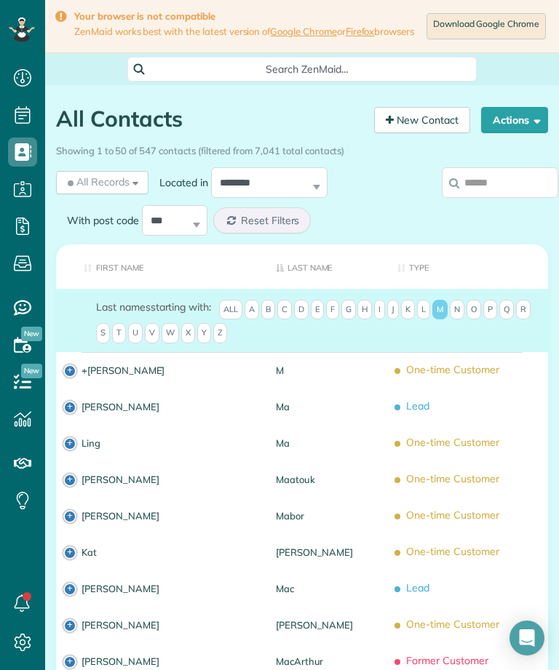
scroll to position [0, 0]
click at [379, 57] on div "Search ZenMaid…" at bounding box center [301, 69] width 349 height 25
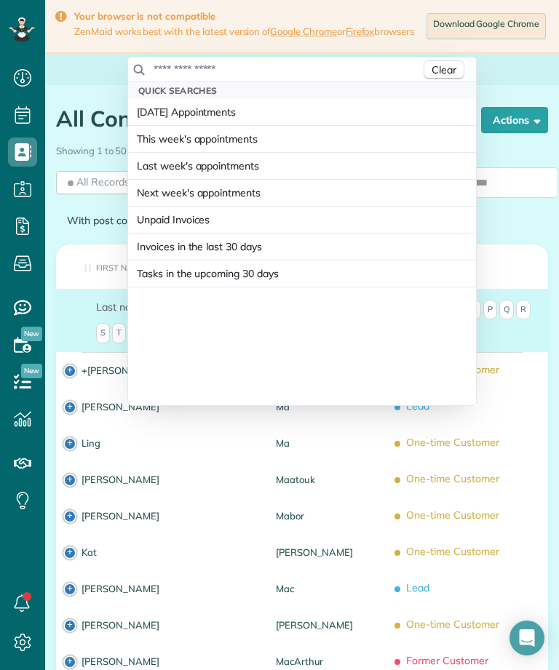
click at [399, 62] on input "text" at bounding box center [287, 69] width 268 height 15
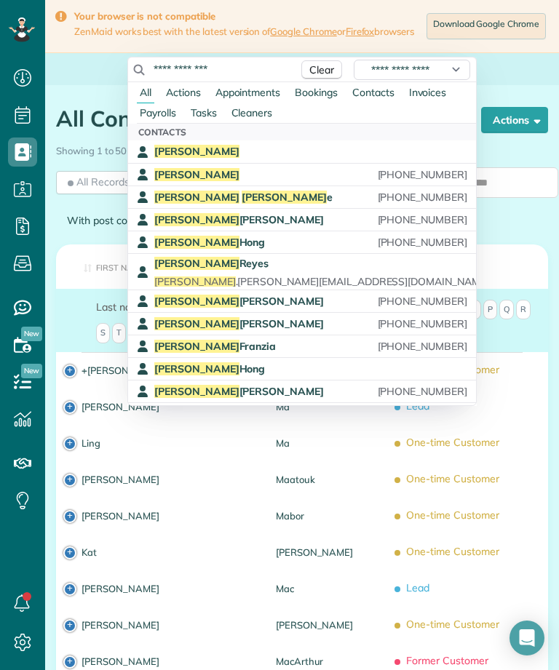
type input "**********"
click at [333, 191] on div "Melissa Mador e (626) 623-0241" at bounding box center [310, 198] width 313 height 14
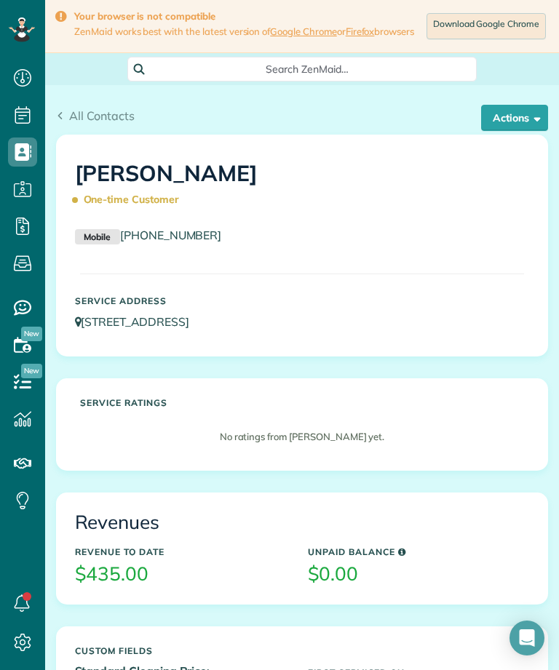
click at [530, 115] on button "Actions" at bounding box center [514, 118] width 67 height 26
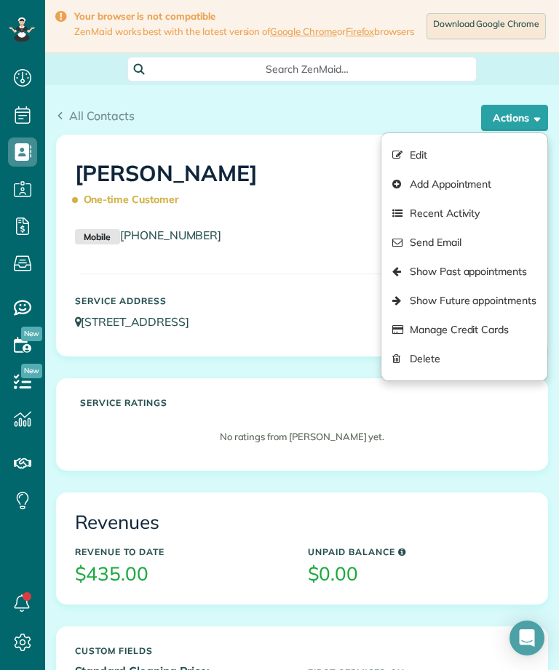
click at [509, 276] on link "Show Past appointments" at bounding box center [464, 271] width 166 height 29
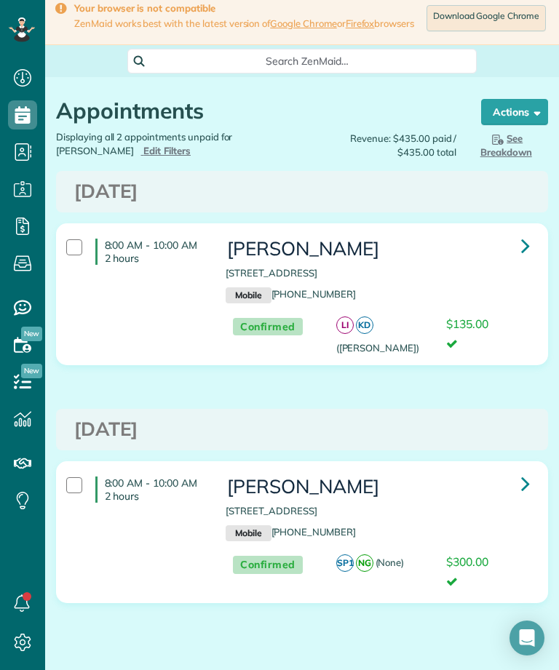
scroll to position [7, 7]
click at [525, 240] on icon at bounding box center [525, 245] width 9 height 25
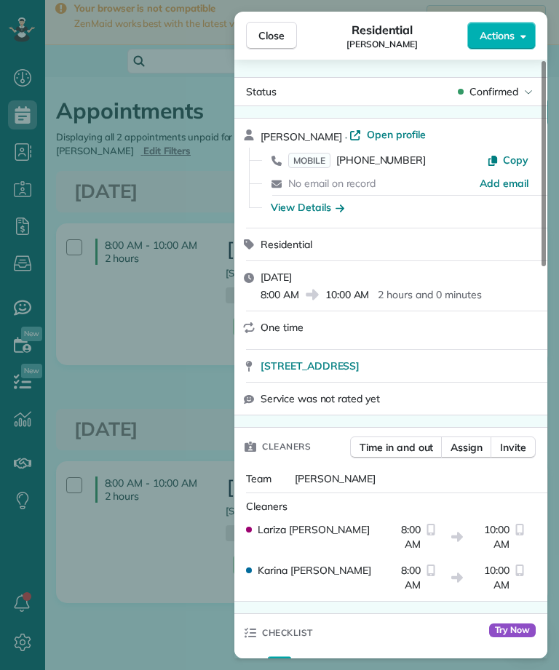
click at [274, 37] on span "Close" at bounding box center [271, 35] width 26 height 15
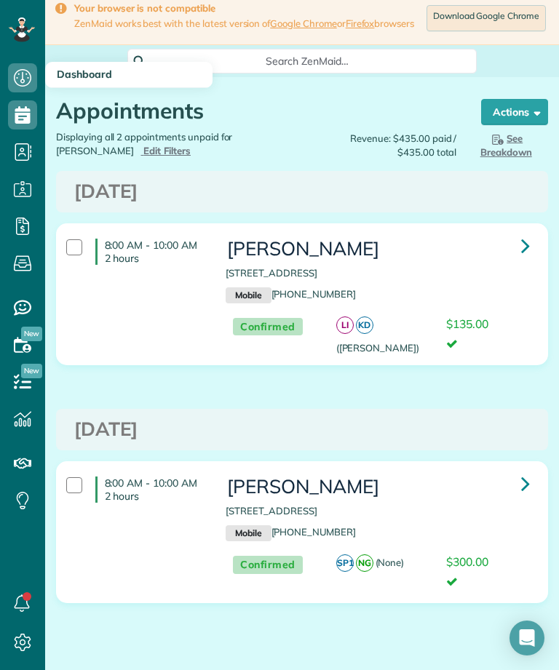
click at [15, 77] on icon at bounding box center [22, 77] width 29 height 29
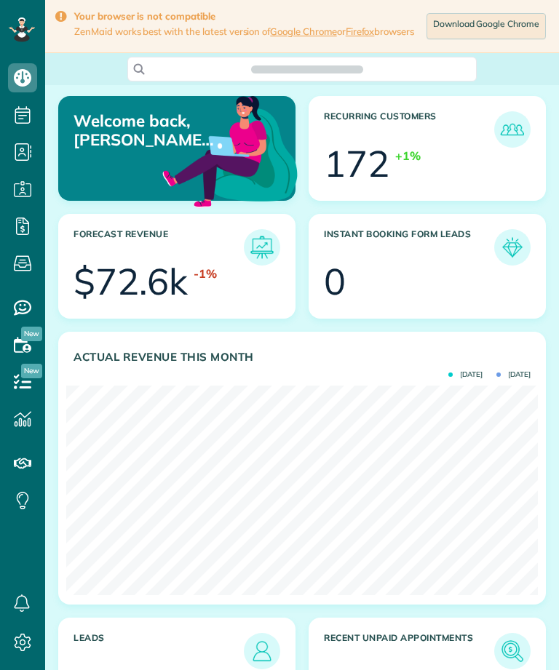
scroll to position [7, 7]
click at [17, 81] on use at bounding box center [22, 77] width 17 height 17
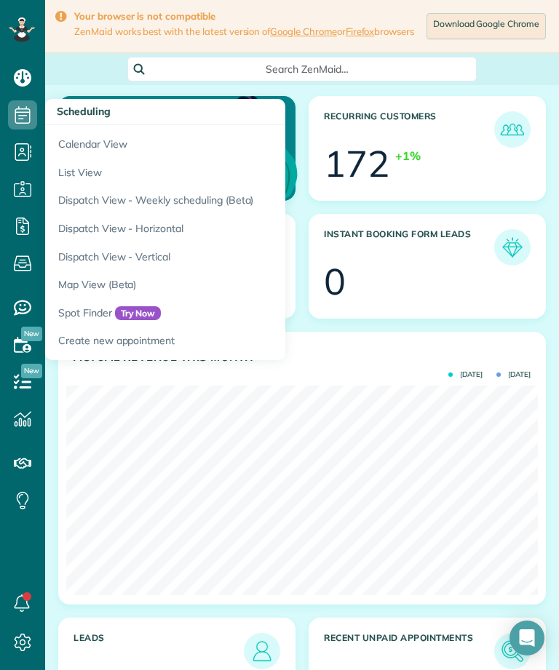
click at [20, 122] on icon at bounding box center [22, 114] width 29 height 29
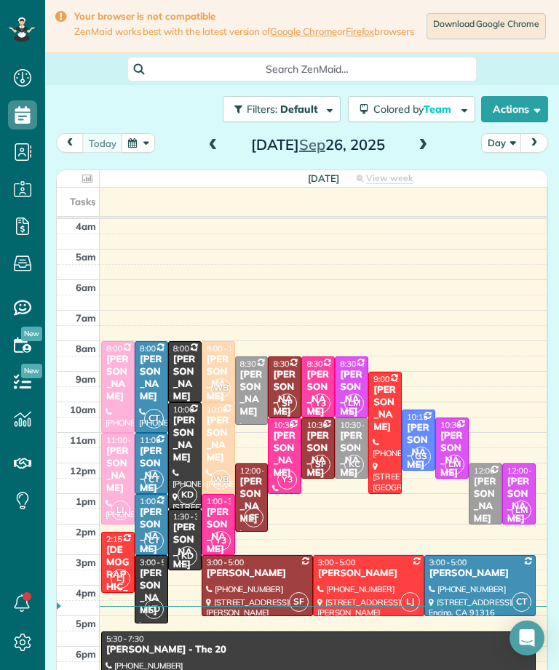
scroll to position [78, 0]
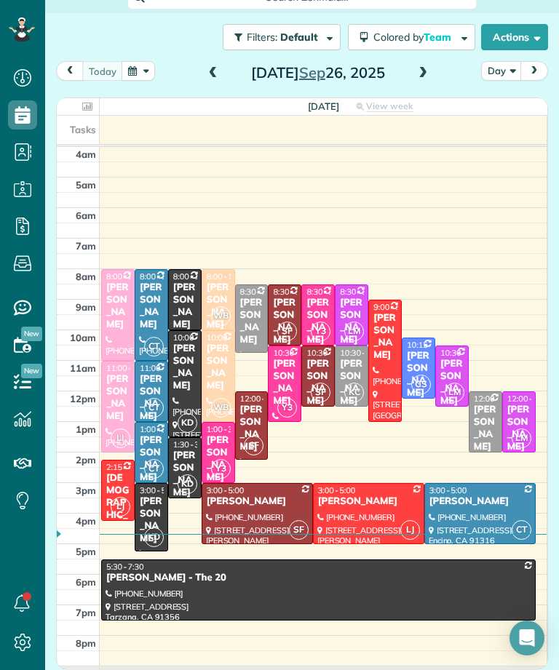
click at [421, 80] on span at bounding box center [423, 74] width 16 height 22
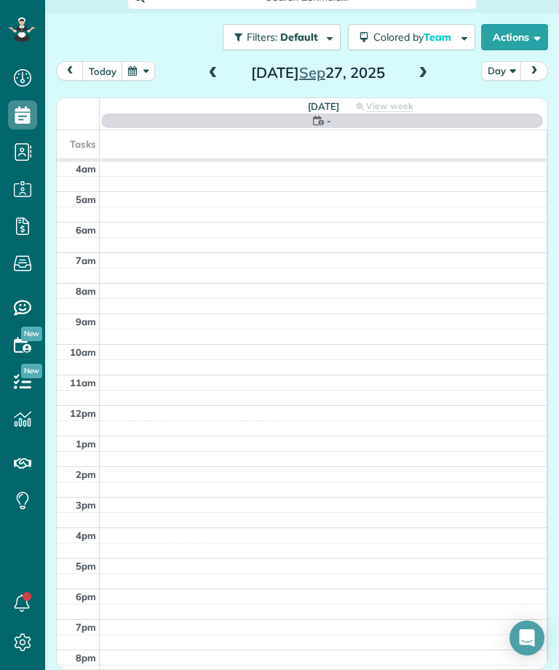
scroll to position [76, 0]
click at [427, 68] on span at bounding box center [423, 74] width 16 height 22
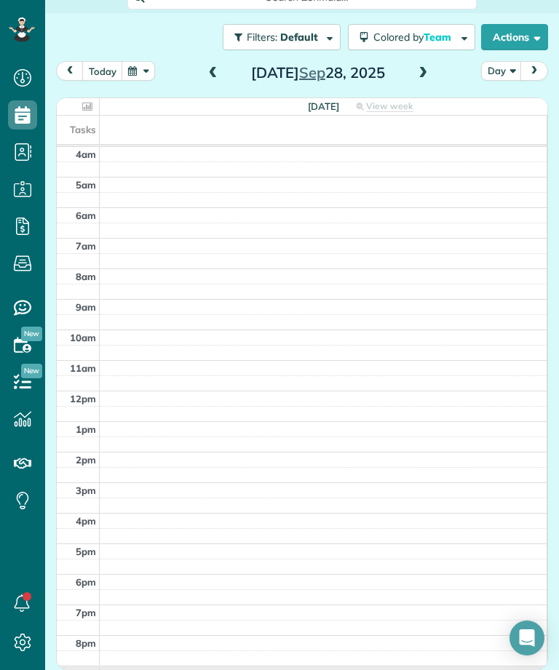
click at [426, 82] on span at bounding box center [423, 74] width 16 height 22
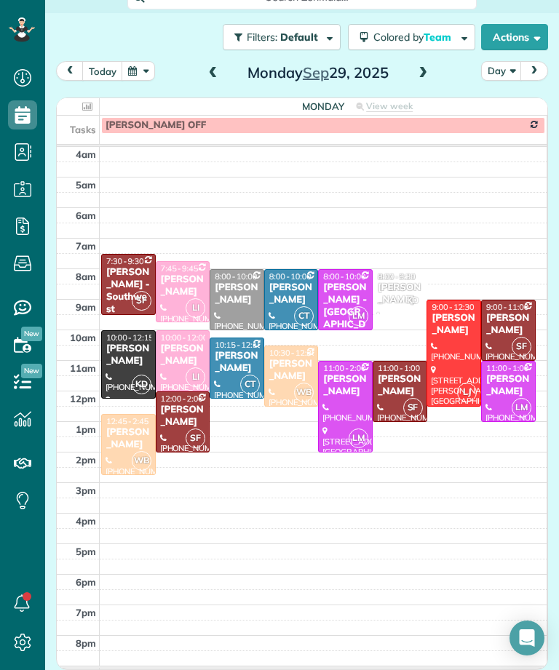
click at [405, 303] on span "KD" at bounding box center [413, 301] width 20 height 20
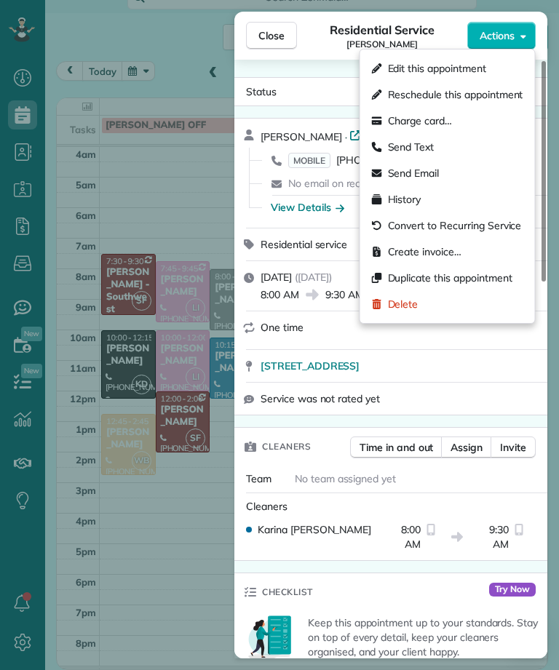
click at [486, 73] on span "Edit this appointment" at bounding box center [455, 68] width 135 height 15
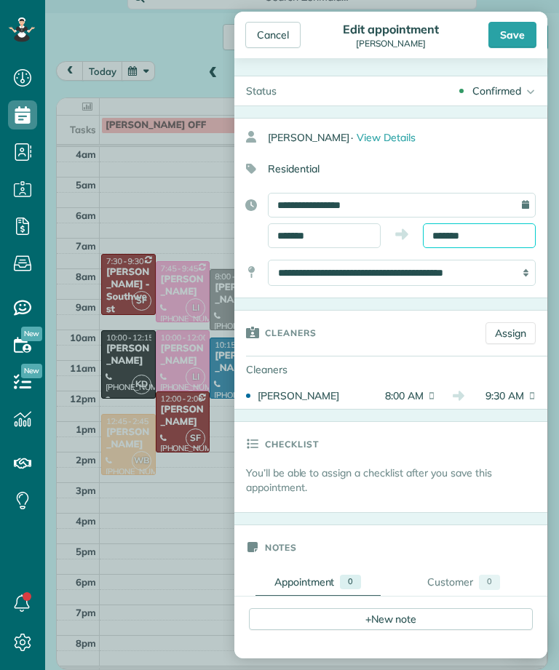
click at [493, 234] on input "*******" at bounding box center [479, 235] width 113 height 25
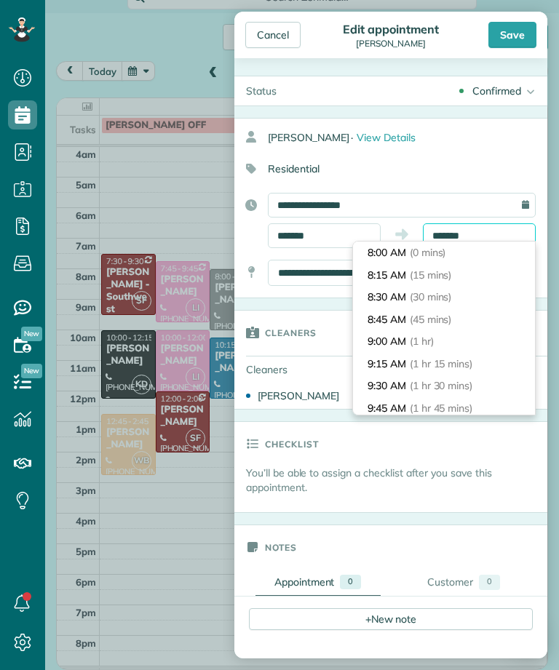
scroll to position [109, 0]
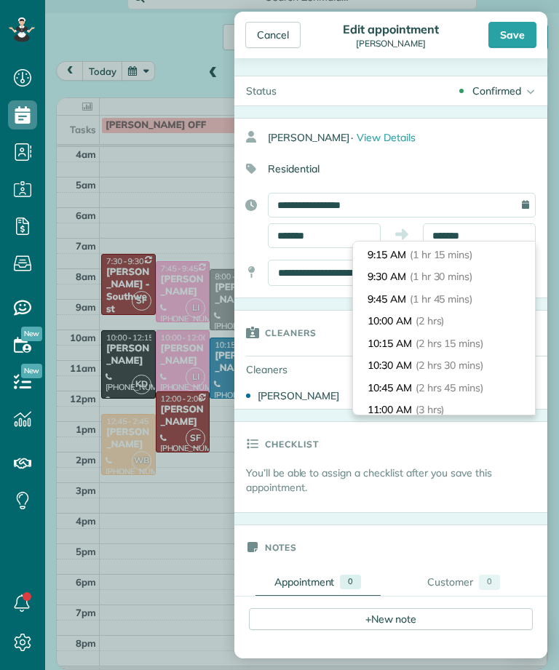
click at [445, 322] on span "(2 hrs)" at bounding box center [429, 320] width 29 height 13
type input "********"
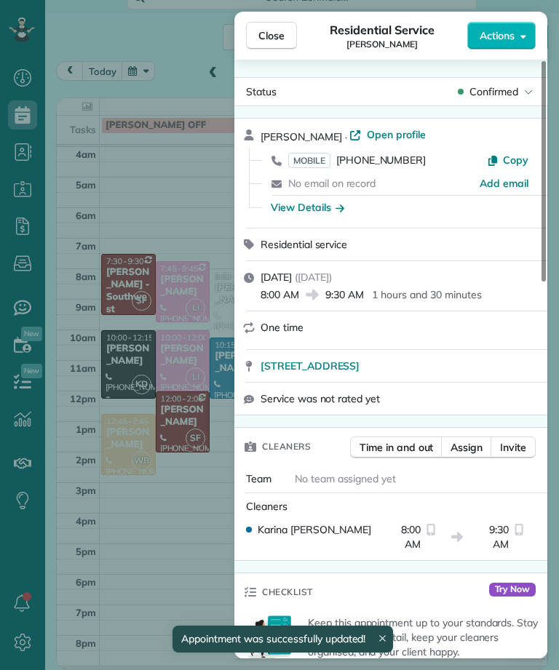
click at [227, 562] on div "Close Residential Service [PERSON_NAME] Actions Status Confirmed [PERSON_NAME] …" at bounding box center [279, 335] width 559 height 670
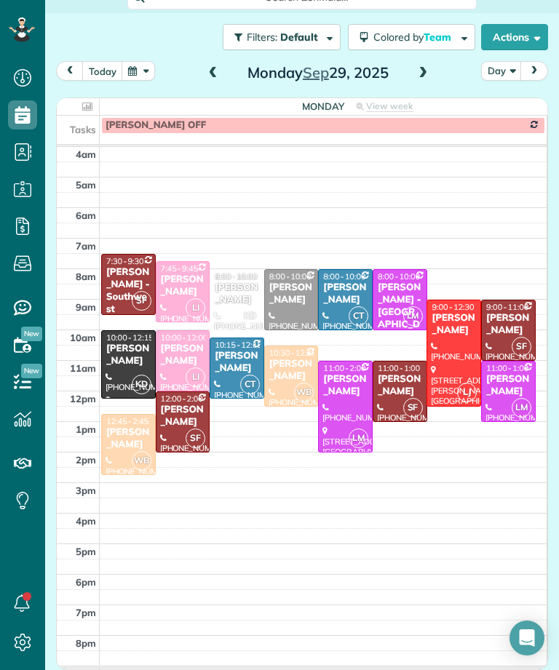
click at [117, 362] on div "[PERSON_NAME]" at bounding box center [128, 355] width 46 height 25
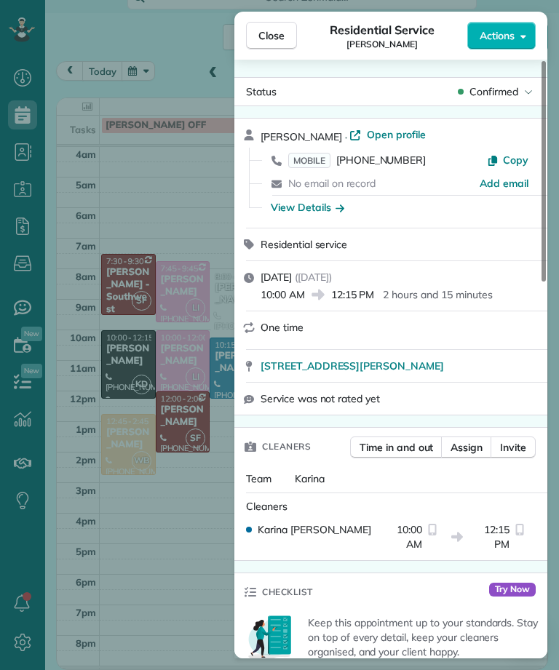
click at [152, 613] on div "Close Residential Service [PERSON_NAME] Actions Status Confirmed [PERSON_NAME] …" at bounding box center [279, 335] width 559 height 670
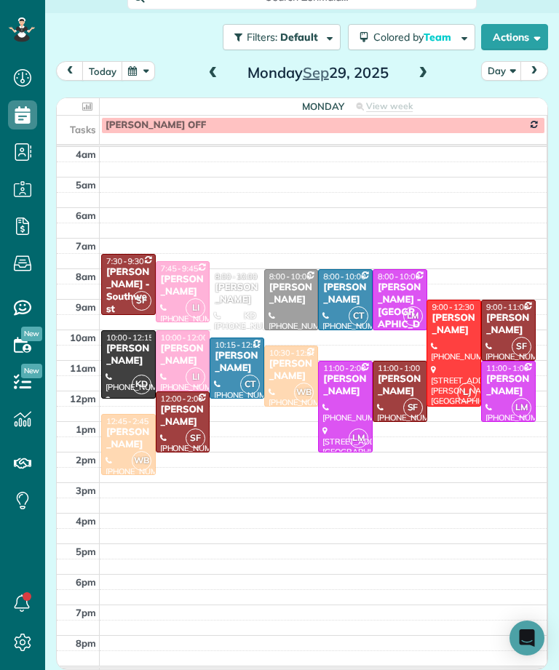
scroll to position [717, 45]
click at [248, 302] on div "[PERSON_NAME]" at bounding box center [237, 294] width 46 height 25
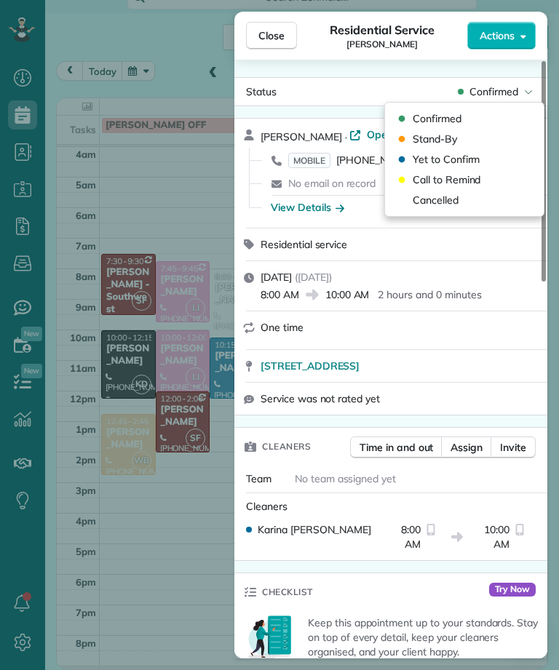
click at [501, 244] on div "Residential service" at bounding box center [399, 244] width 278 height 15
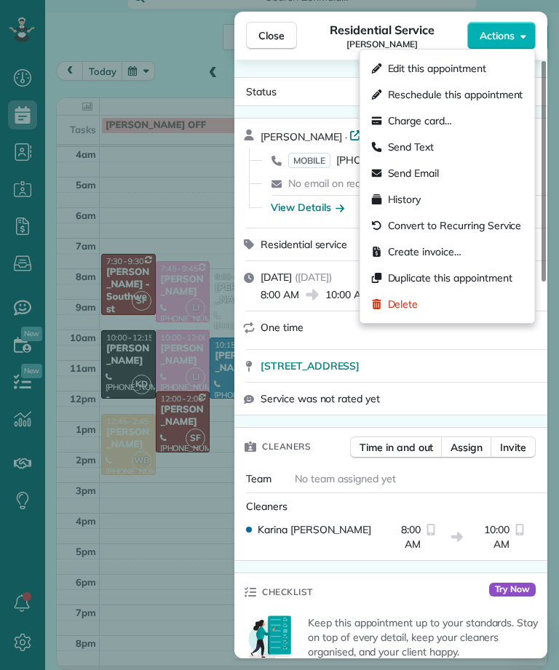
click at [485, 67] on span "Edit this appointment" at bounding box center [455, 68] width 135 height 15
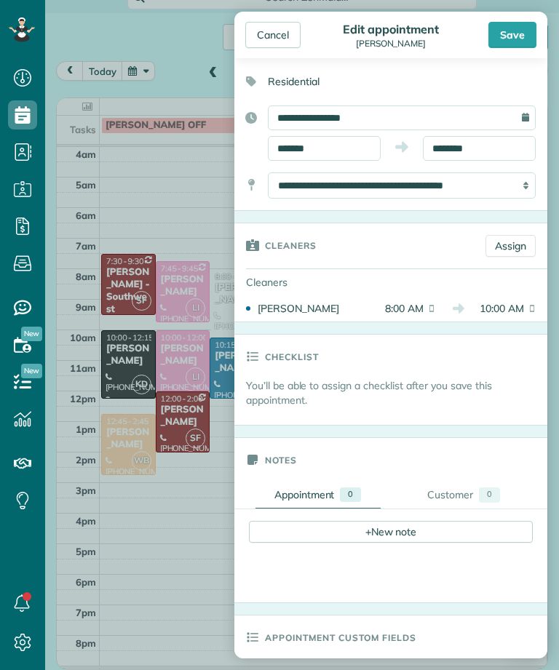
scroll to position [97, 0]
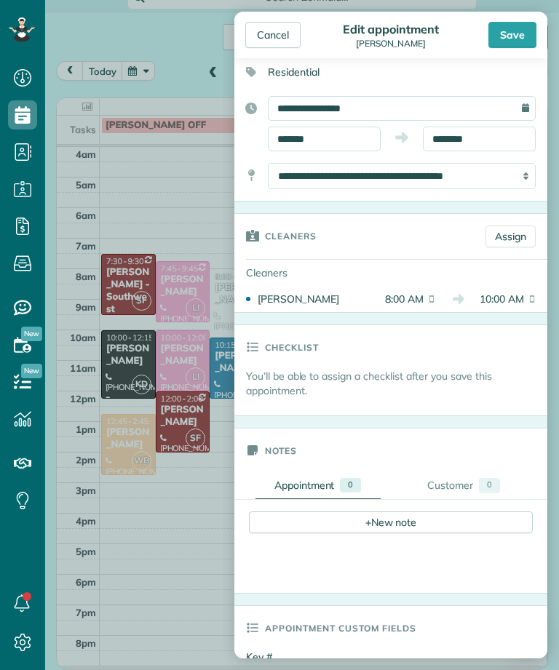
click at [522, 242] on link "Assign" at bounding box center [510, 237] width 50 height 22
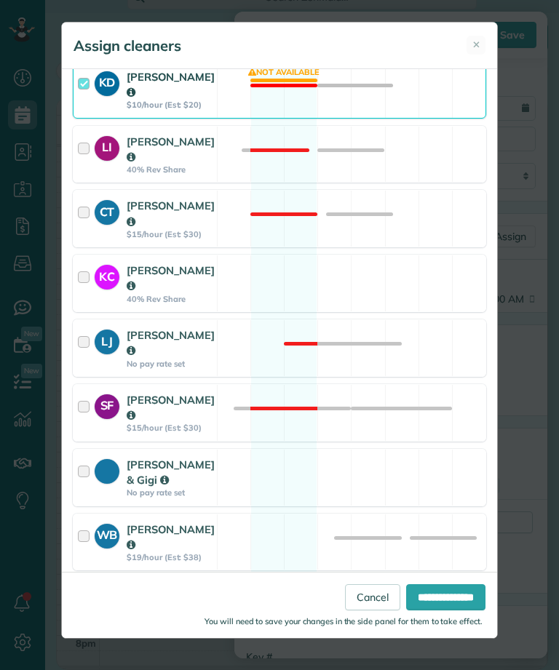
scroll to position [322, 0]
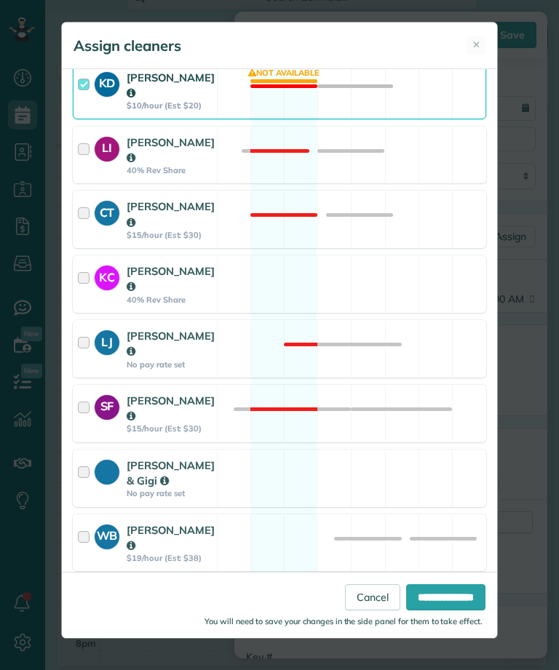
click at [104, 653] on strong "Y3" at bounding box center [107, 663] width 25 height 20
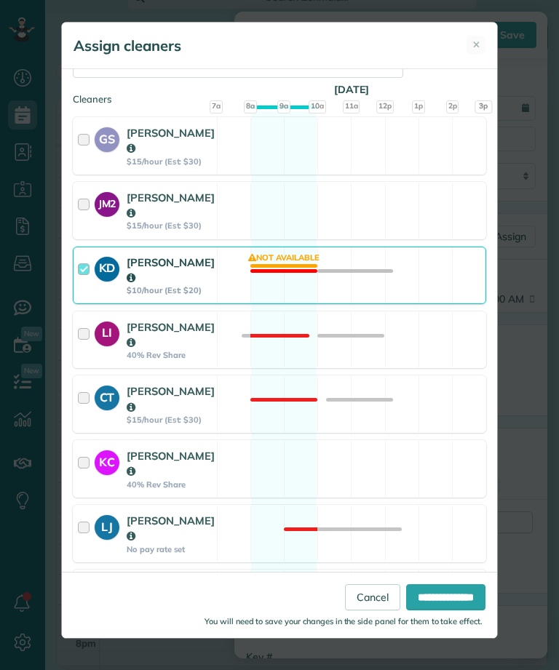
scroll to position [136, 0]
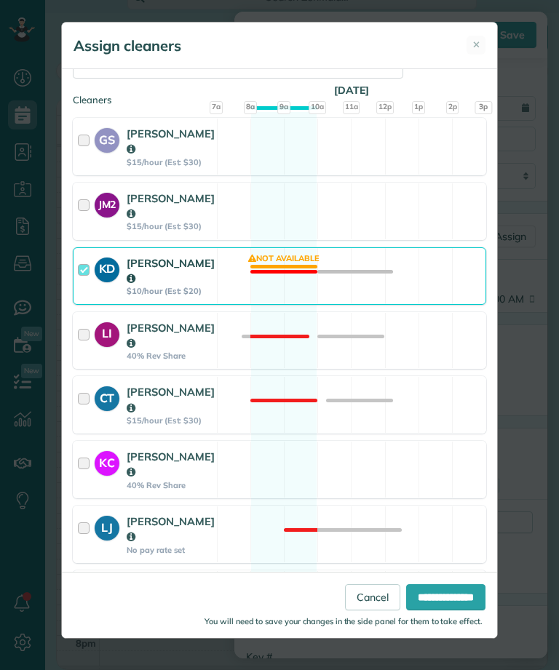
click at [98, 258] on strong "KD" at bounding box center [107, 268] width 25 height 20
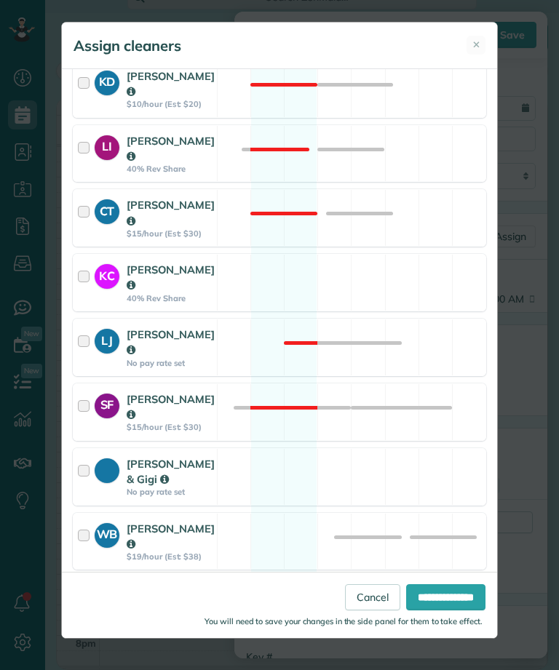
scroll to position [322, 0]
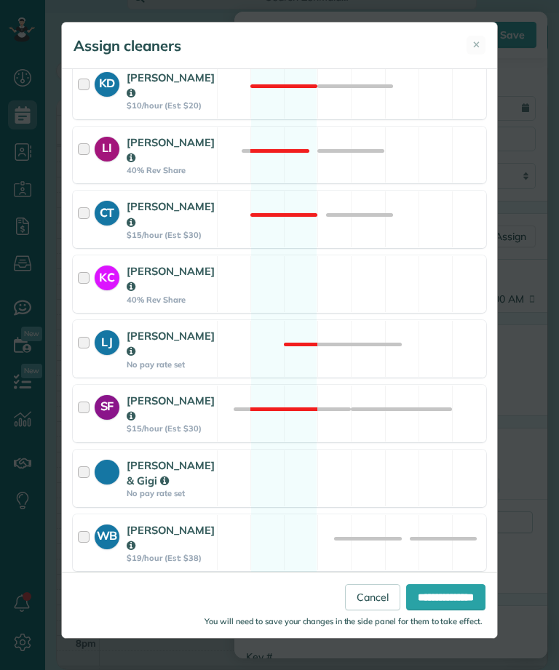
click at [461, 610] on input "**********" at bounding box center [445, 597] width 79 height 26
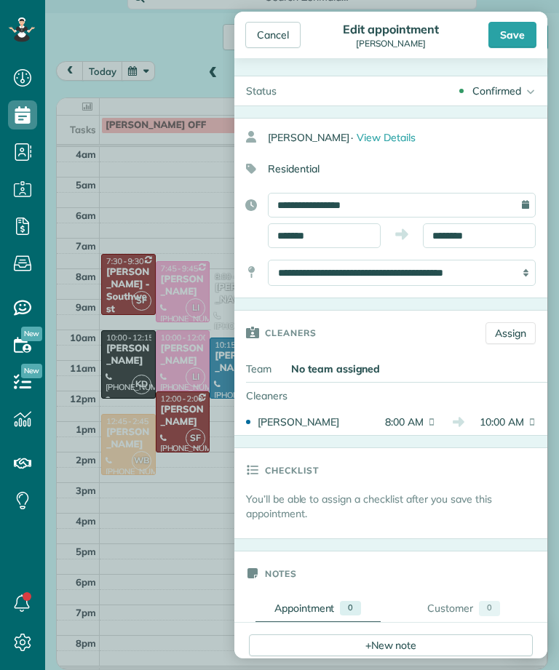
scroll to position [0, 0]
click at [352, 237] on input "*******" at bounding box center [324, 235] width 113 height 25
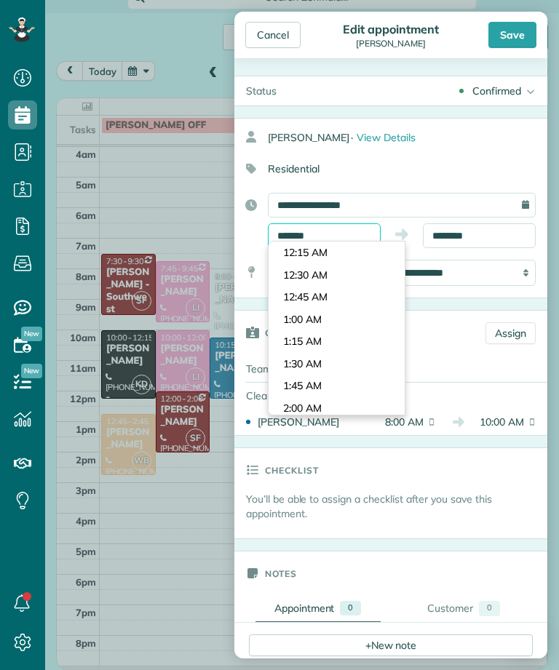
scroll to position [655, 0]
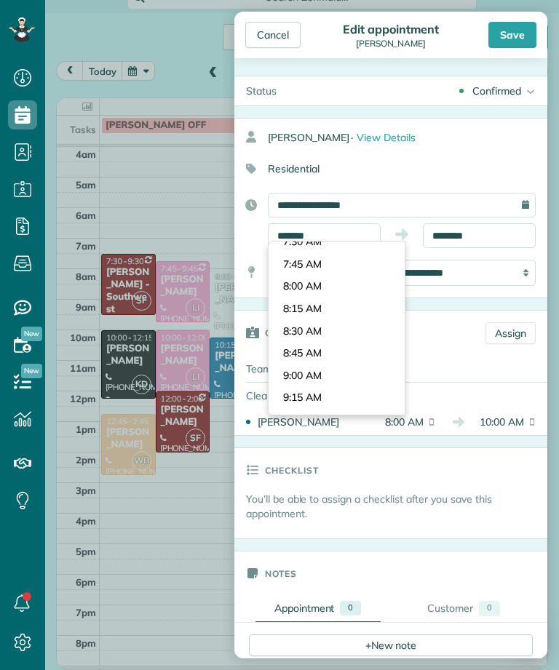
click at [351, 365] on body "Dashboard Scheduling Calendar View List View Dispatch View - Weekly scheduling …" at bounding box center [279, 335] width 559 height 670
type input "*******"
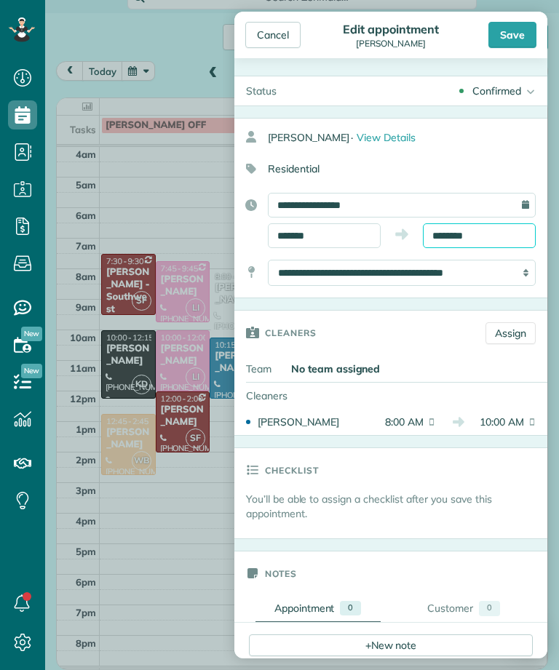
click at [497, 239] on input "********" at bounding box center [479, 235] width 113 height 25
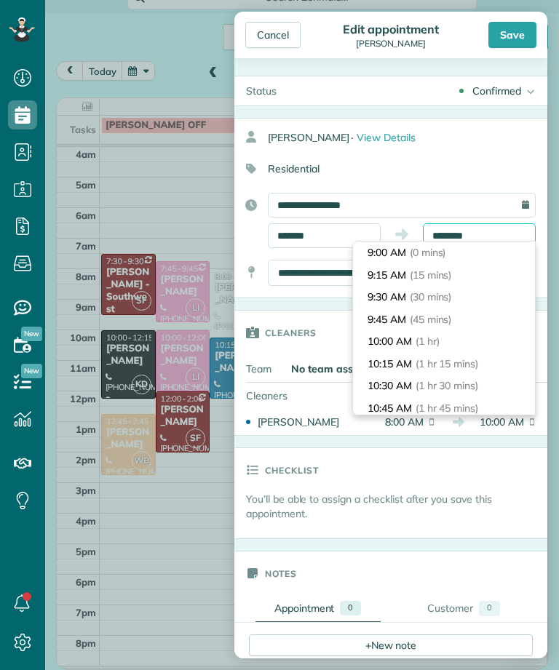
scroll to position [65, 0]
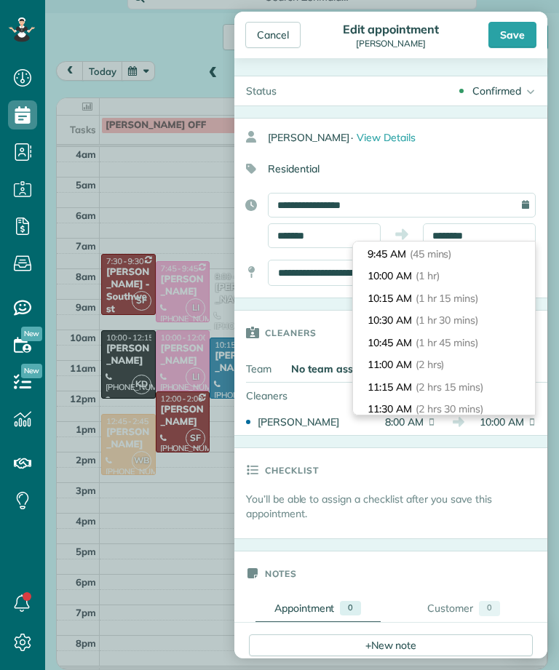
click at [445, 362] on span "(2 hrs)" at bounding box center [429, 364] width 29 height 13
type input "********"
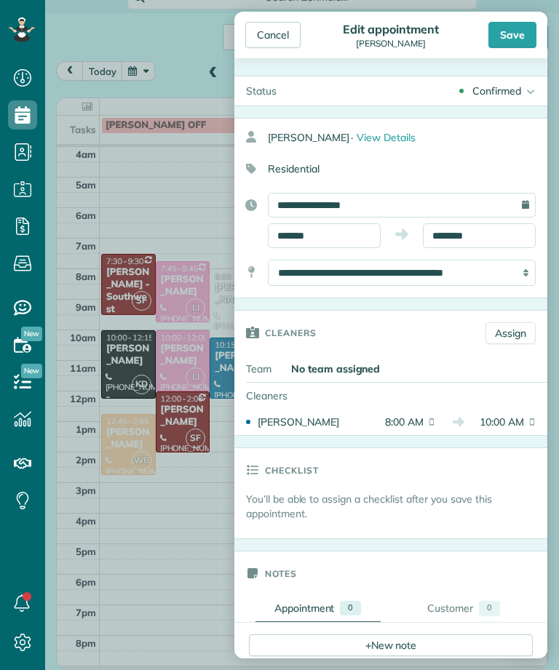
click at [519, 37] on div "Save" at bounding box center [512, 35] width 48 height 26
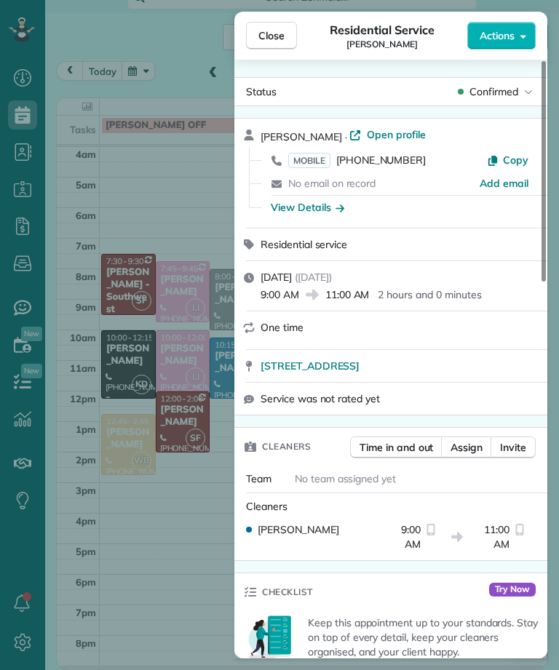
click at [279, 42] on span "Close" at bounding box center [271, 35] width 26 height 15
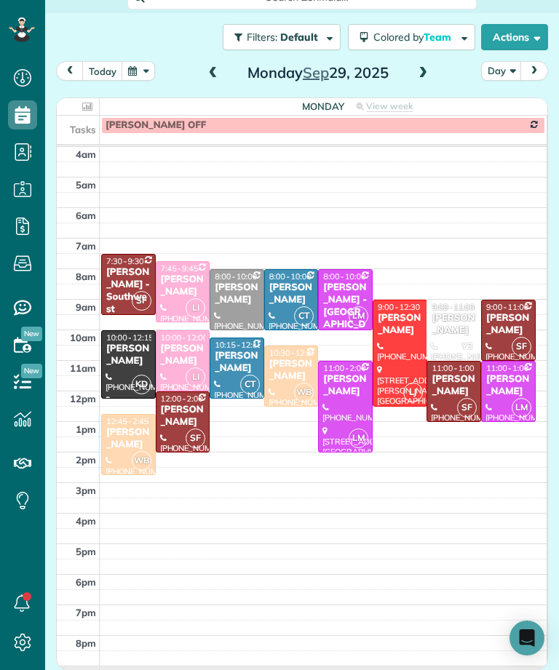
click at [461, 329] on div "[PERSON_NAME]" at bounding box center [454, 324] width 46 height 25
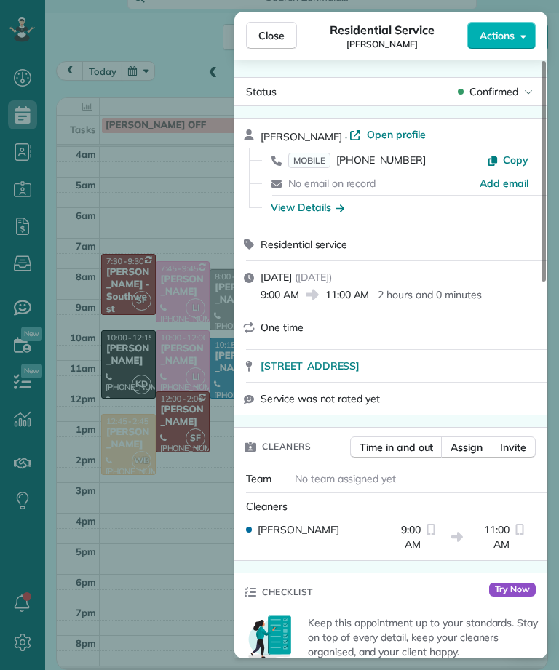
click at [218, 183] on div "Close Residential Service [PERSON_NAME] Actions Status Confirmed [PERSON_NAME] …" at bounding box center [279, 335] width 559 height 670
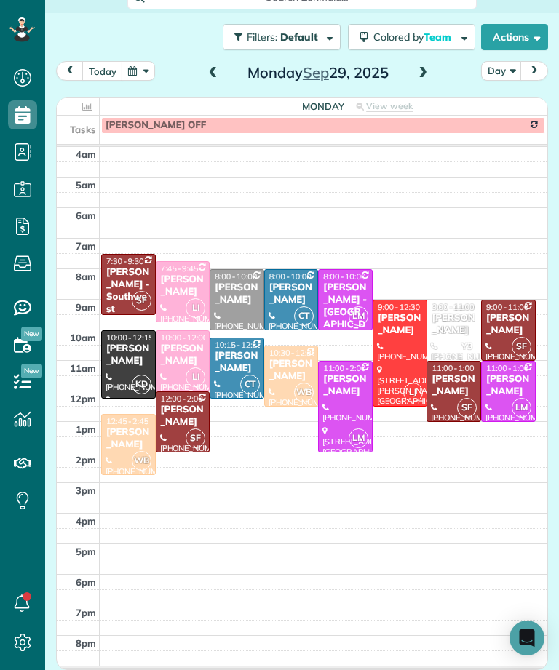
scroll to position [717, 45]
click at [106, 64] on button "today" at bounding box center [102, 71] width 41 height 20
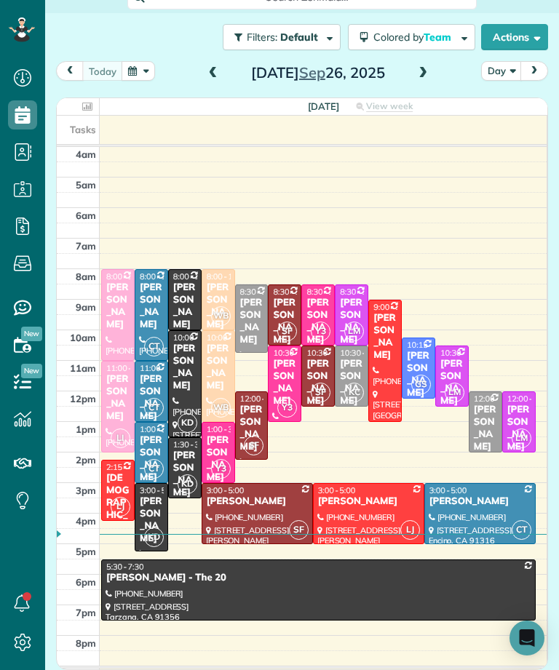
click at [191, 459] on div "[PERSON_NAME]" at bounding box center [184, 474] width 25 height 49
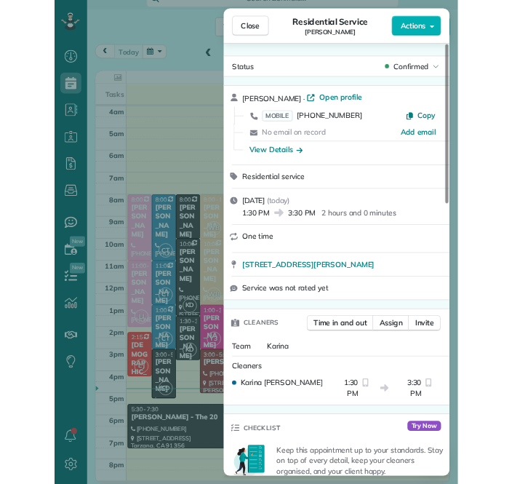
scroll to position [717, 45]
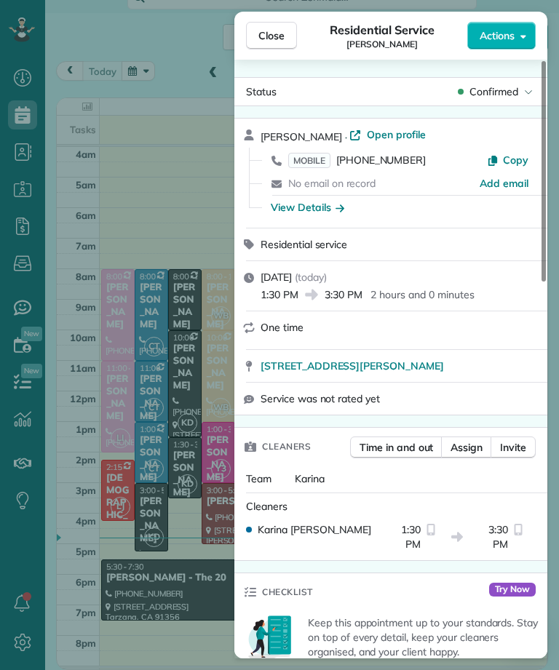
click at [275, 44] on button "Close" at bounding box center [271, 36] width 51 height 28
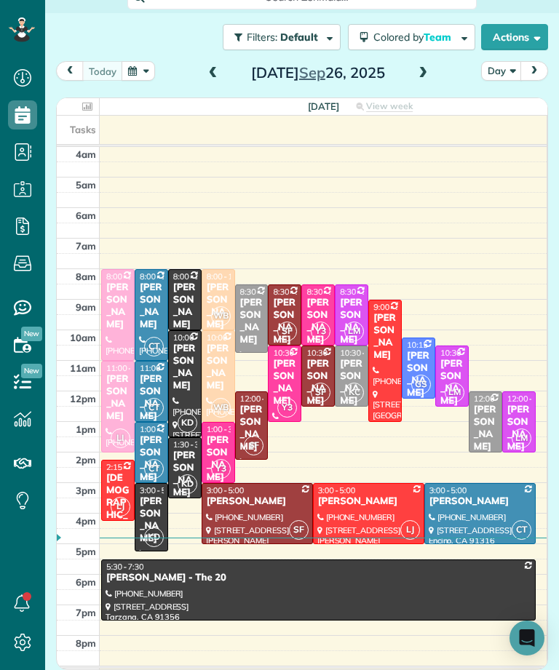
click at [427, 70] on span at bounding box center [423, 73] width 16 height 13
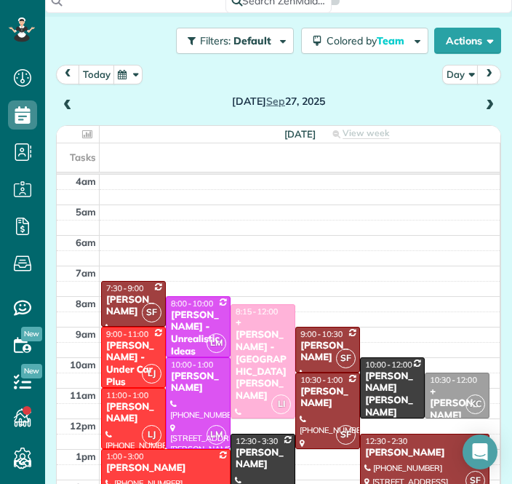
scroll to position [530, 45]
